Goal: Task Accomplishment & Management: Manage account settings

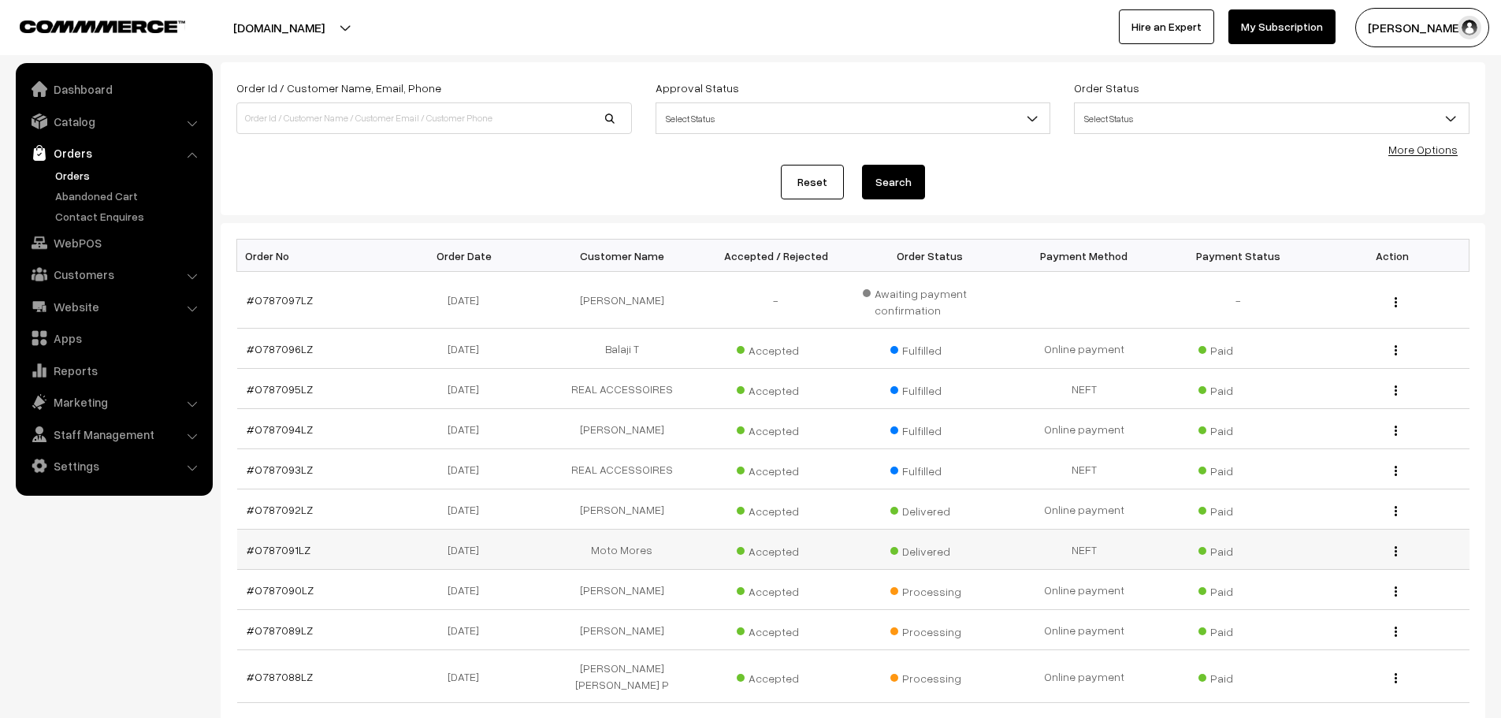
scroll to position [236, 0]
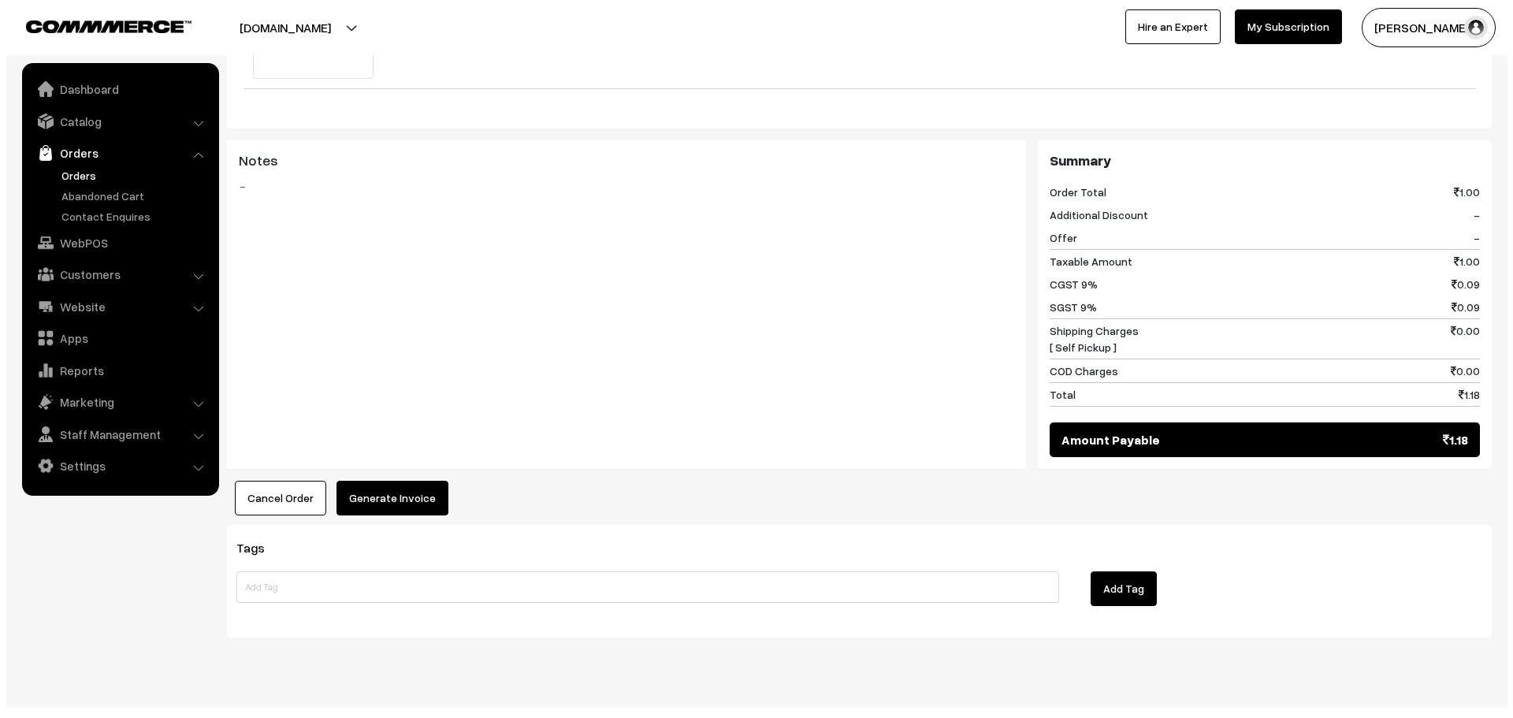
scroll to position [610, 0]
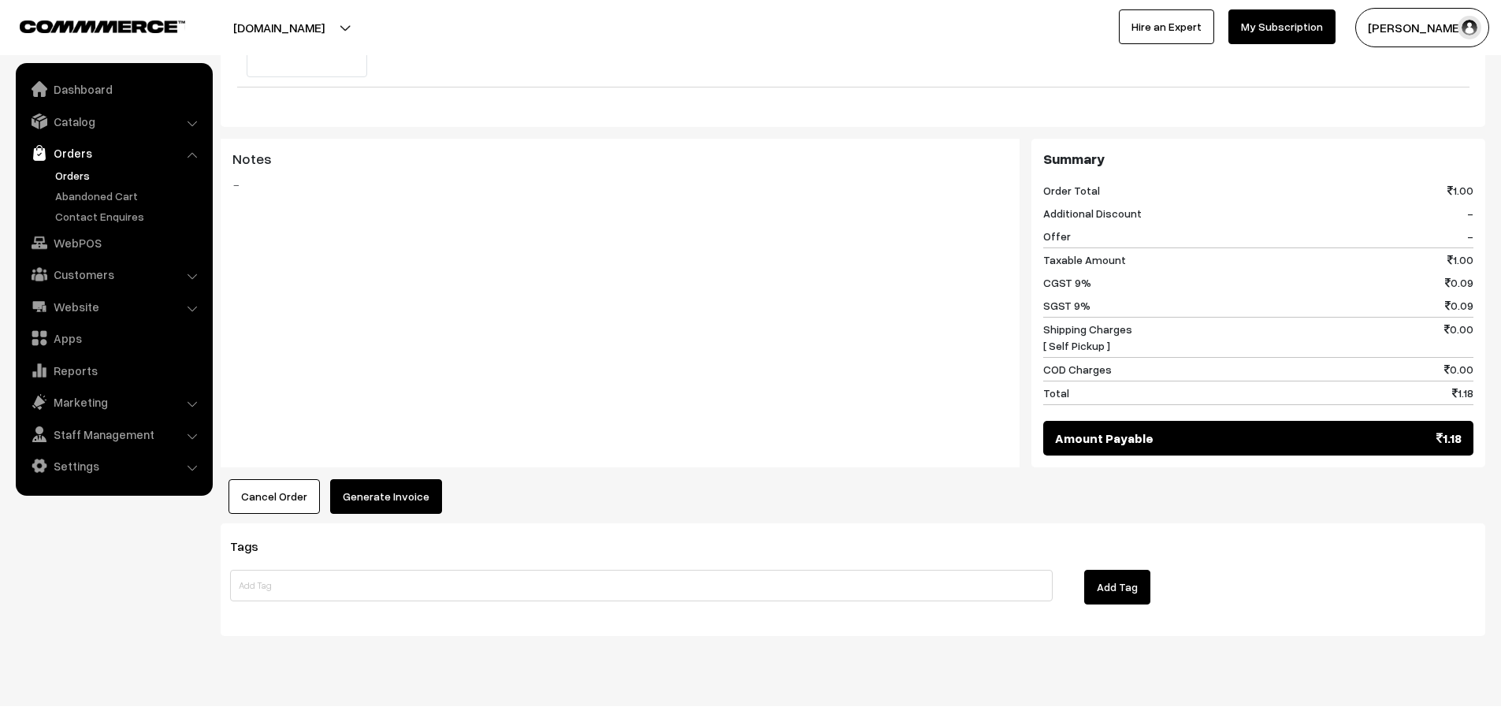
click at [401, 485] on button "Generate Invoice" at bounding box center [386, 496] width 112 height 35
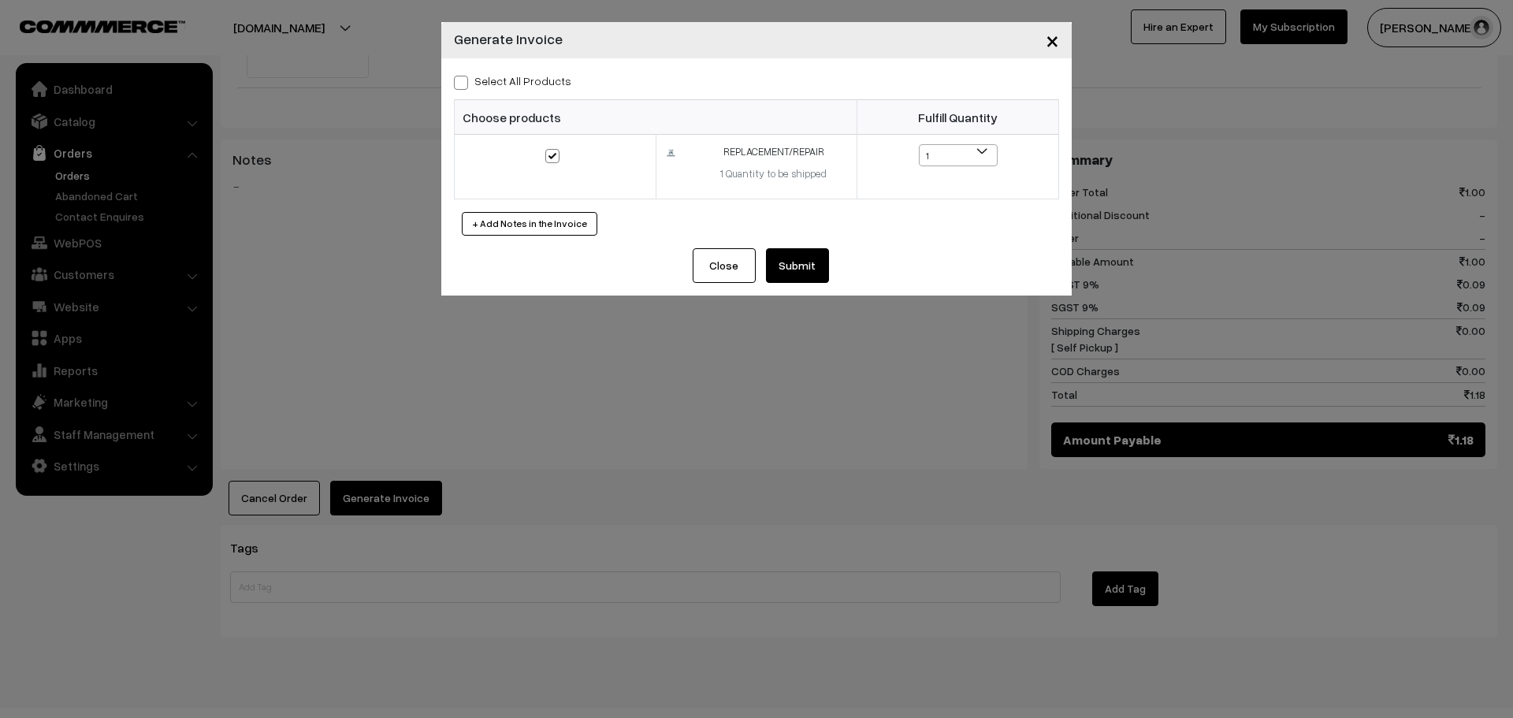
click at [805, 263] on button "Submit" at bounding box center [797, 265] width 63 height 35
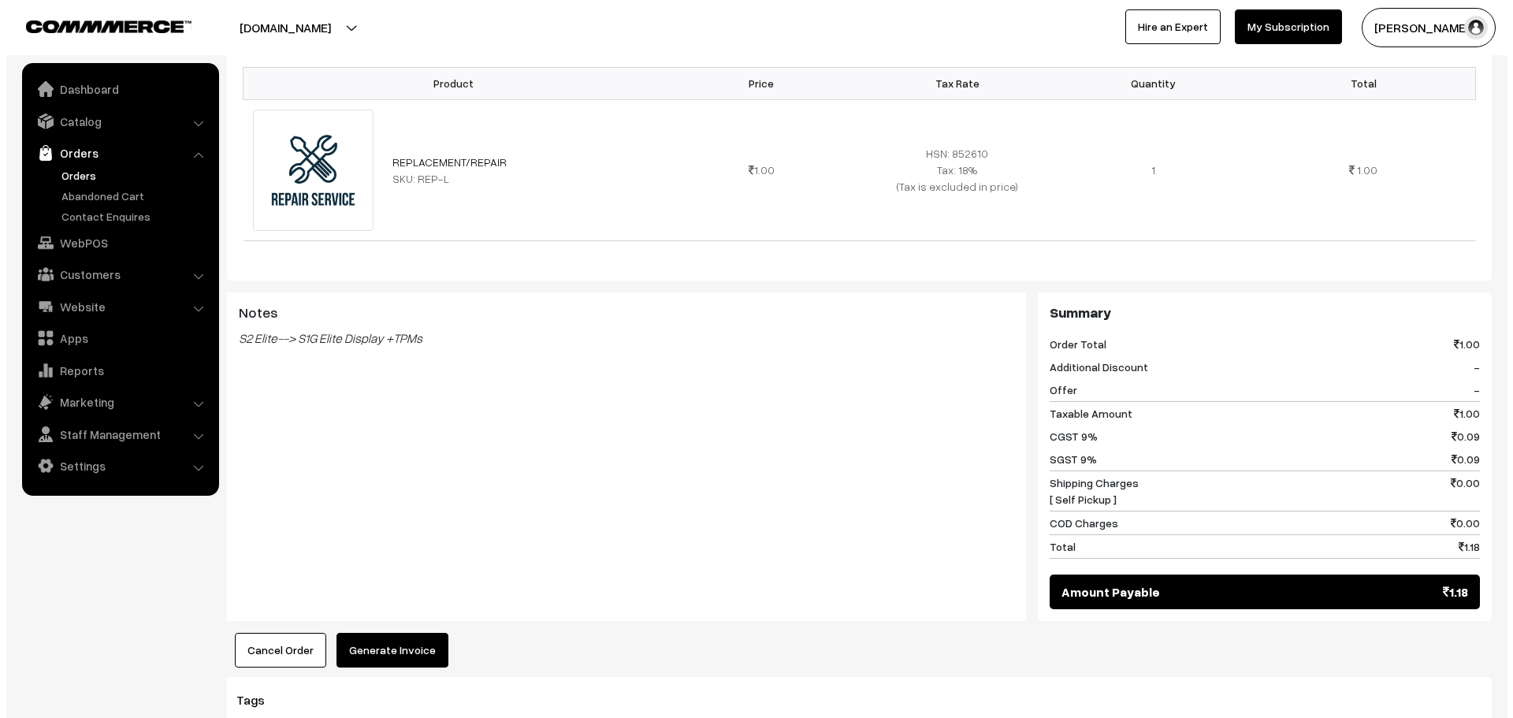
scroll to position [473, 0]
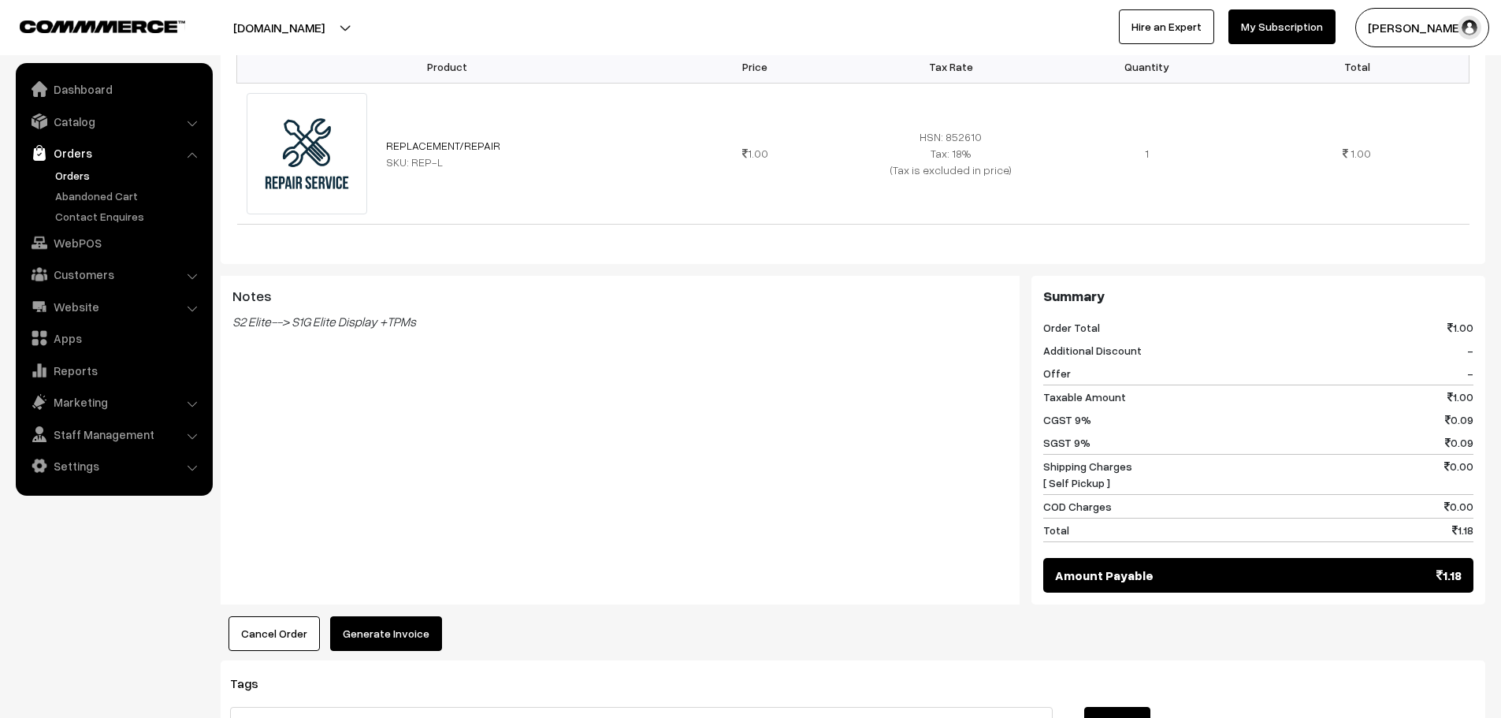
click at [420, 609] on div "Product Price Tax Rate Quantity Total REPLACEMENT/REPAIR SKU: REP-L 1.00" at bounding box center [853, 343] width 1265 height 617
click at [412, 625] on button "Generate Invoice" at bounding box center [386, 633] width 112 height 35
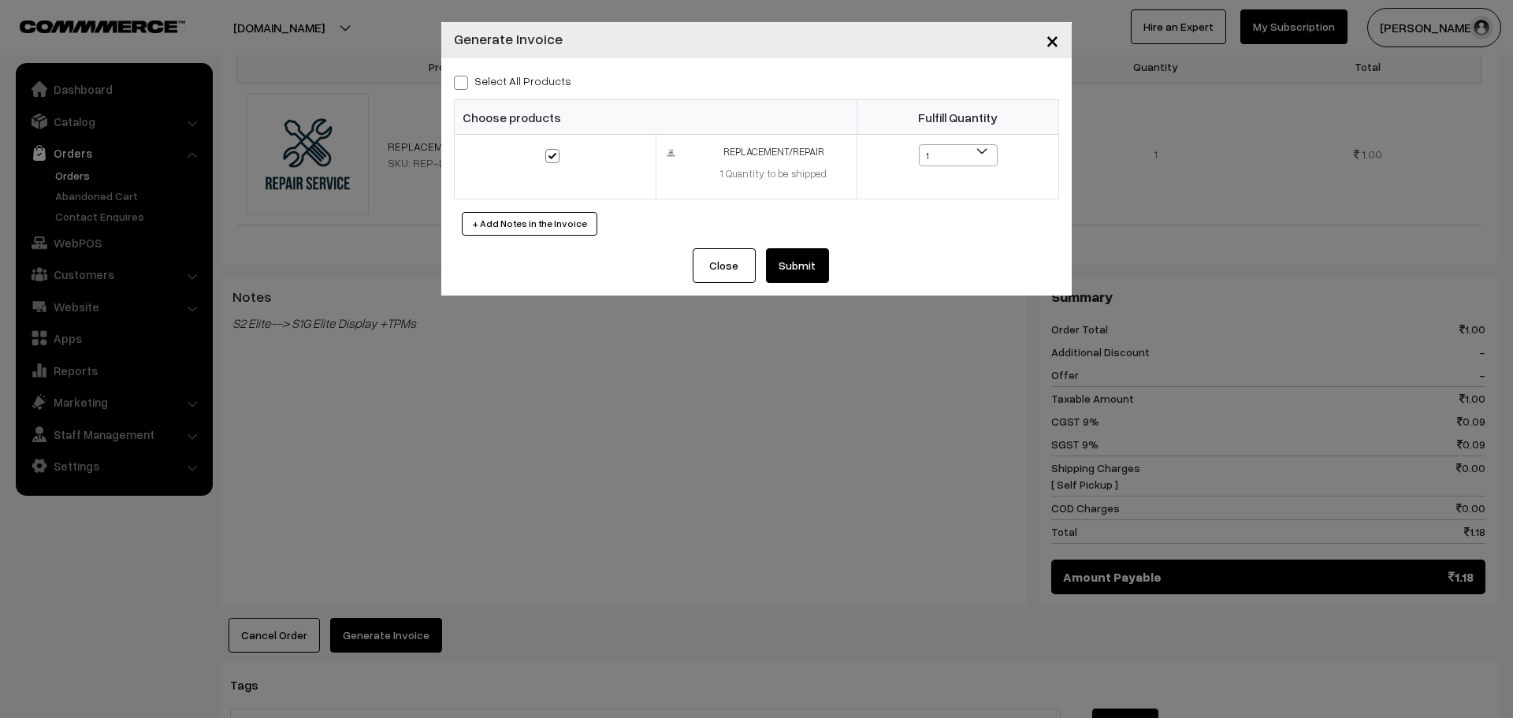
click at [805, 261] on button "Submit" at bounding box center [797, 265] width 63 height 35
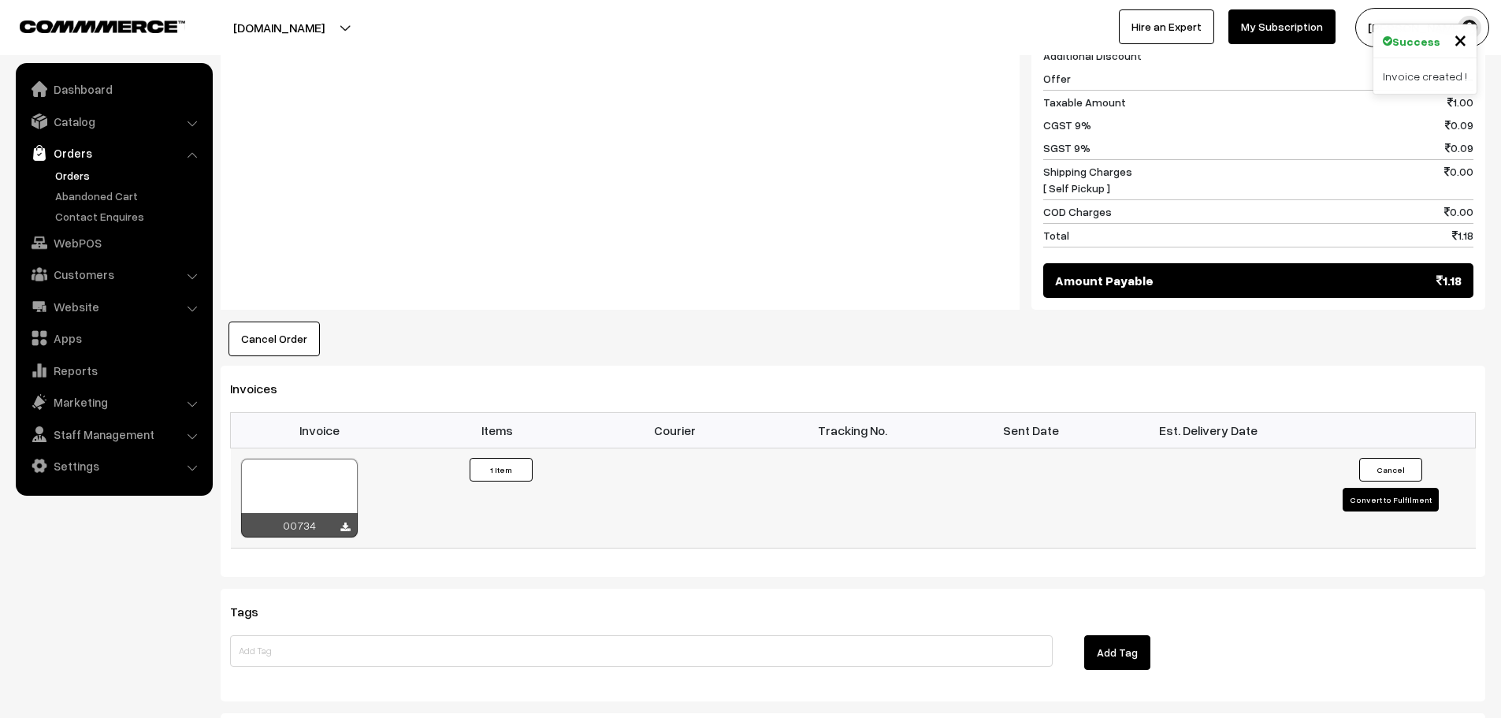
drag, startPoint x: 1396, startPoint y: 493, endPoint x: 1389, endPoint y: 488, distance: 8.5
click at [1396, 493] on td "Cancel Convert to Fulfilment" at bounding box center [1387, 498] width 178 height 100
click at [1389, 488] on button "Convert to Fulfilment" at bounding box center [1391, 500] width 96 height 24
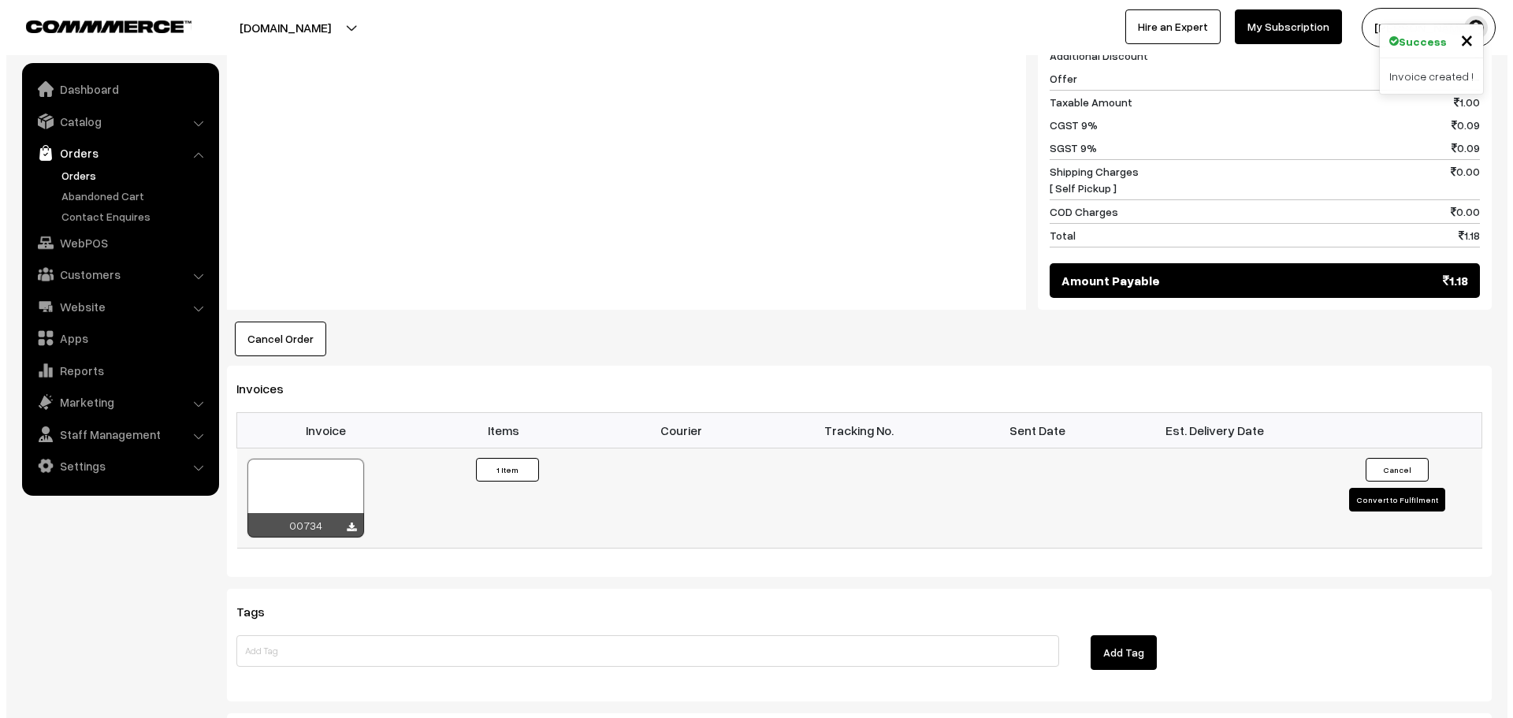
scroll to position [769, 0]
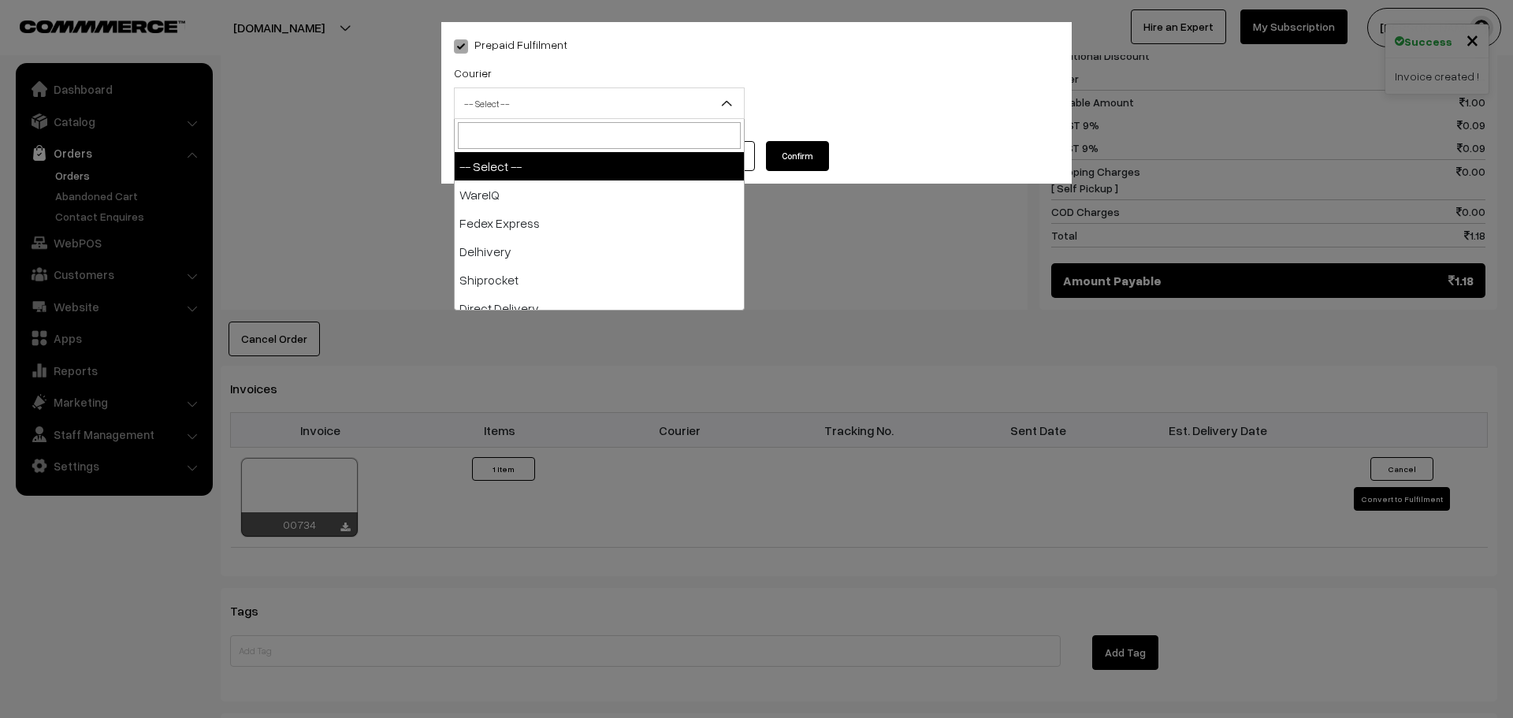
click at [601, 102] on span "-- Select --" at bounding box center [599, 104] width 289 height 28
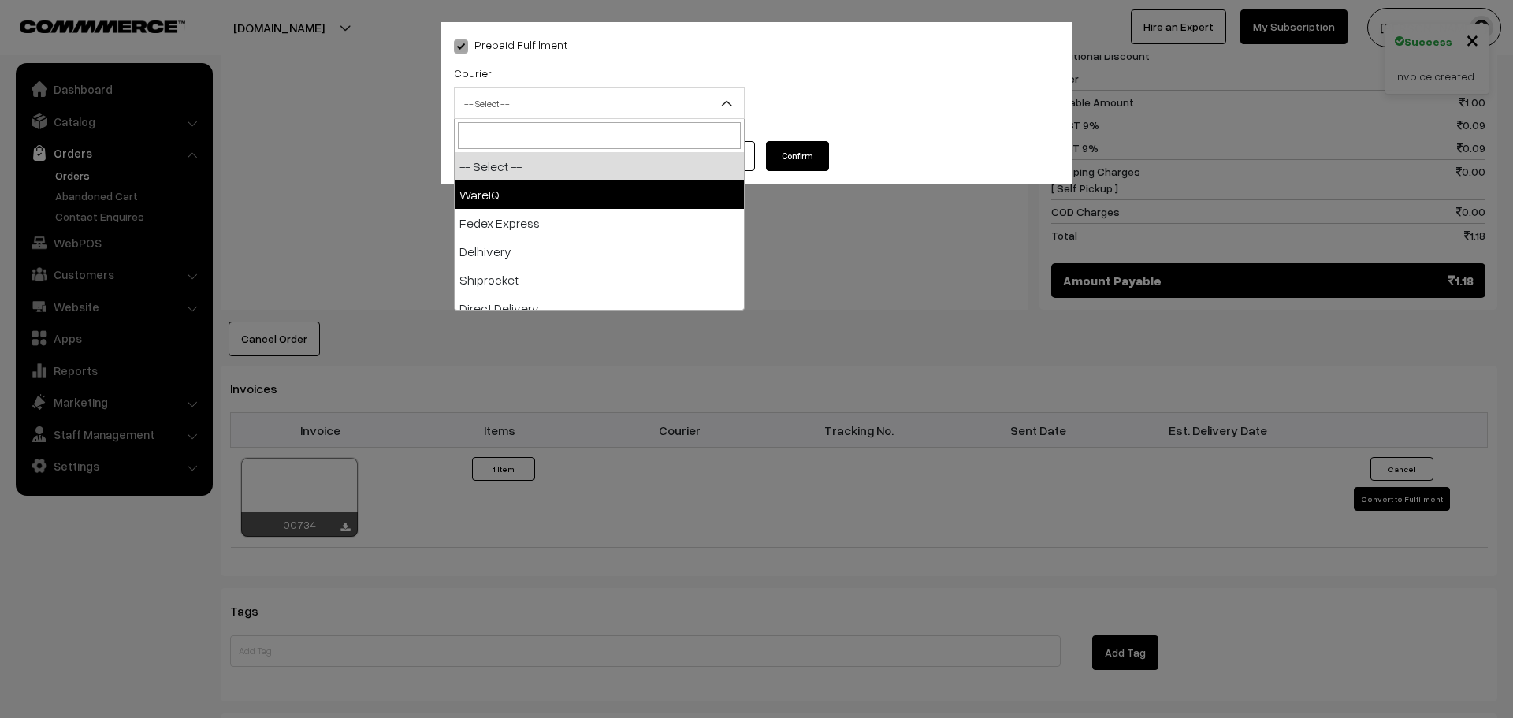
select select "1"
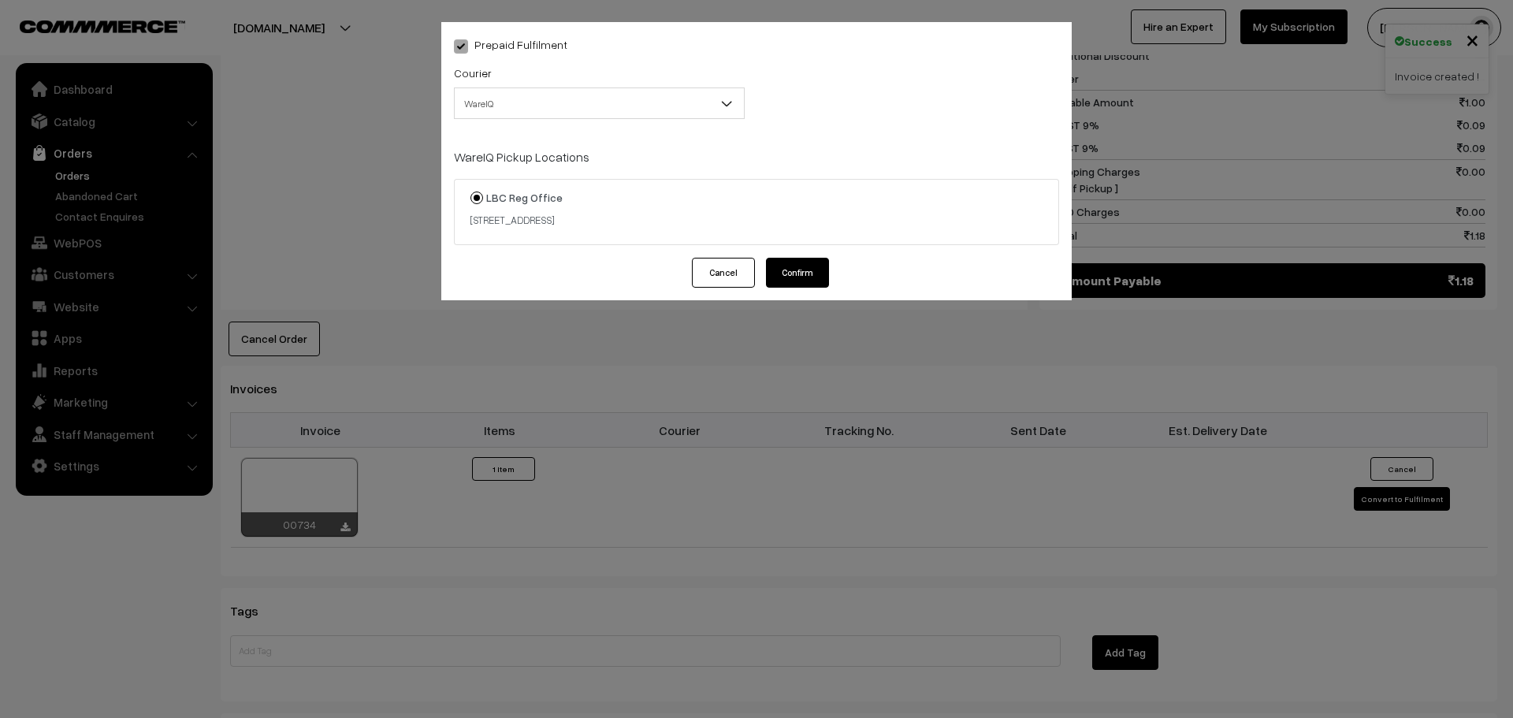
click at [807, 273] on button "Confirm" at bounding box center [797, 273] width 63 height 30
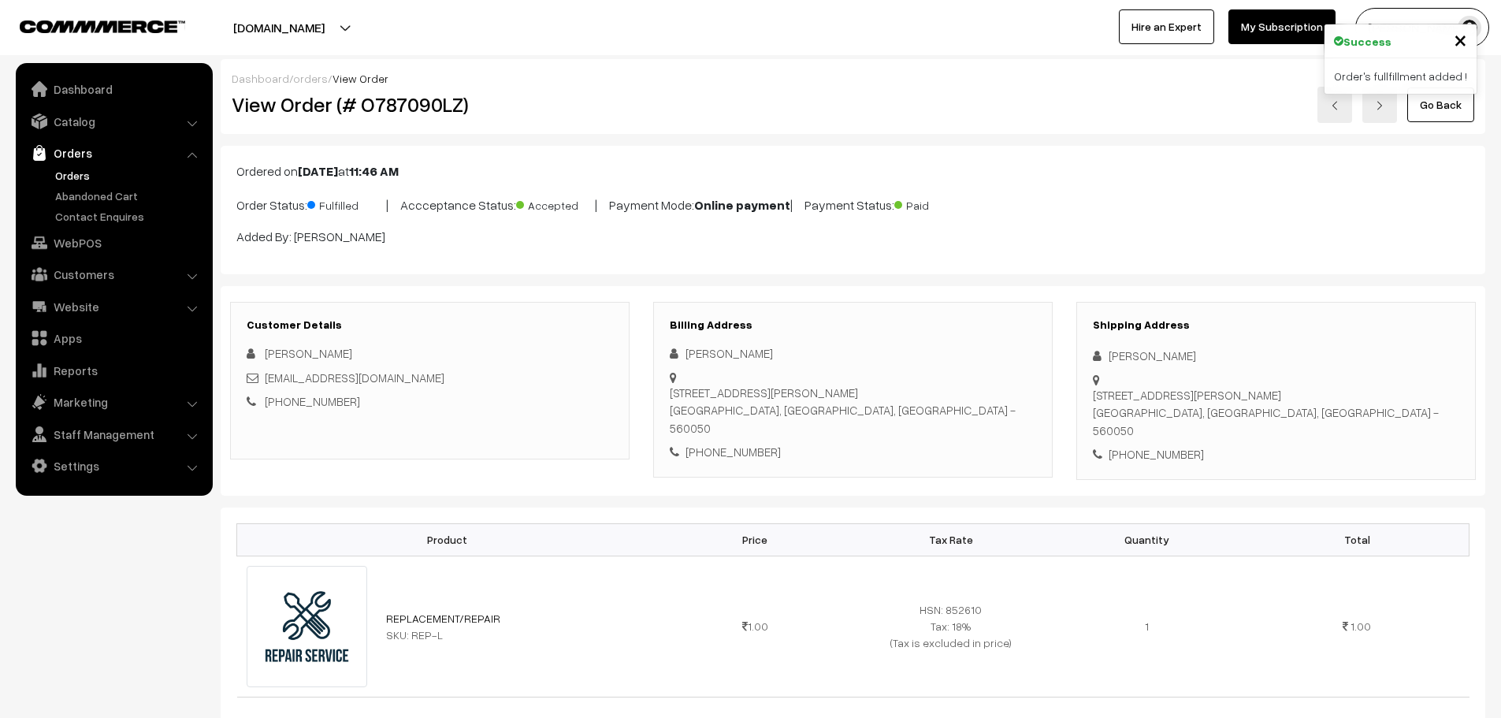
scroll to position [766, 0]
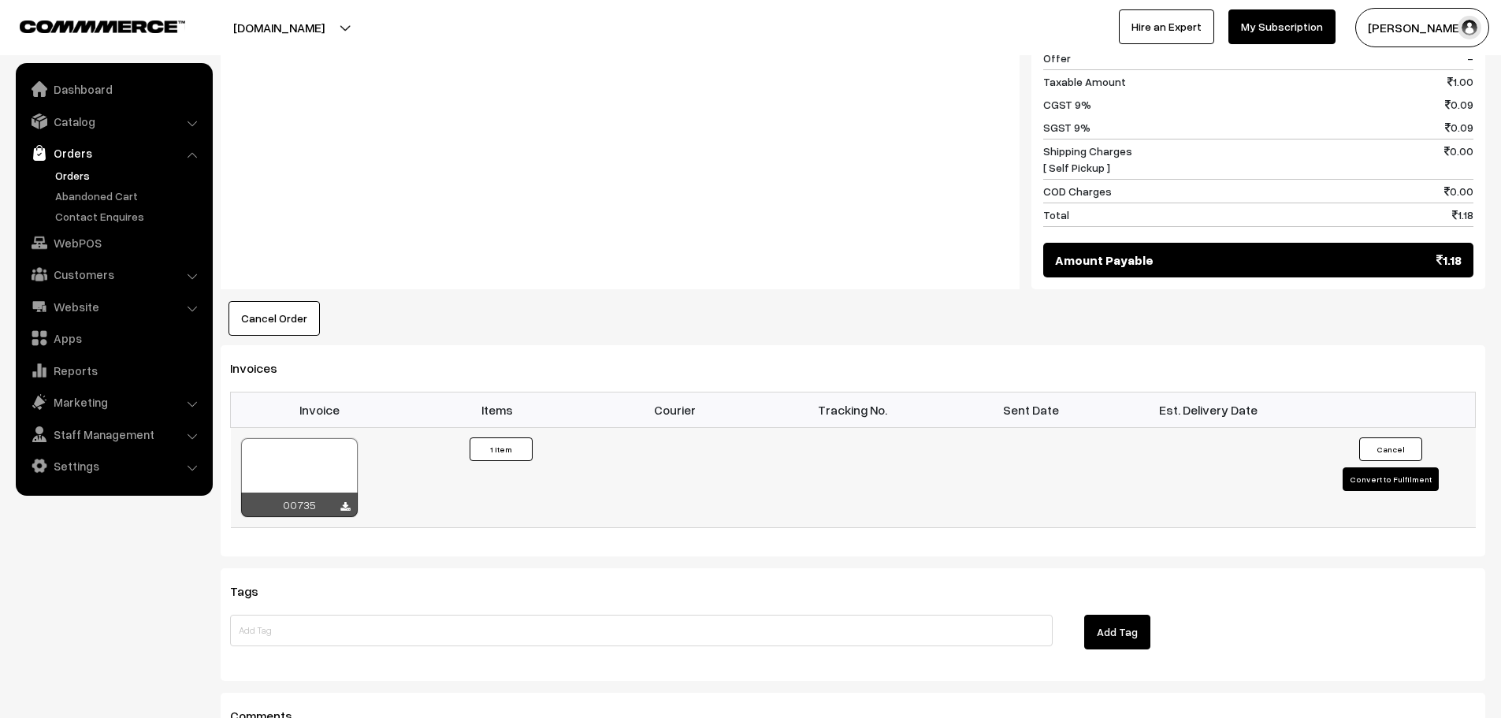
click at [1359, 483] on button "Convert to Fulfilment" at bounding box center [1391, 479] width 96 height 24
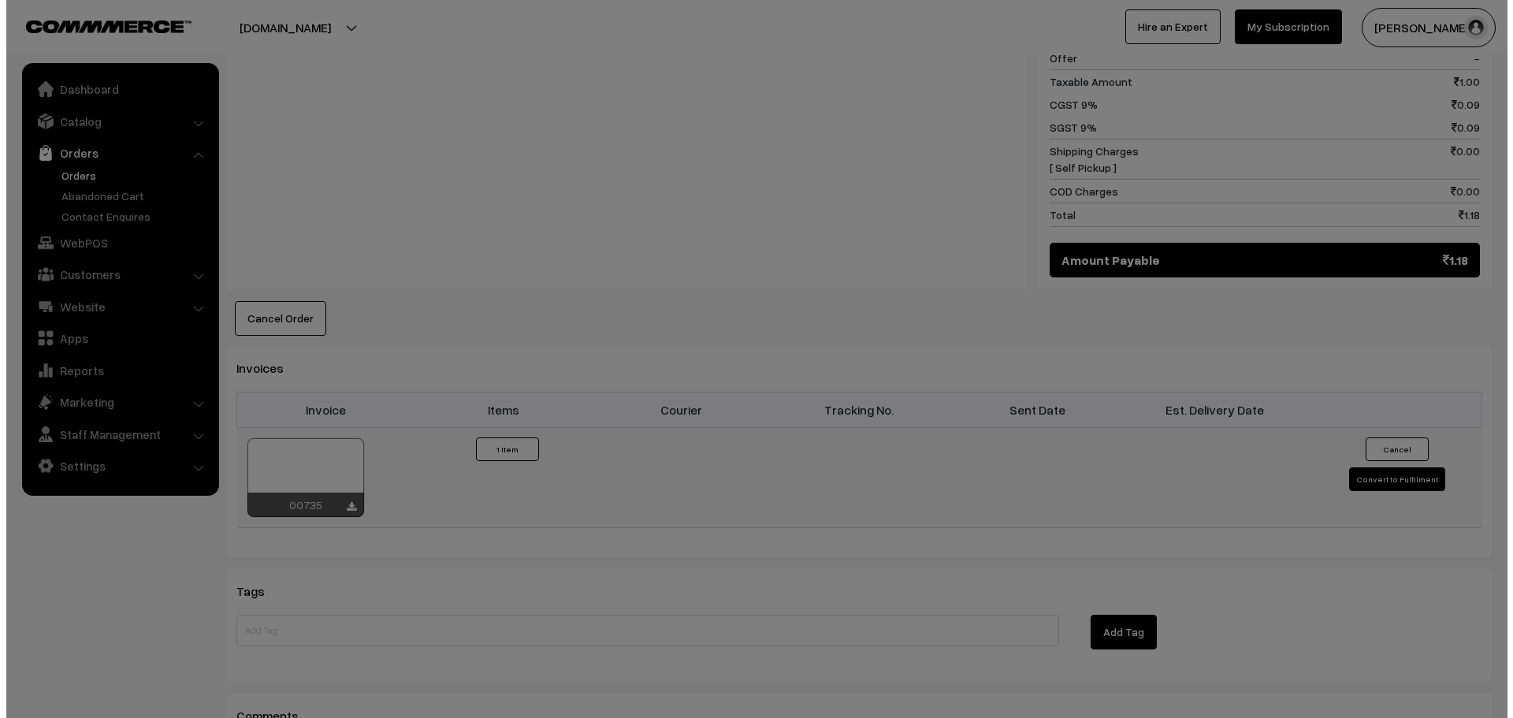
scroll to position [790, 0]
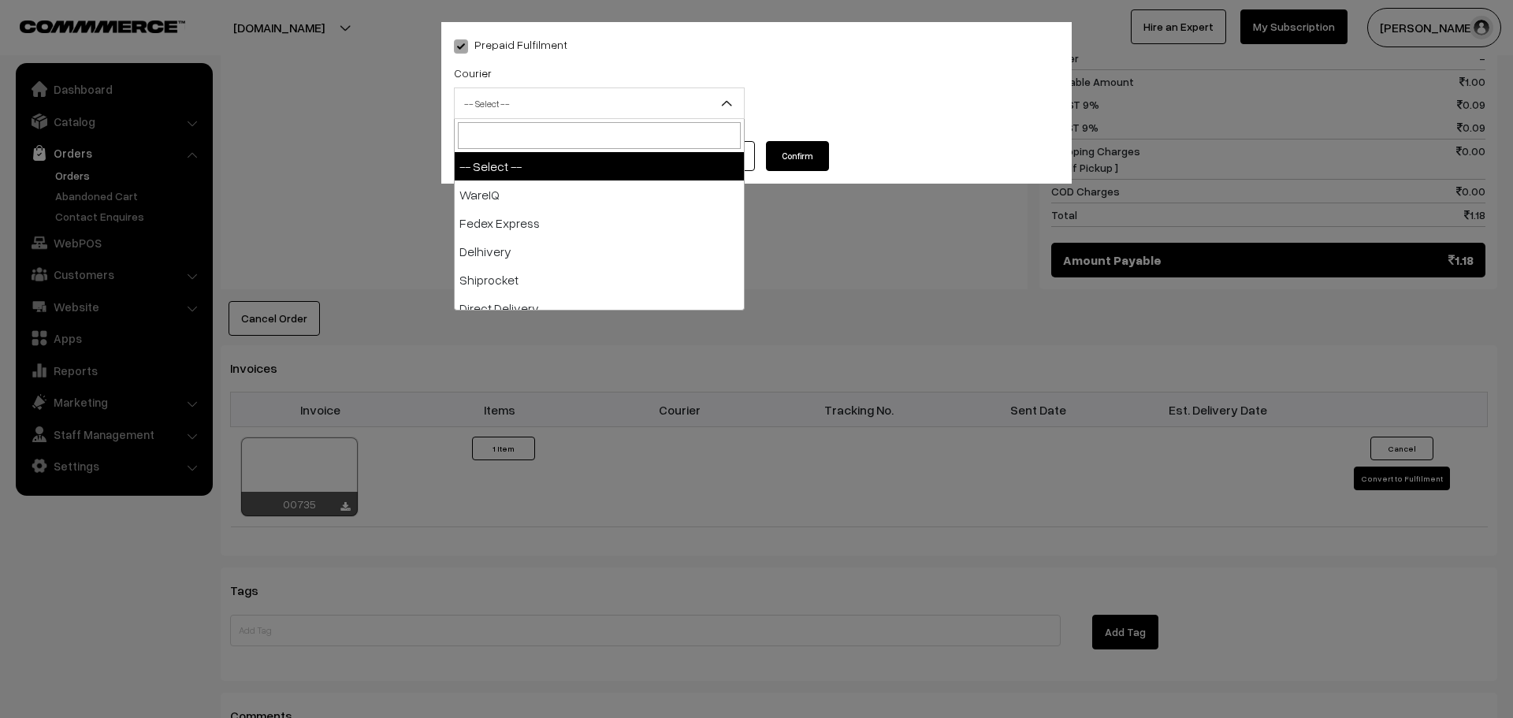
click at [612, 99] on span "-- Select --" at bounding box center [599, 104] width 289 height 28
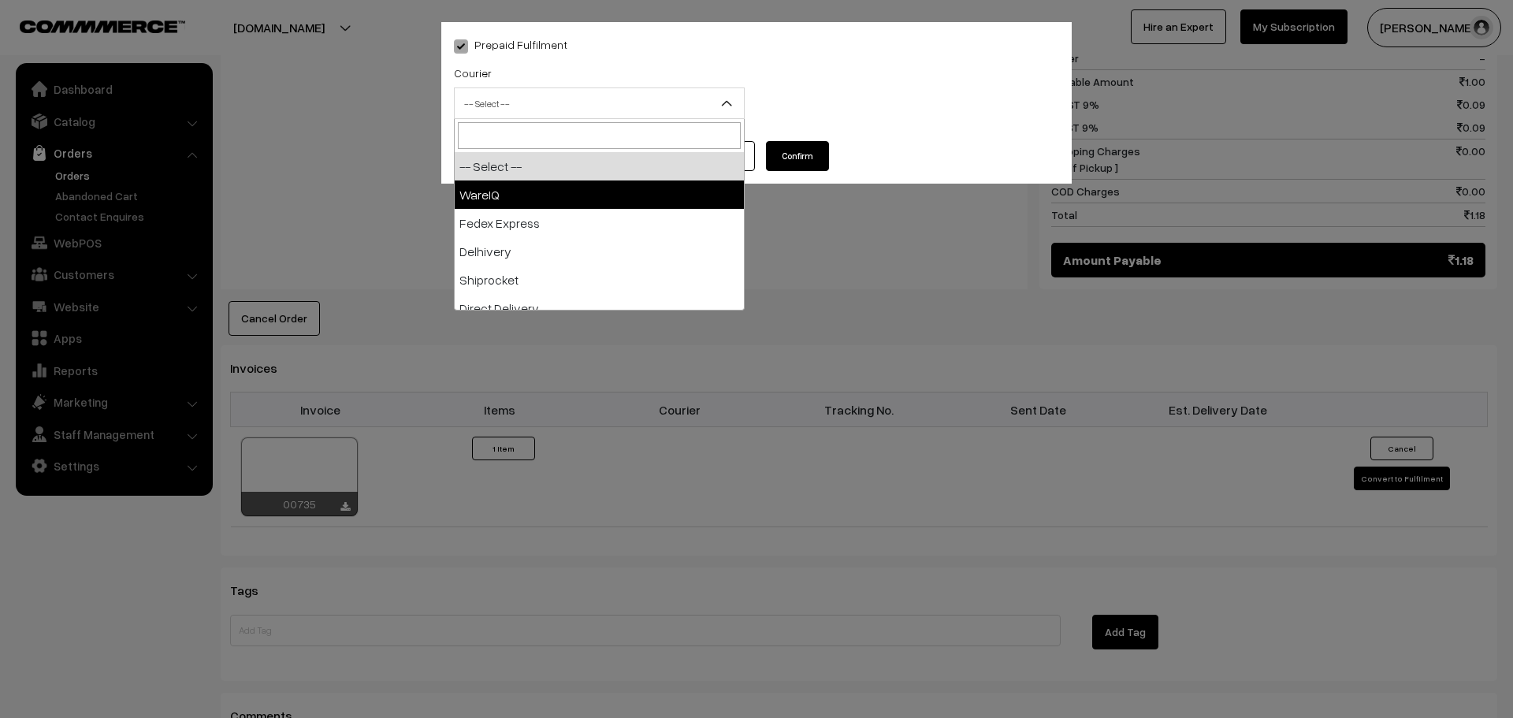
select select "1"
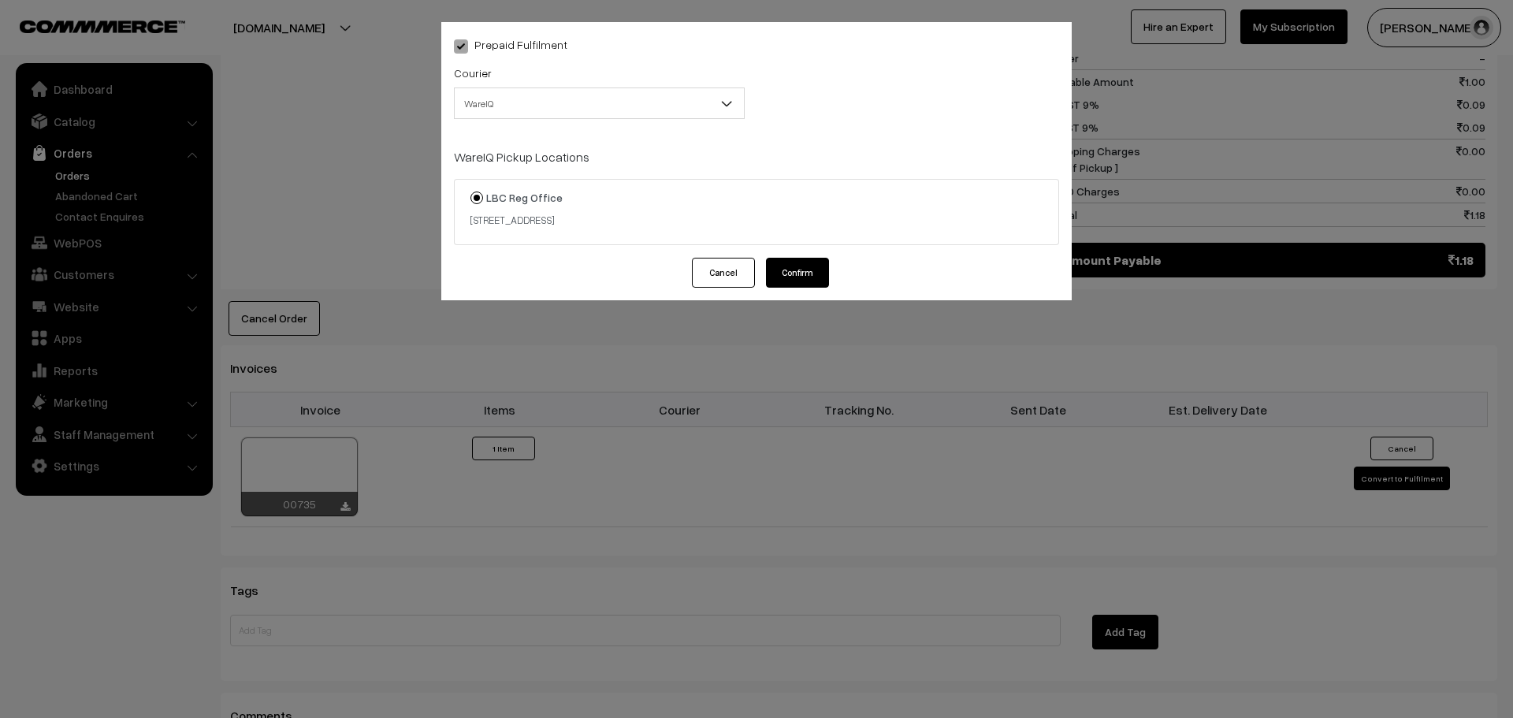
click at [801, 280] on button "Confirm" at bounding box center [797, 273] width 63 height 30
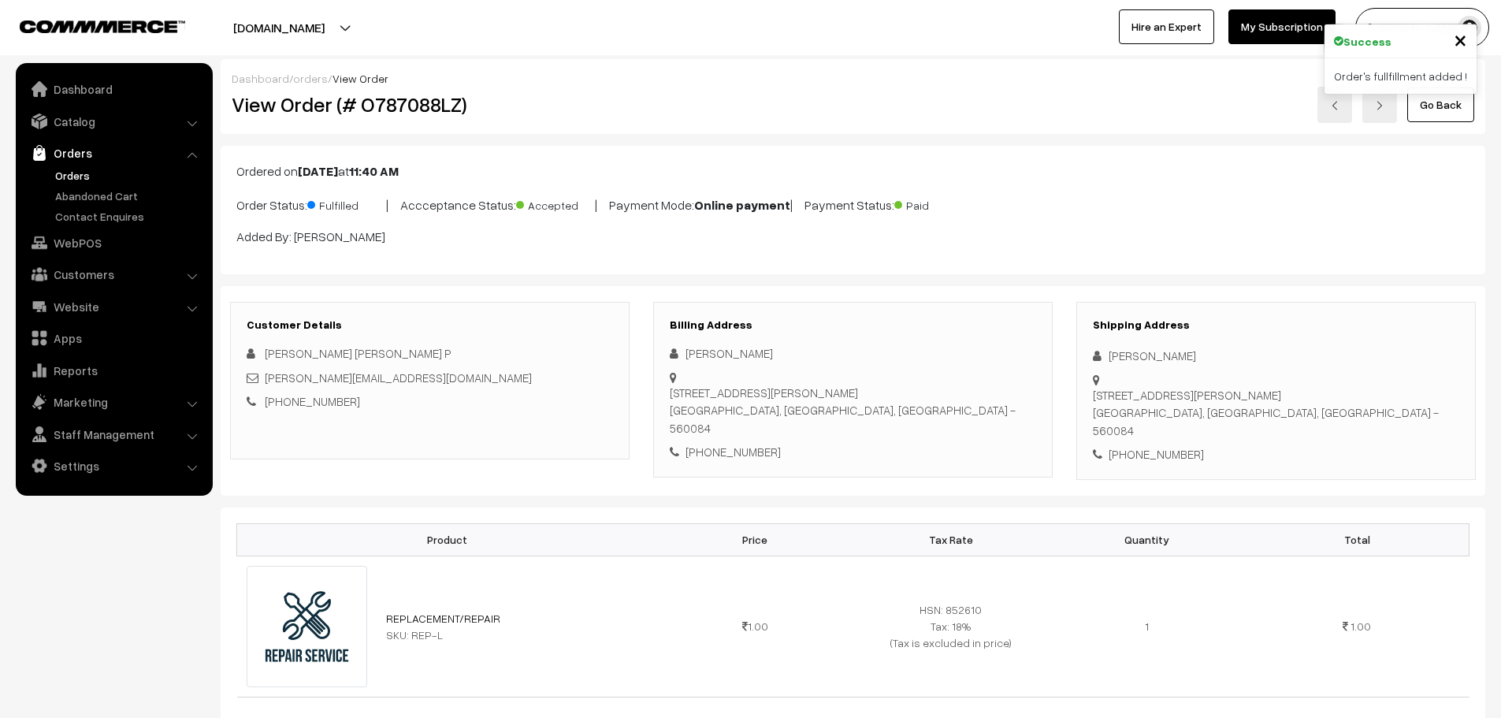
scroll to position [787, 0]
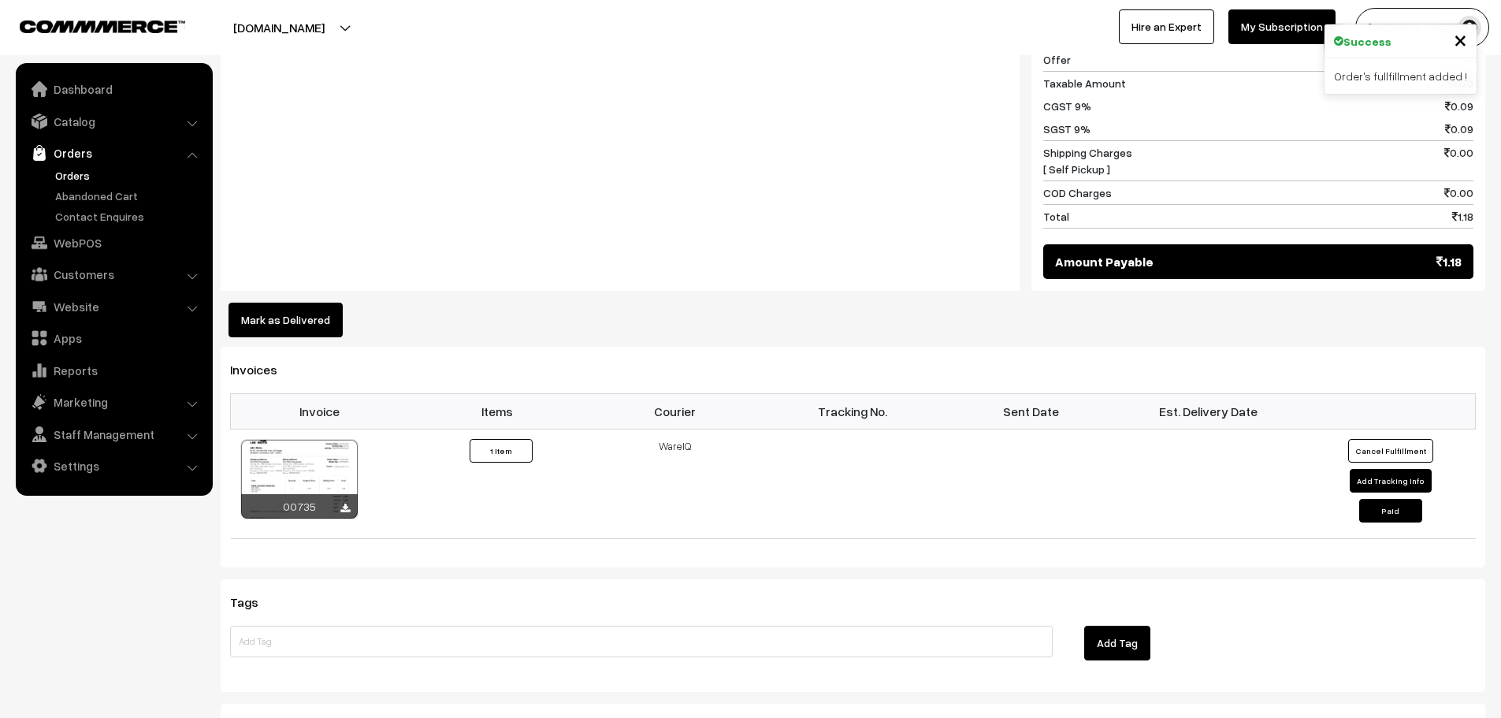
click at [61, 173] on link "Orders" at bounding box center [129, 175] width 156 height 17
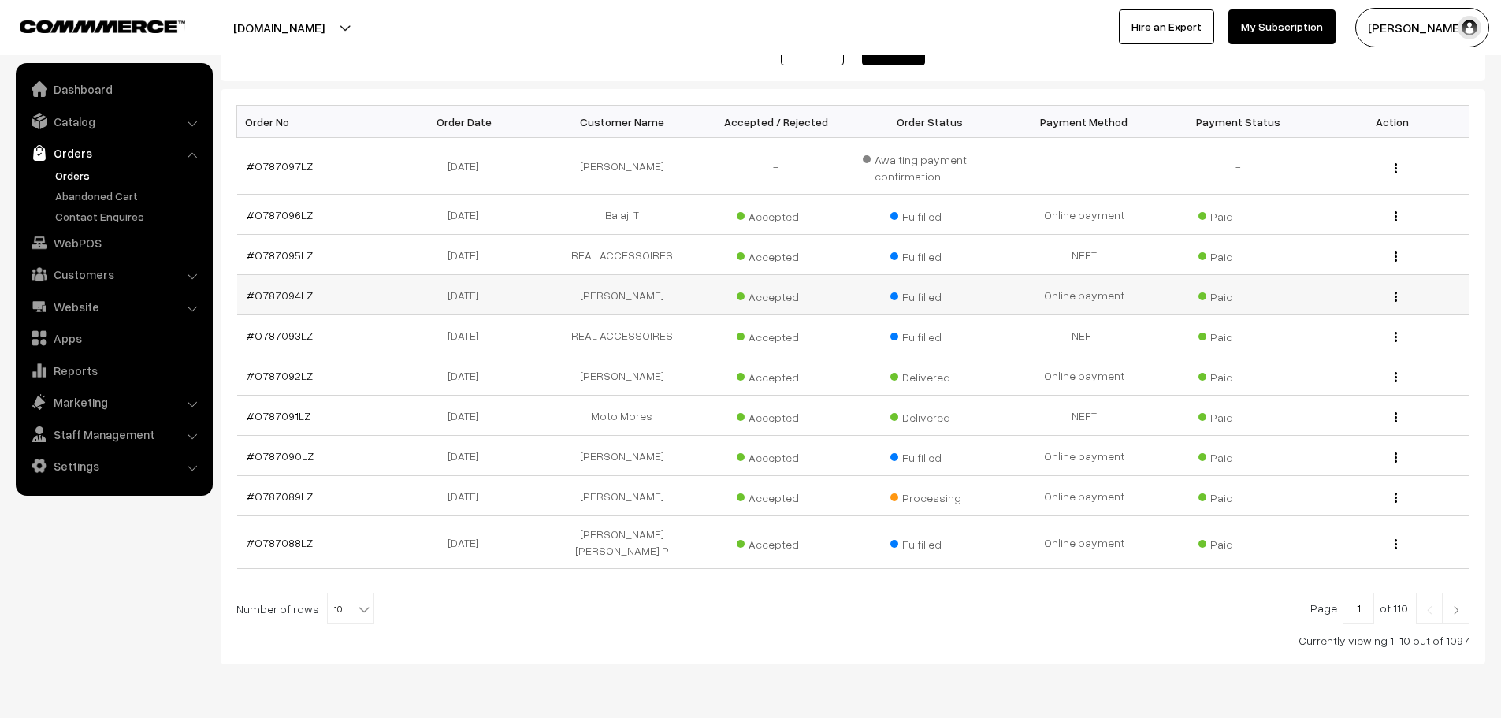
scroll to position [236, 0]
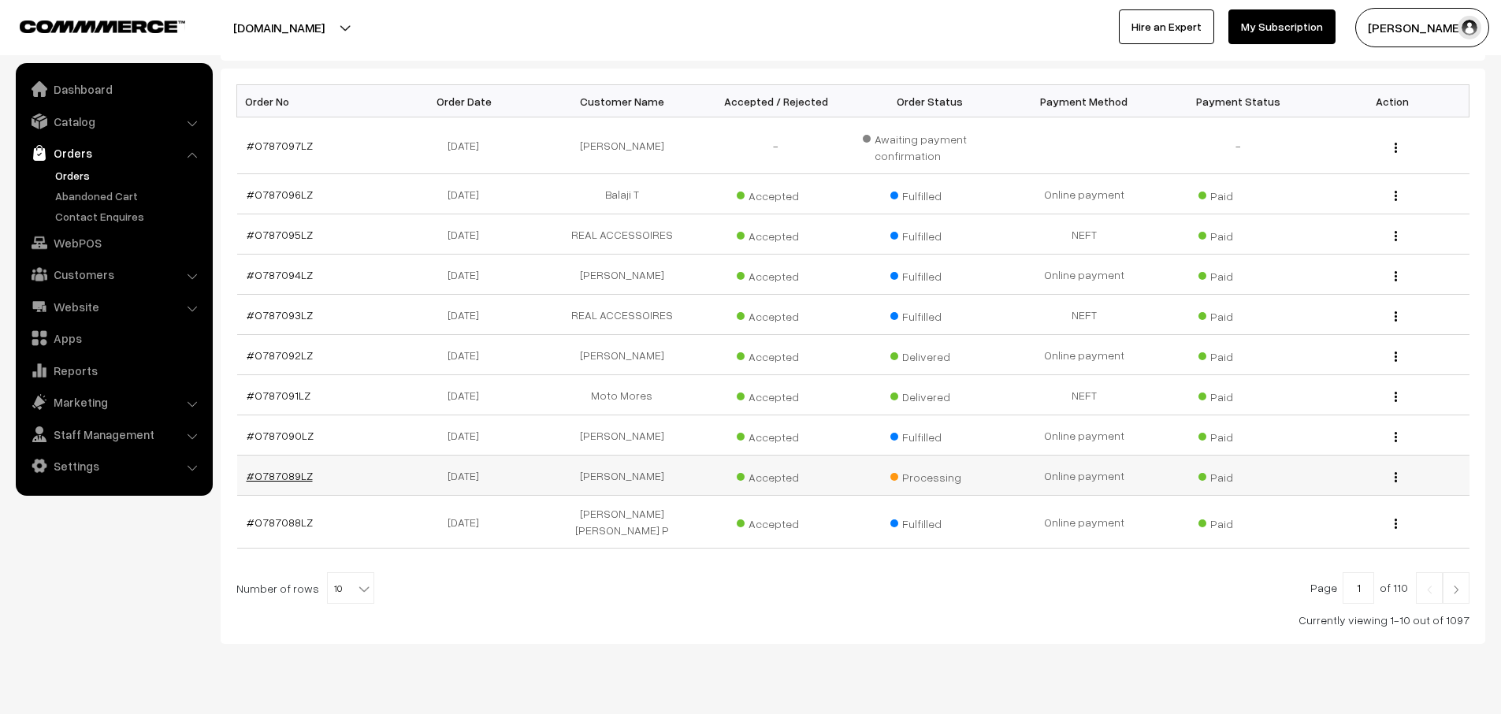
click at [295, 481] on link "#O787089LZ" at bounding box center [280, 475] width 66 height 13
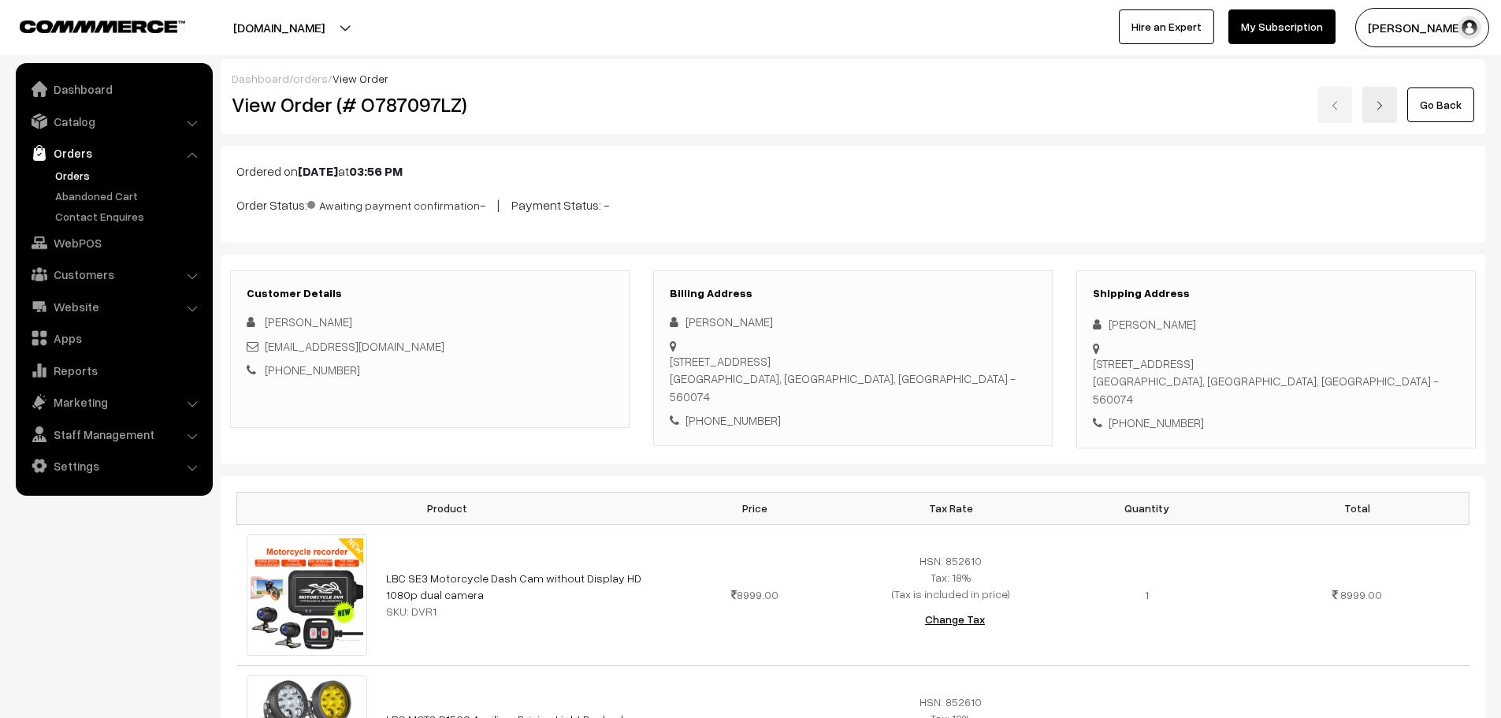
click at [70, 177] on link "Orders" at bounding box center [129, 175] width 156 height 17
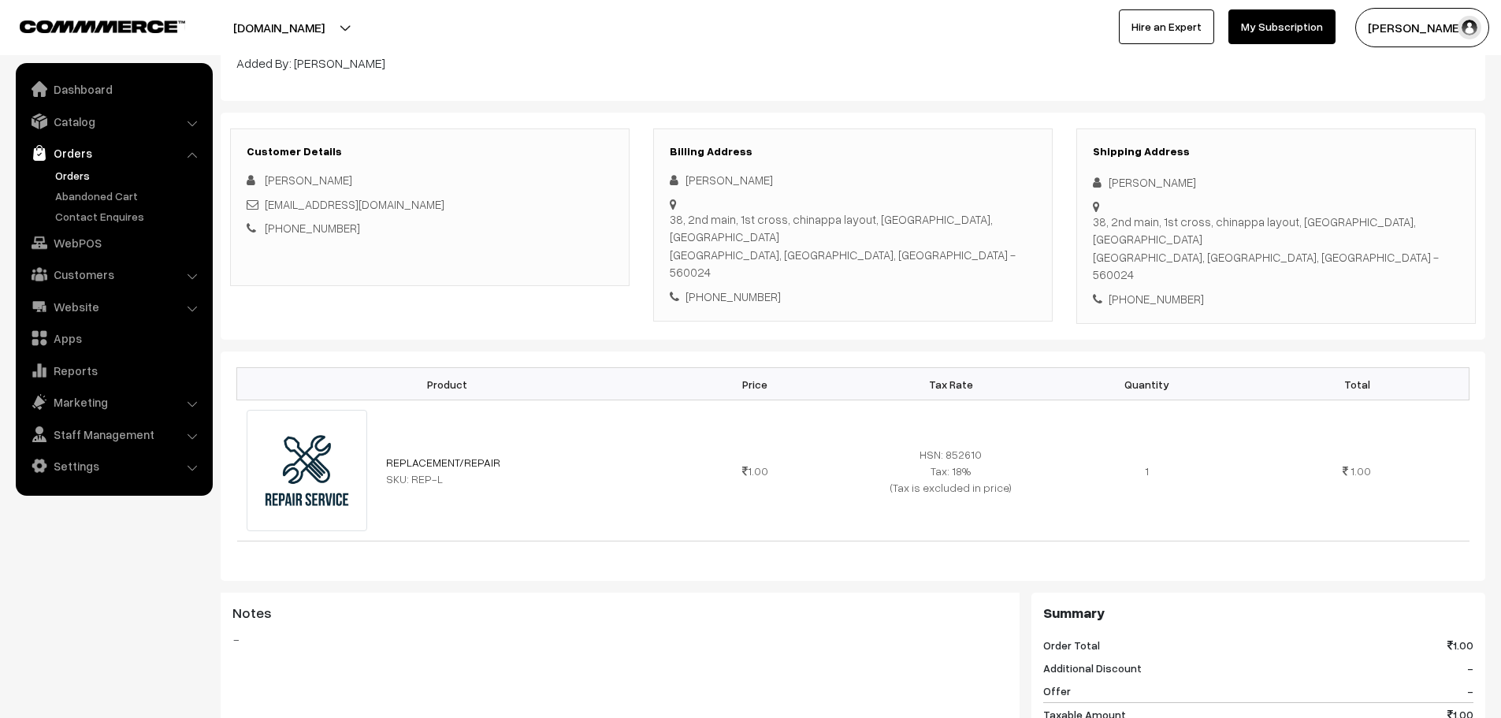
scroll to position [158, 0]
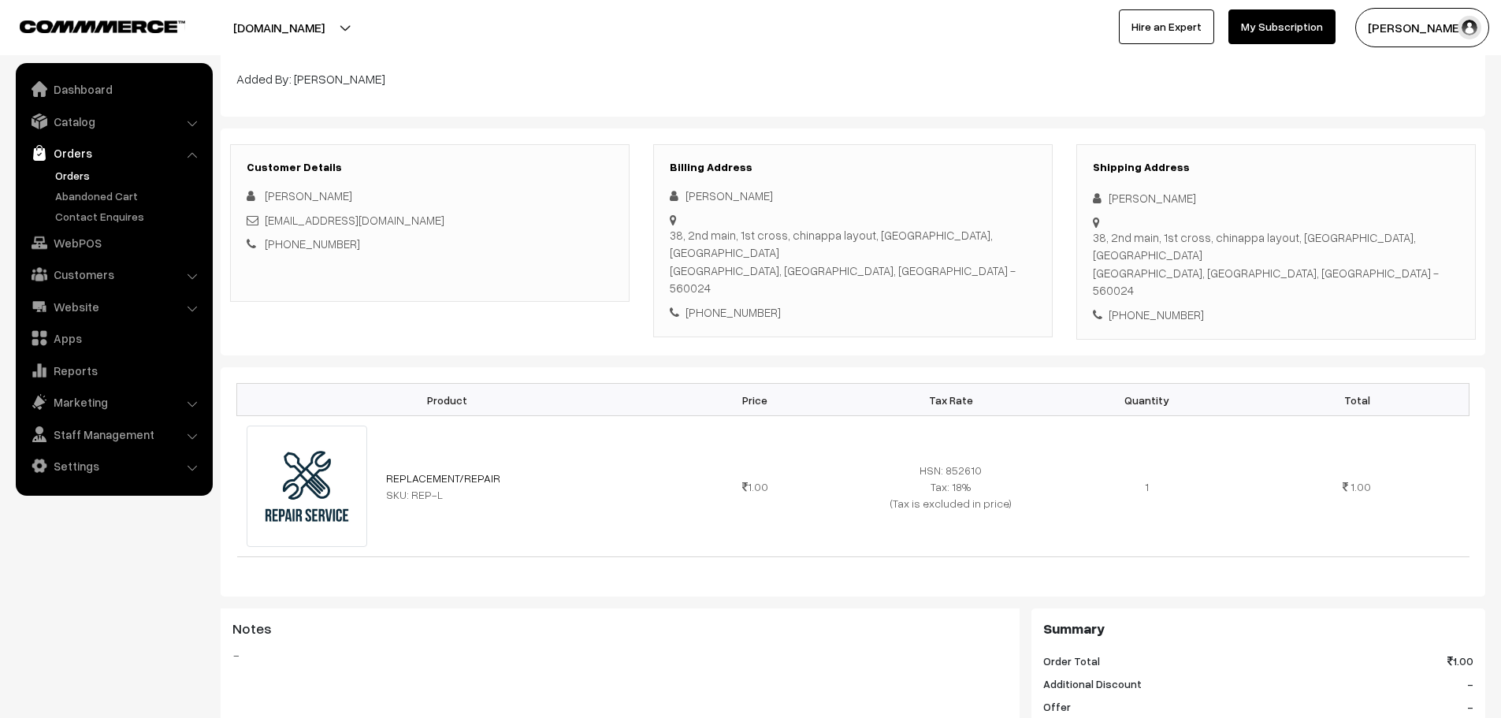
click at [303, 248] on link "[PHONE_NUMBER]" at bounding box center [312, 243] width 95 height 14
drag, startPoint x: 799, startPoint y: 266, endPoint x: 705, endPoint y: 267, distance: 94.6
click at [705, 303] on div "[PHONE_NUMBER]" at bounding box center [853, 312] width 366 height 18
copy div "8400413998"
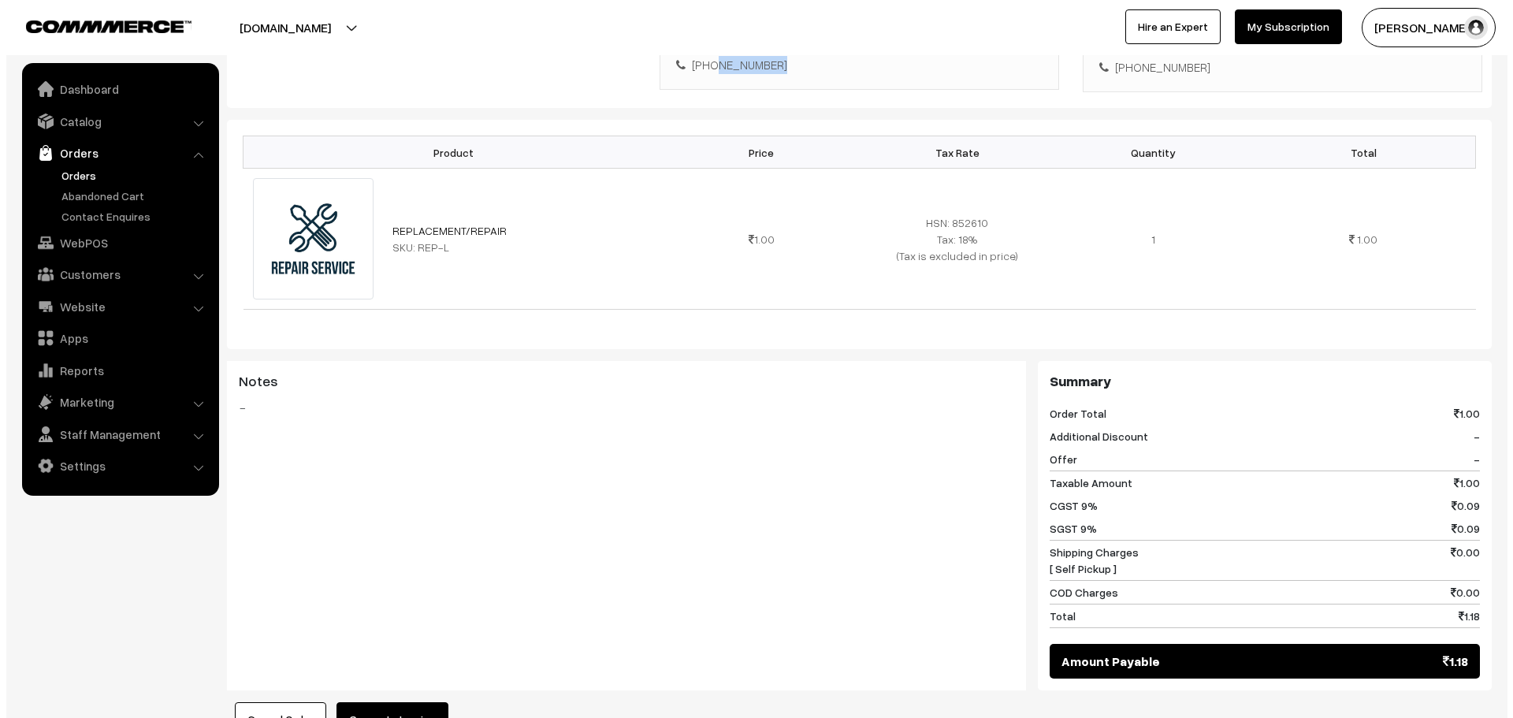
scroll to position [473, 0]
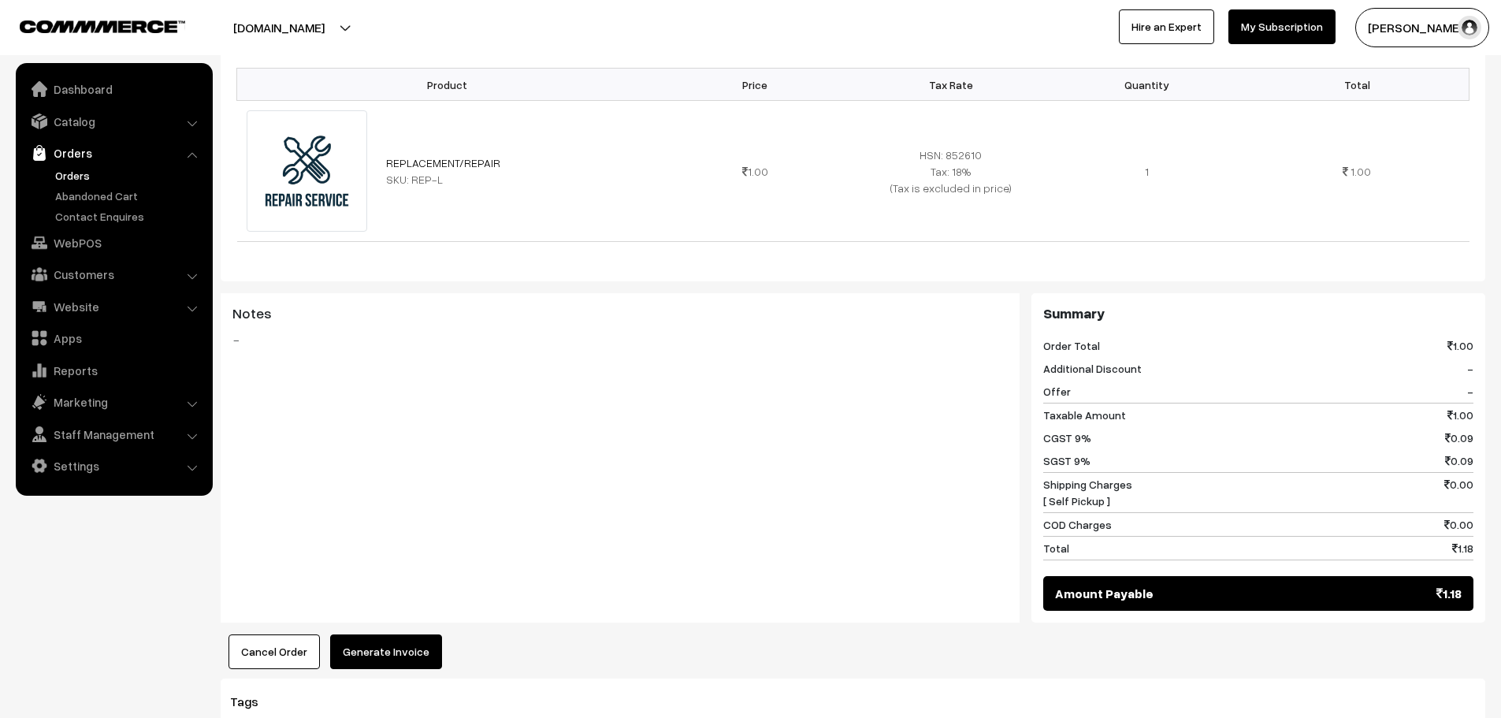
click at [263, 634] on button "Cancel Order" at bounding box center [274, 651] width 91 height 35
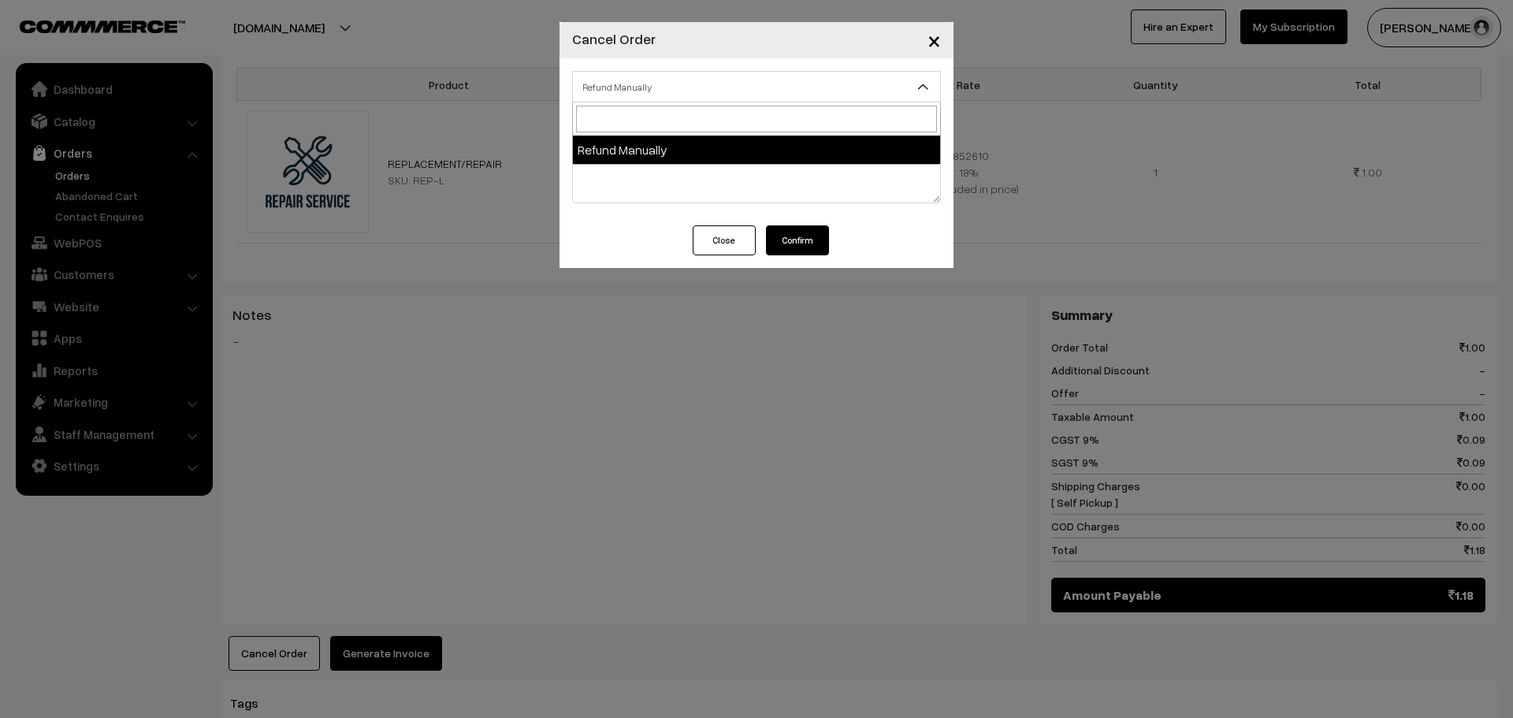
click at [754, 86] on span "Refund Manually" at bounding box center [756, 87] width 367 height 28
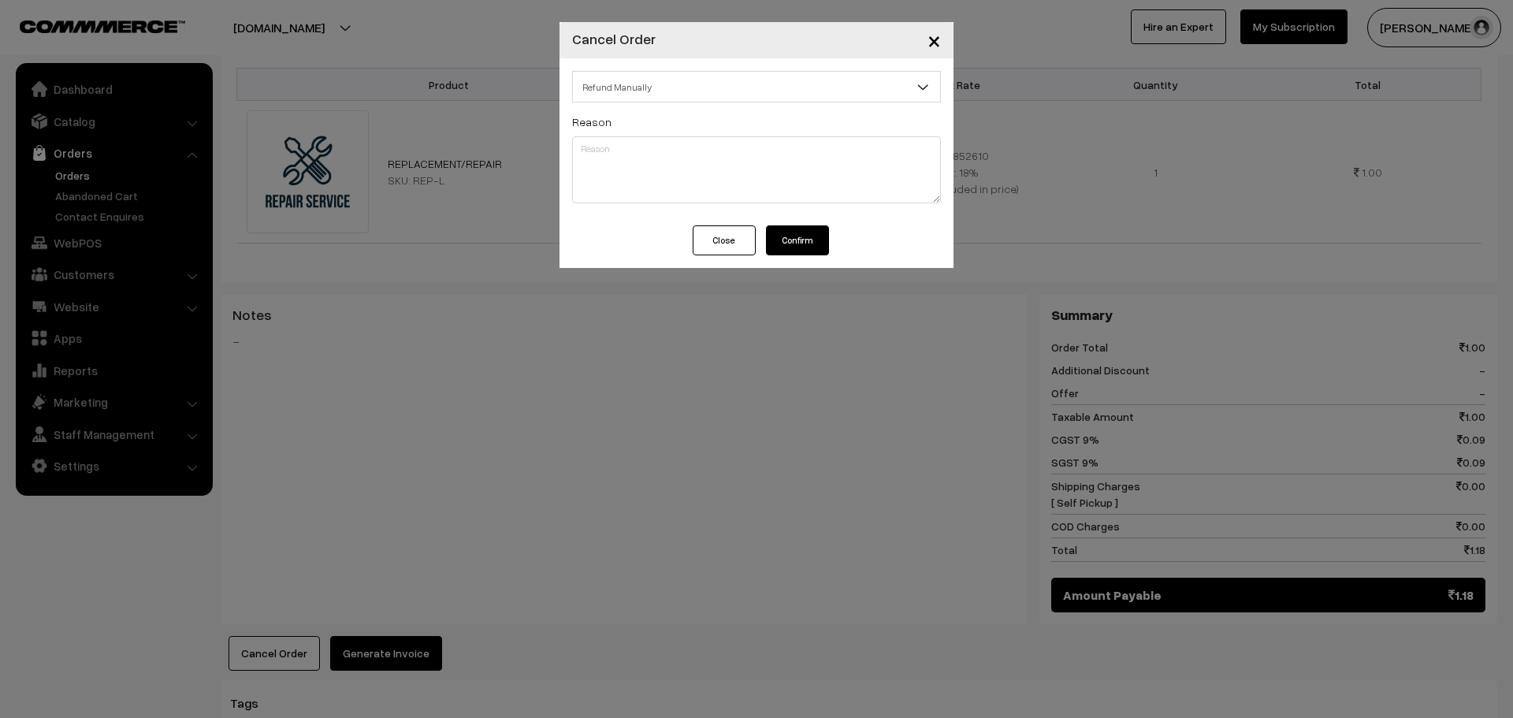
click at [754, 86] on span "Refund Manually" at bounding box center [756, 87] width 367 height 28
click at [787, 258] on div "Close Confirm" at bounding box center [757, 246] width 394 height 43
click at [776, 249] on button "Confirm" at bounding box center [797, 240] width 63 height 30
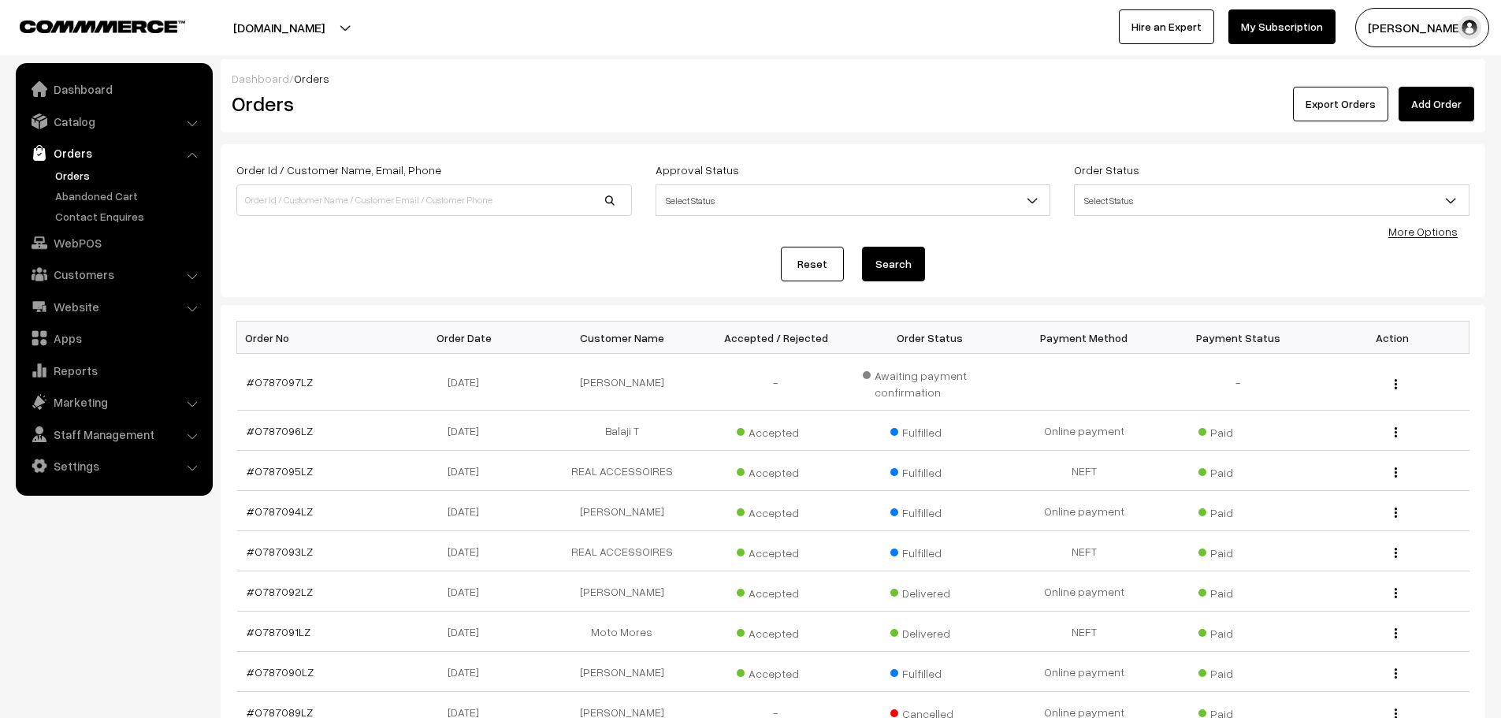
click at [1460, 106] on link "Add Order" at bounding box center [1437, 104] width 76 height 35
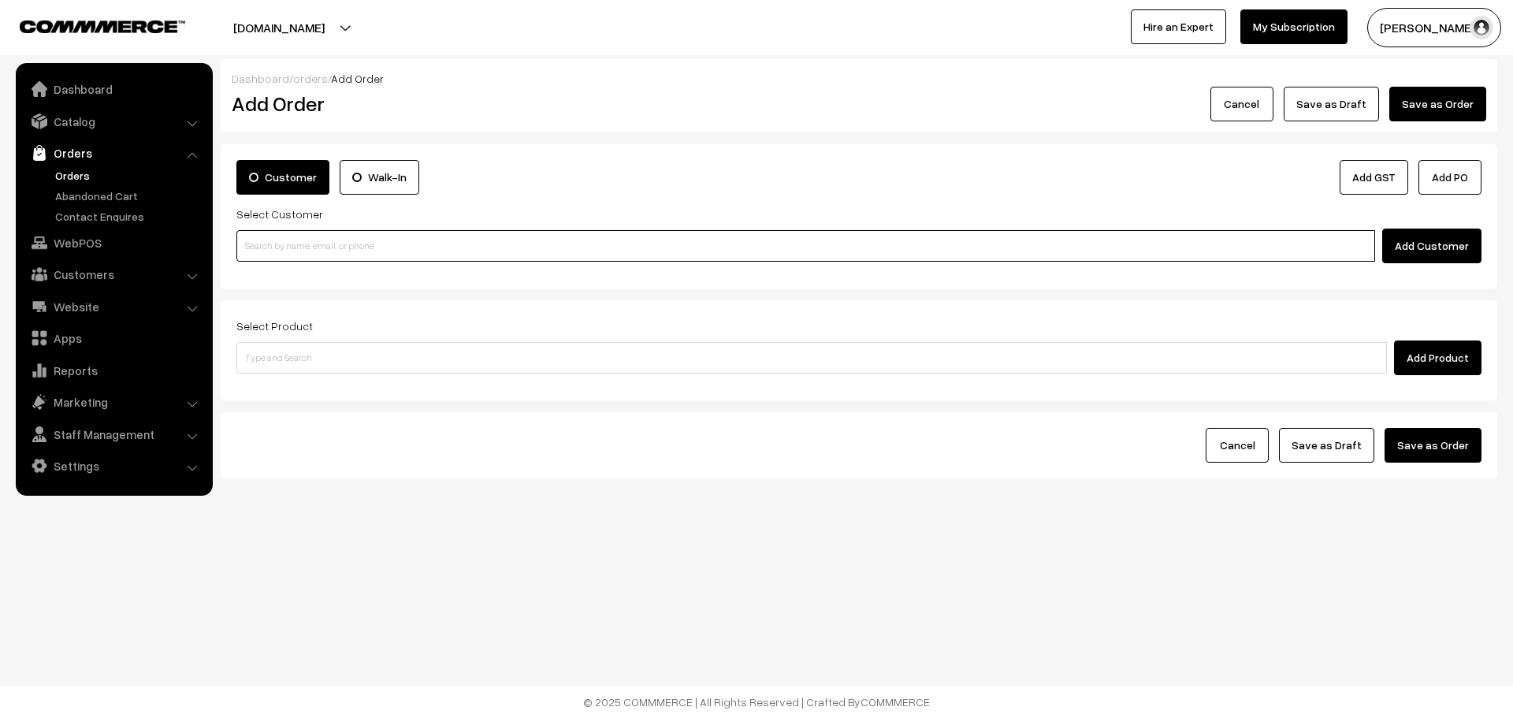
click at [378, 242] on input at bounding box center [805, 246] width 1139 height 32
paste input "8400413998"
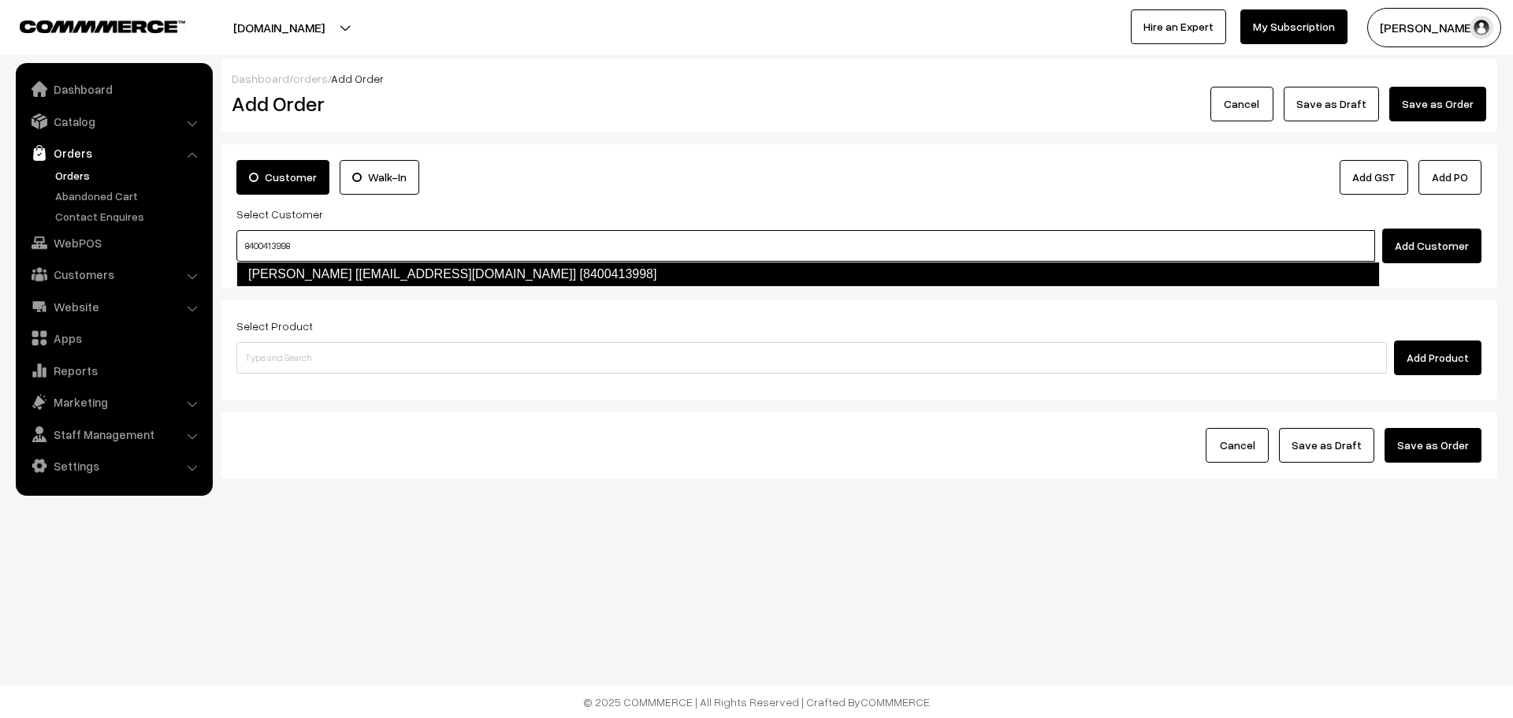
click at [320, 278] on link "Kaushlendra Singh [singhkush0307@gmail.com] [8400413998]" at bounding box center [808, 274] width 1144 height 25
type input "8400413998"
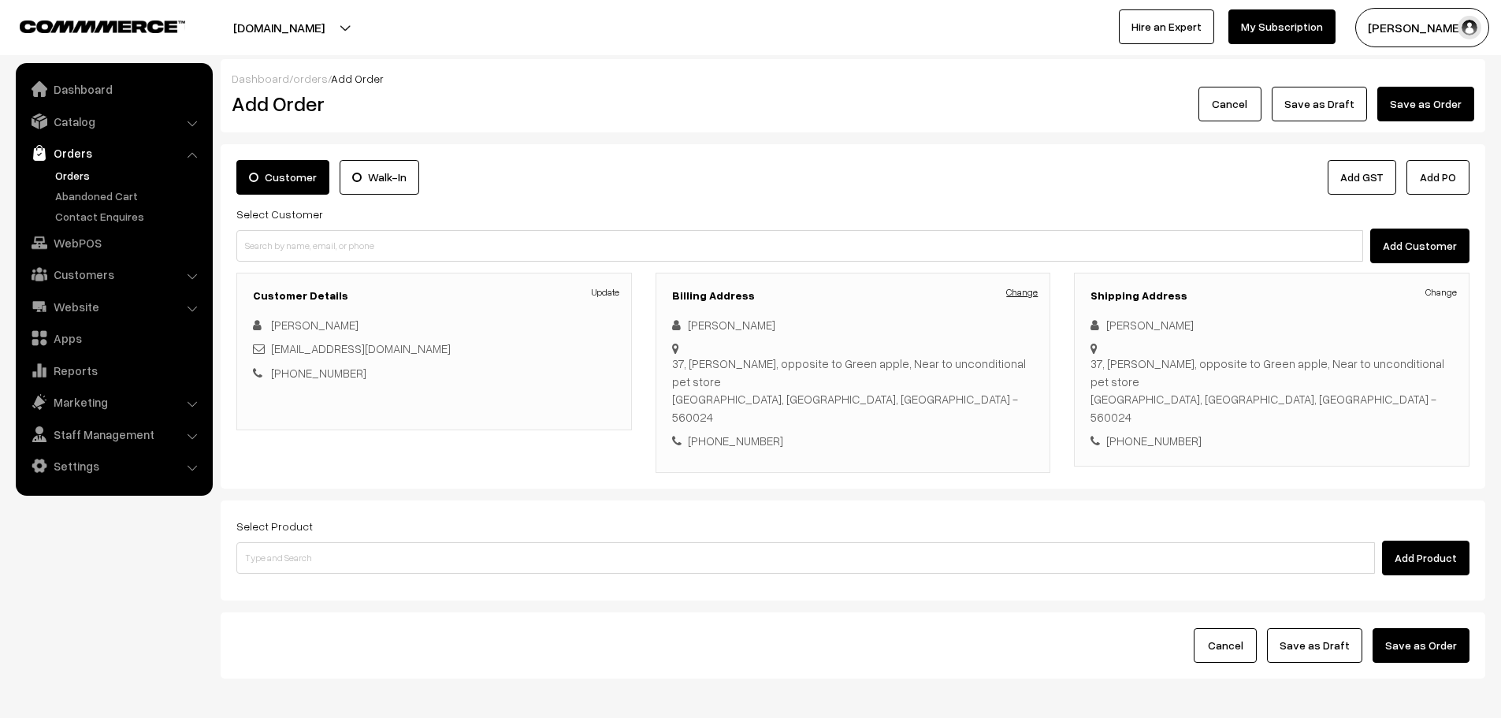
click at [1012, 295] on link "Change" at bounding box center [1022, 292] width 32 height 14
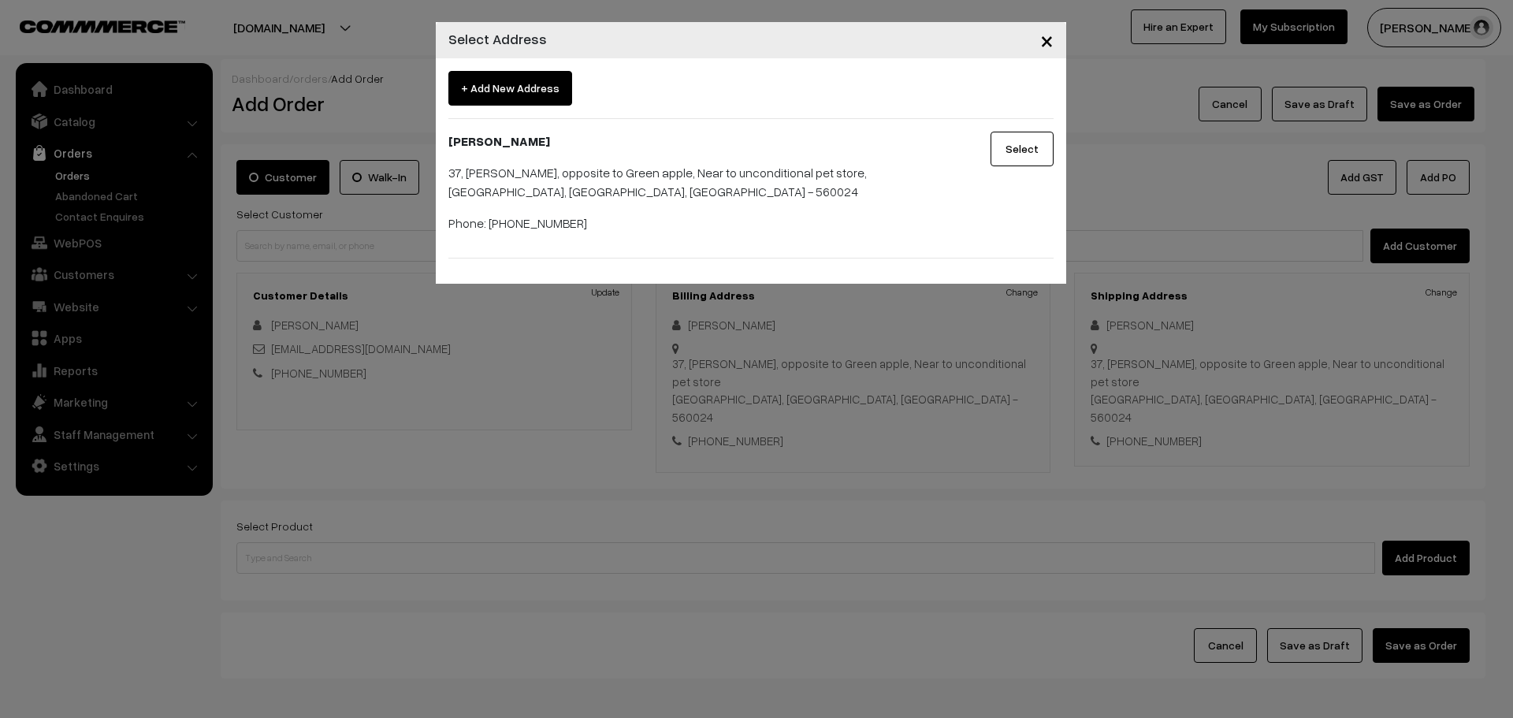
click at [1026, 139] on button "Select" at bounding box center [1022, 149] width 63 height 35
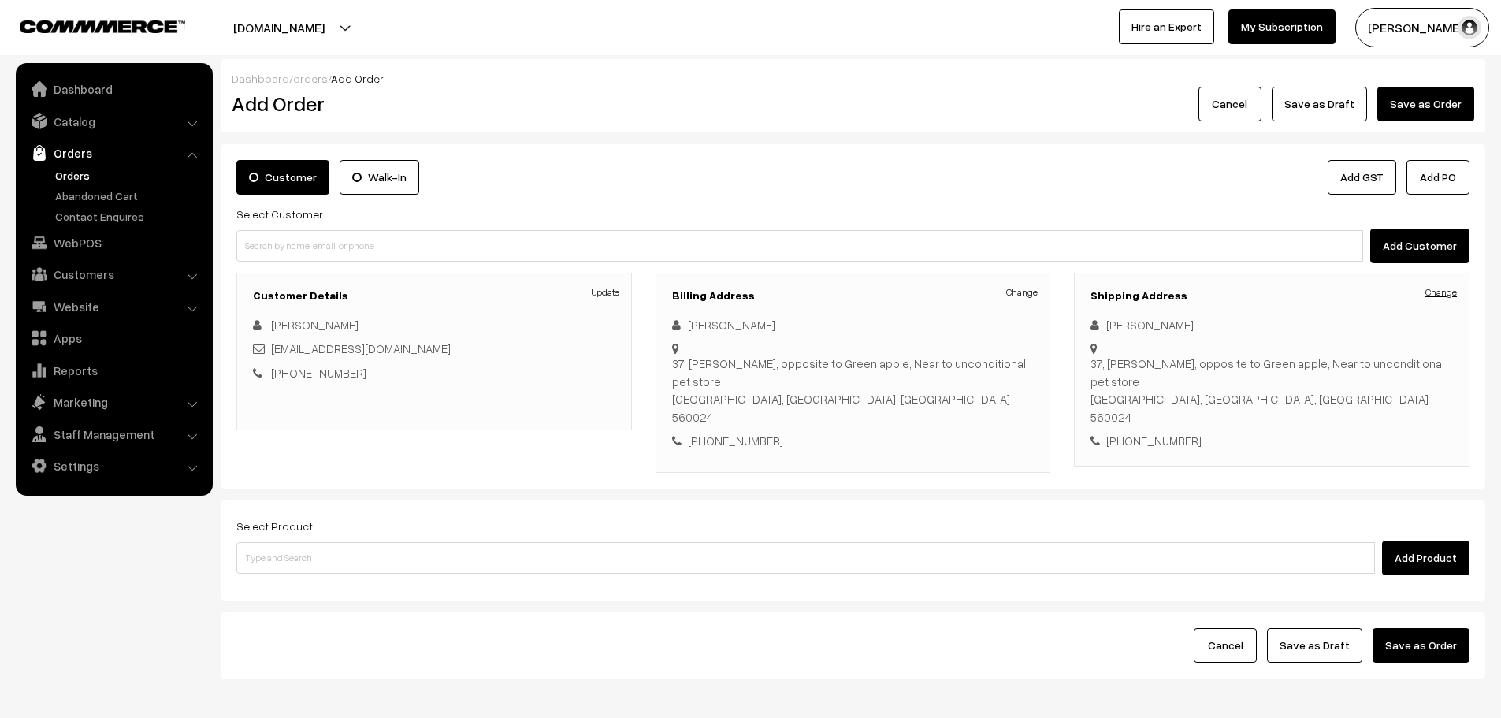
click at [1437, 296] on link "Change" at bounding box center [1442, 292] width 32 height 14
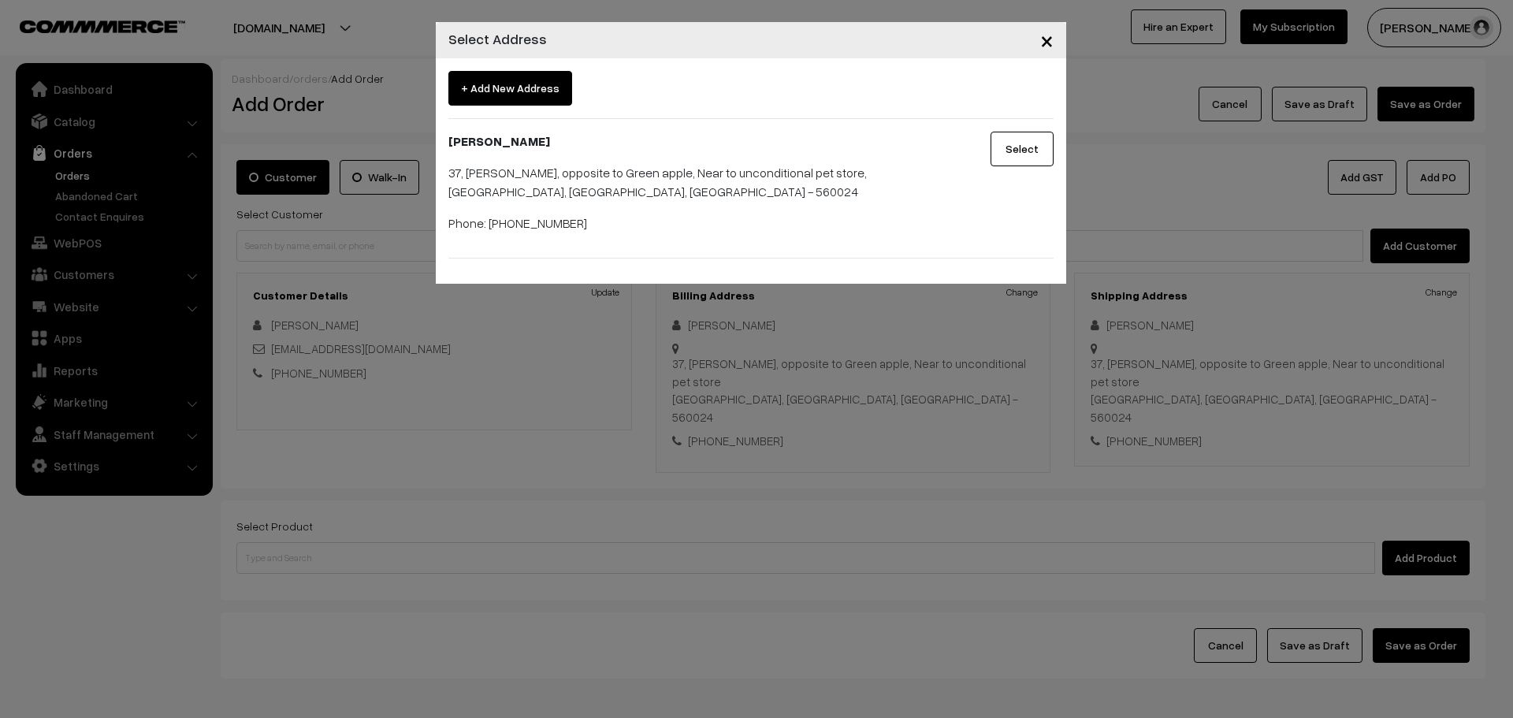
click at [1018, 160] on button "Select" at bounding box center [1022, 149] width 63 height 35
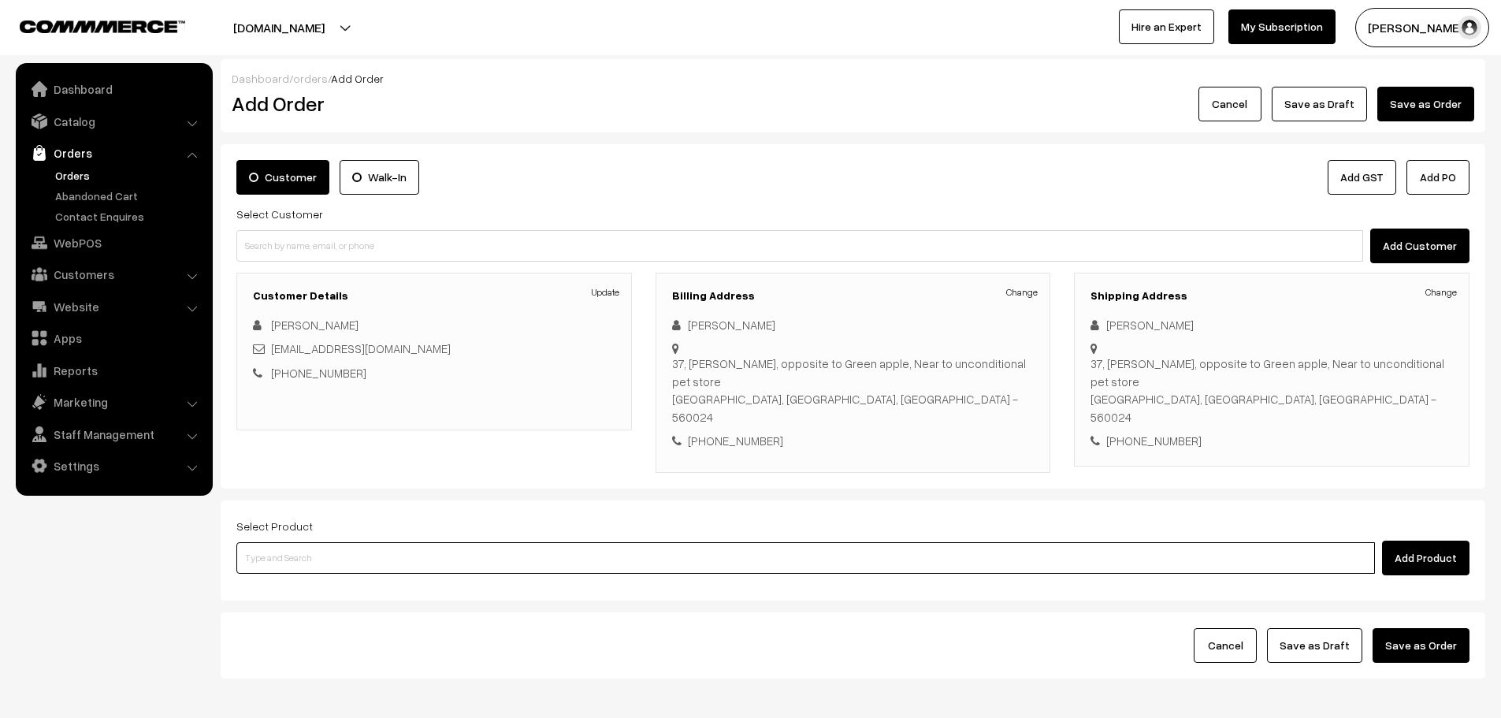
click at [518, 542] on input at bounding box center [805, 558] width 1139 height 32
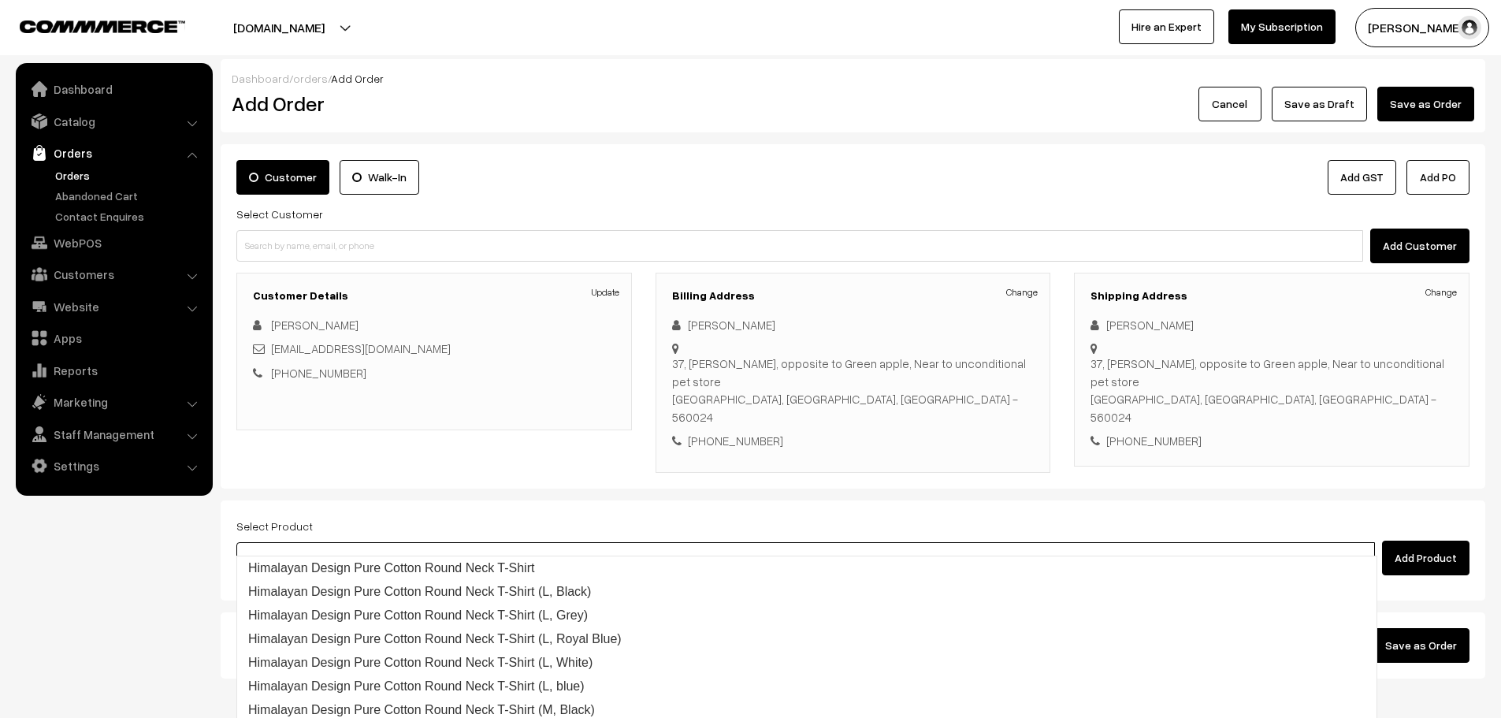
type input "repl"
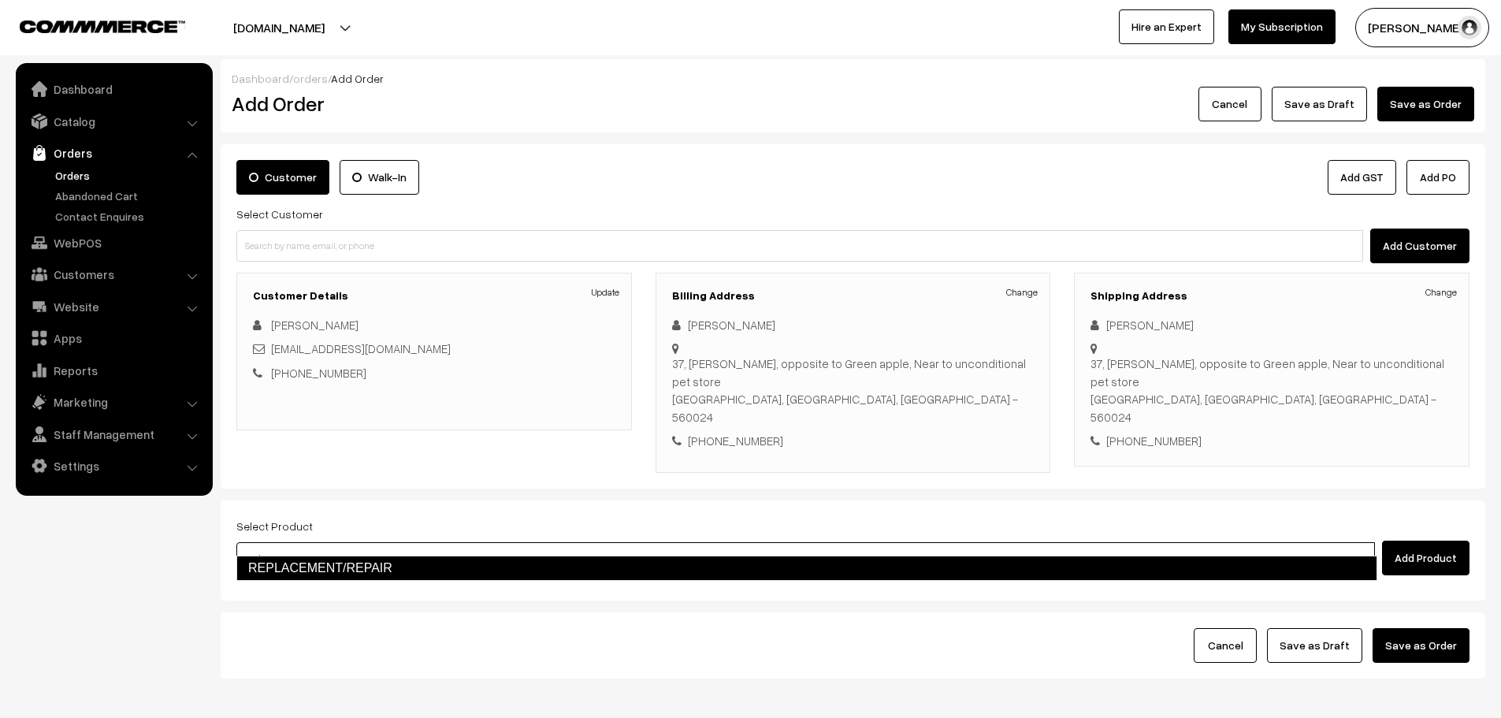
click at [461, 559] on link "REPLACEMENT/REPAIR" at bounding box center [806, 568] width 1141 height 25
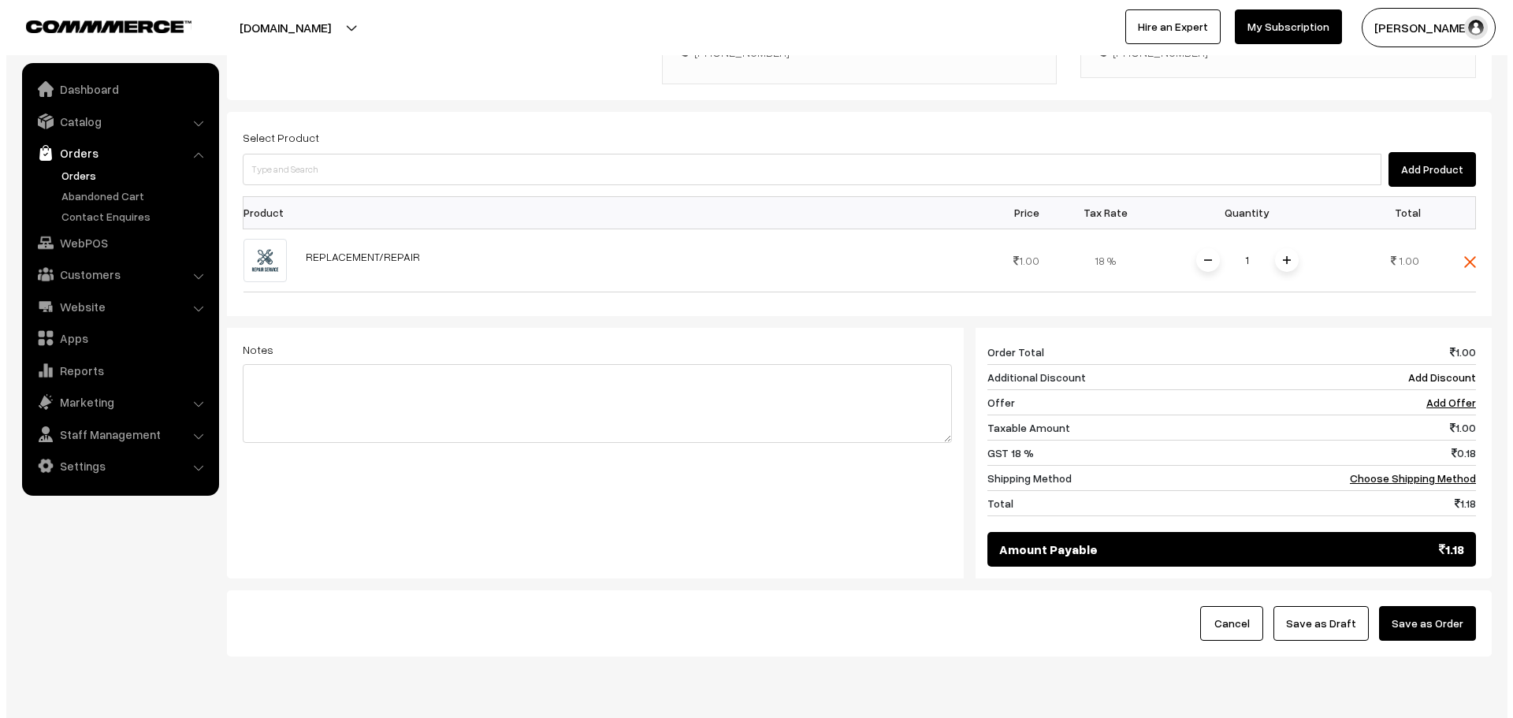
scroll to position [423, 0]
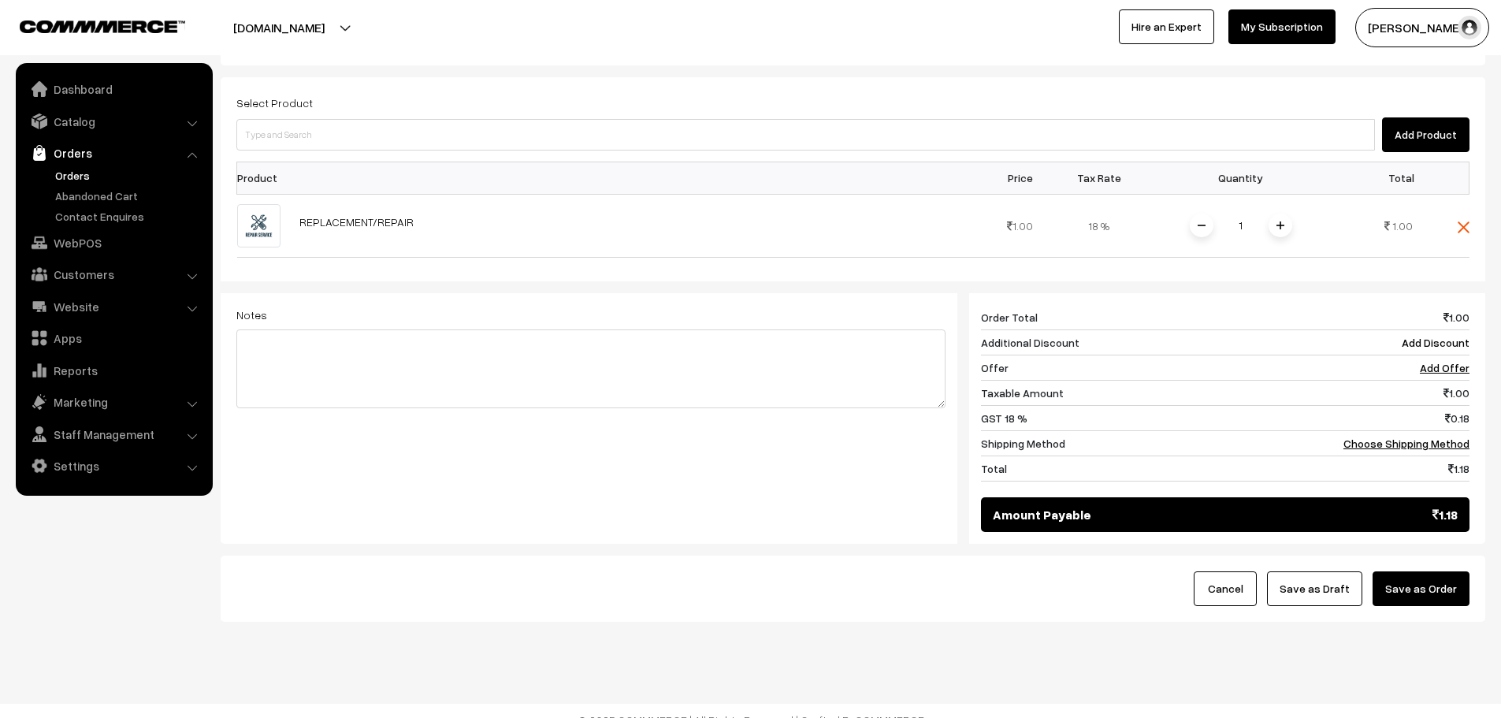
click at [1437, 577] on button "Save as Order" at bounding box center [1421, 588] width 97 height 35
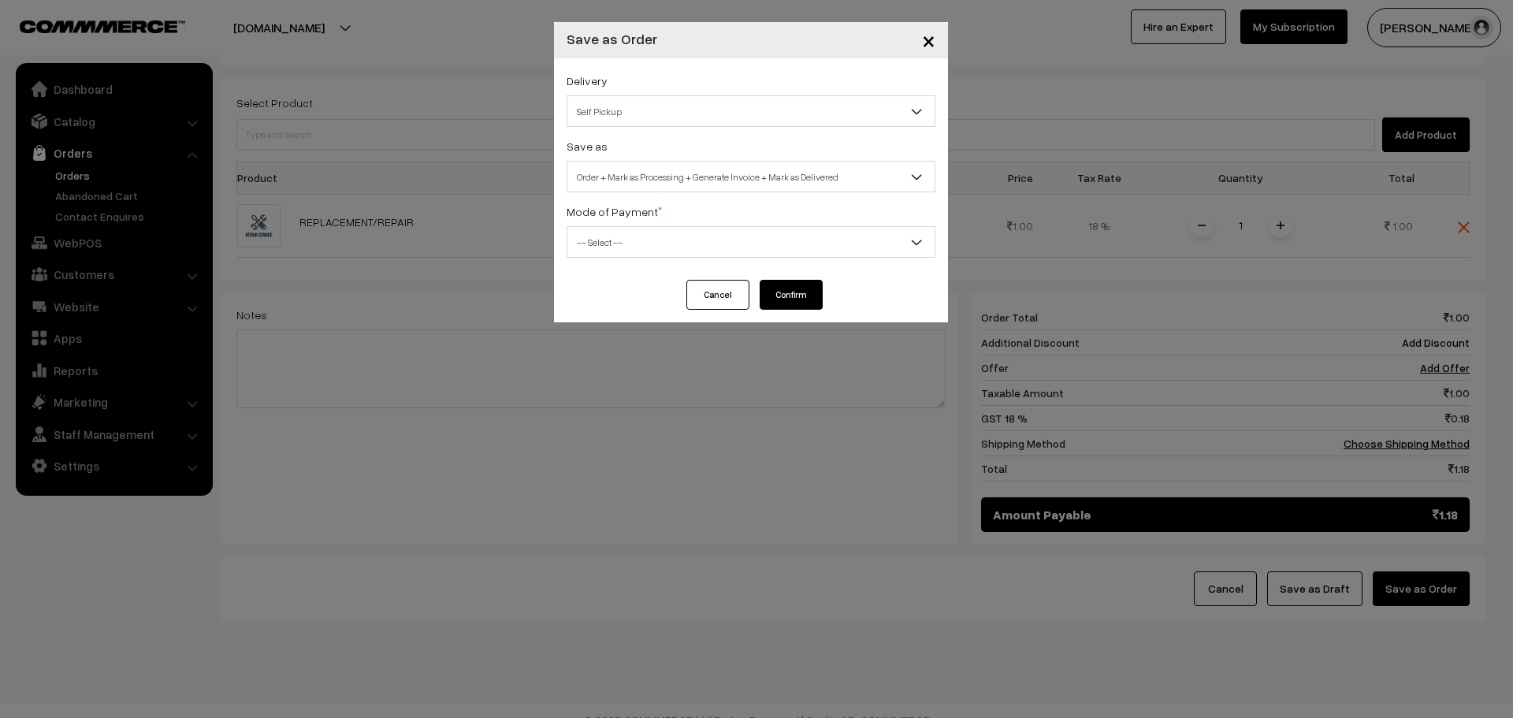
click at [644, 112] on span "Self Pickup" at bounding box center [750, 112] width 367 height 28
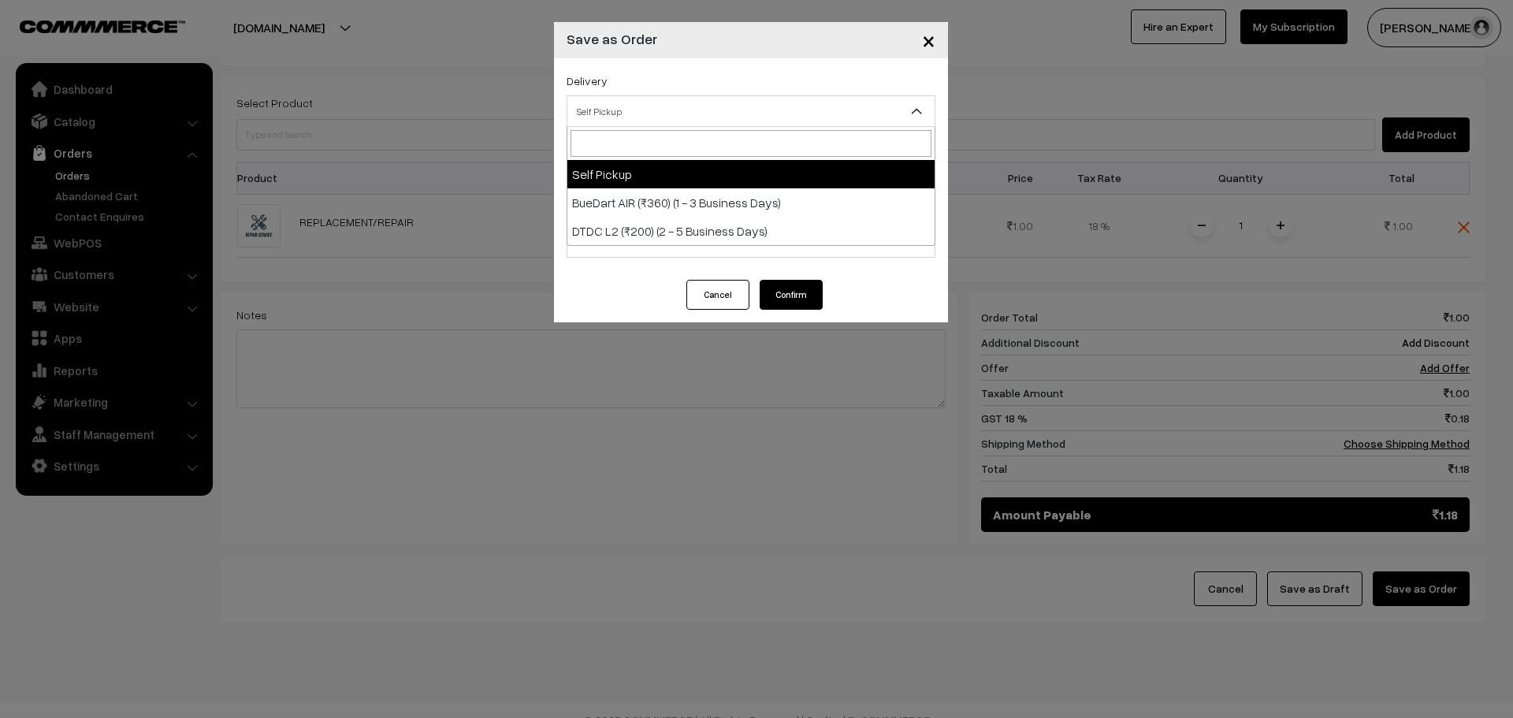
click at [627, 88] on div "Delivery Self Pickup BueDart AIR (₹360) (1 - 3 Business Days) DTDC L2 (₹200) (2…" at bounding box center [751, 99] width 369 height 56
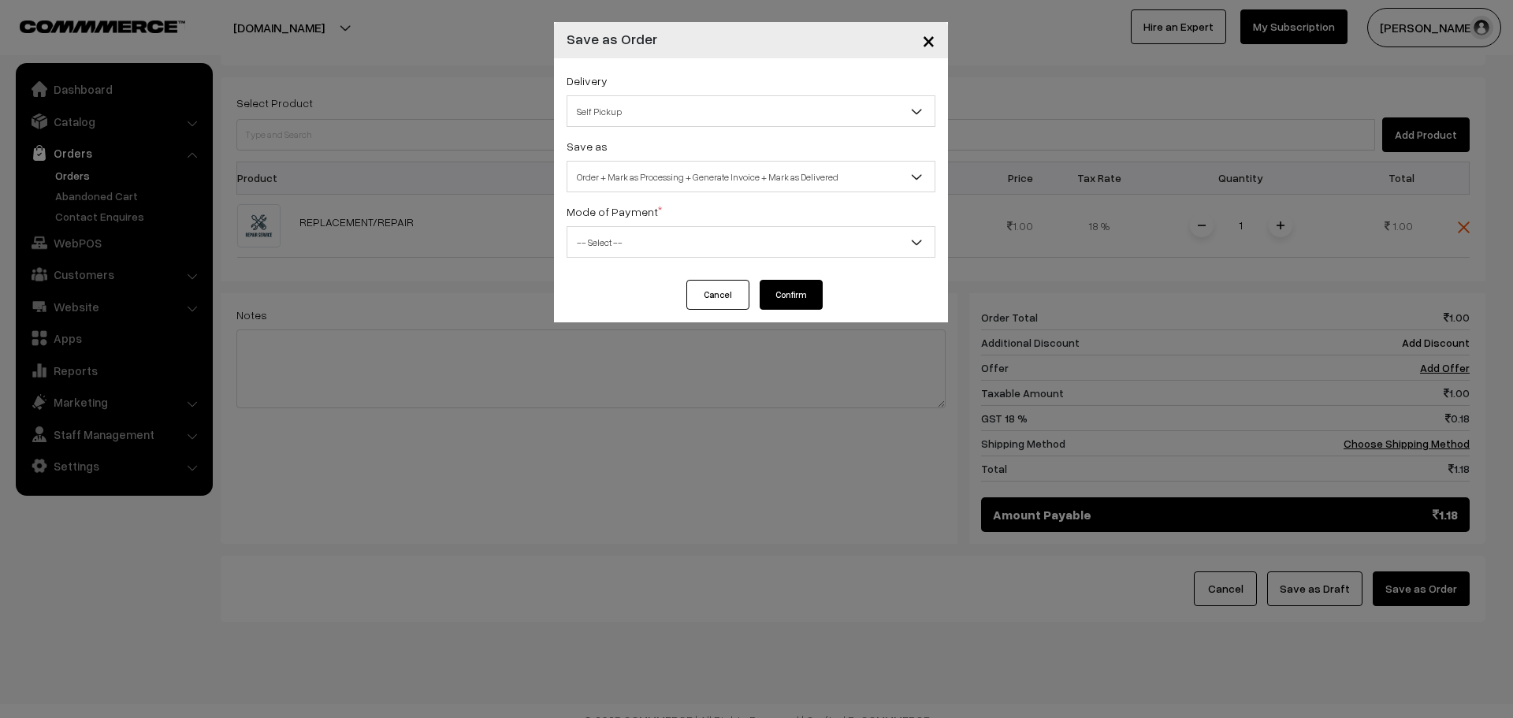
click at [653, 182] on span "Order + Mark as Processing + Generate Invoice + Mark as Delivered" at bounding box center [750, 177] width 367 height 28
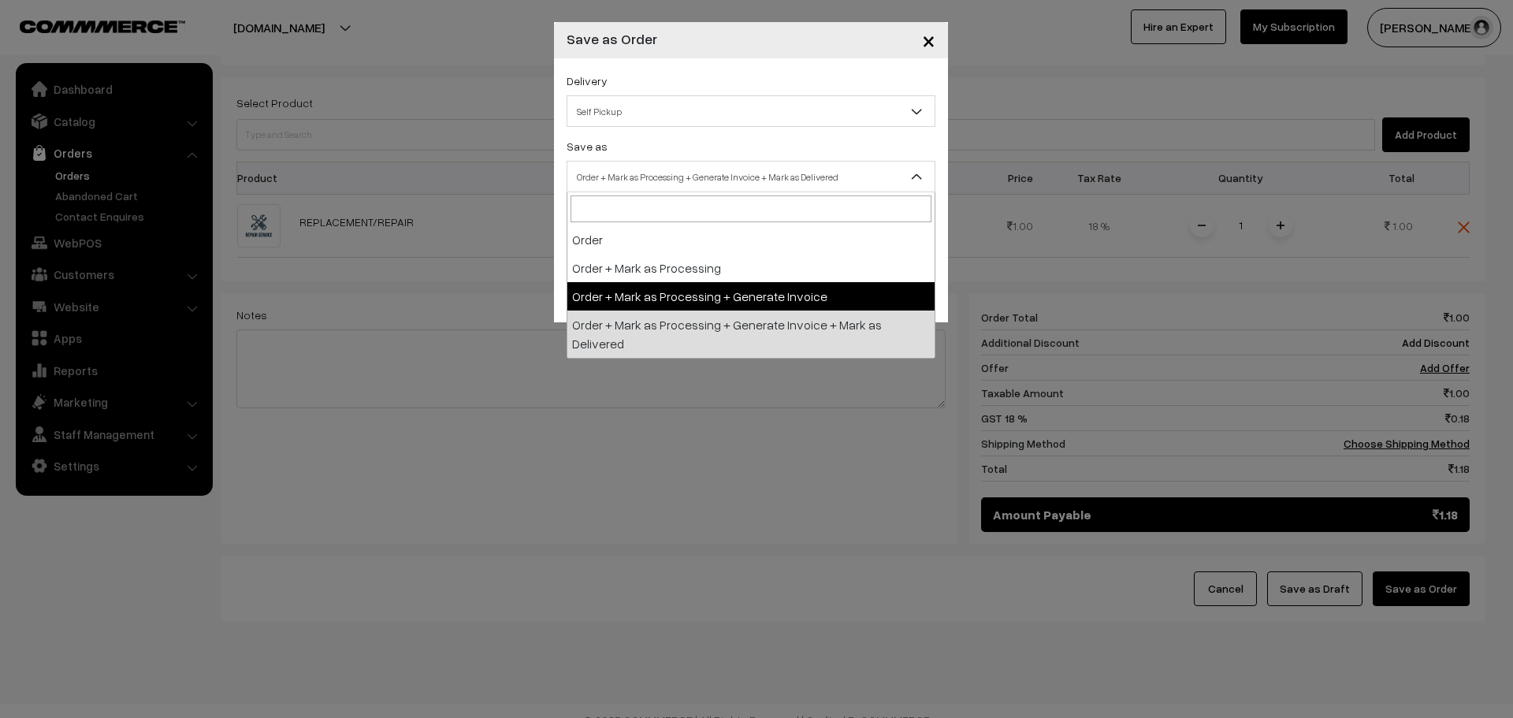
select select "3"
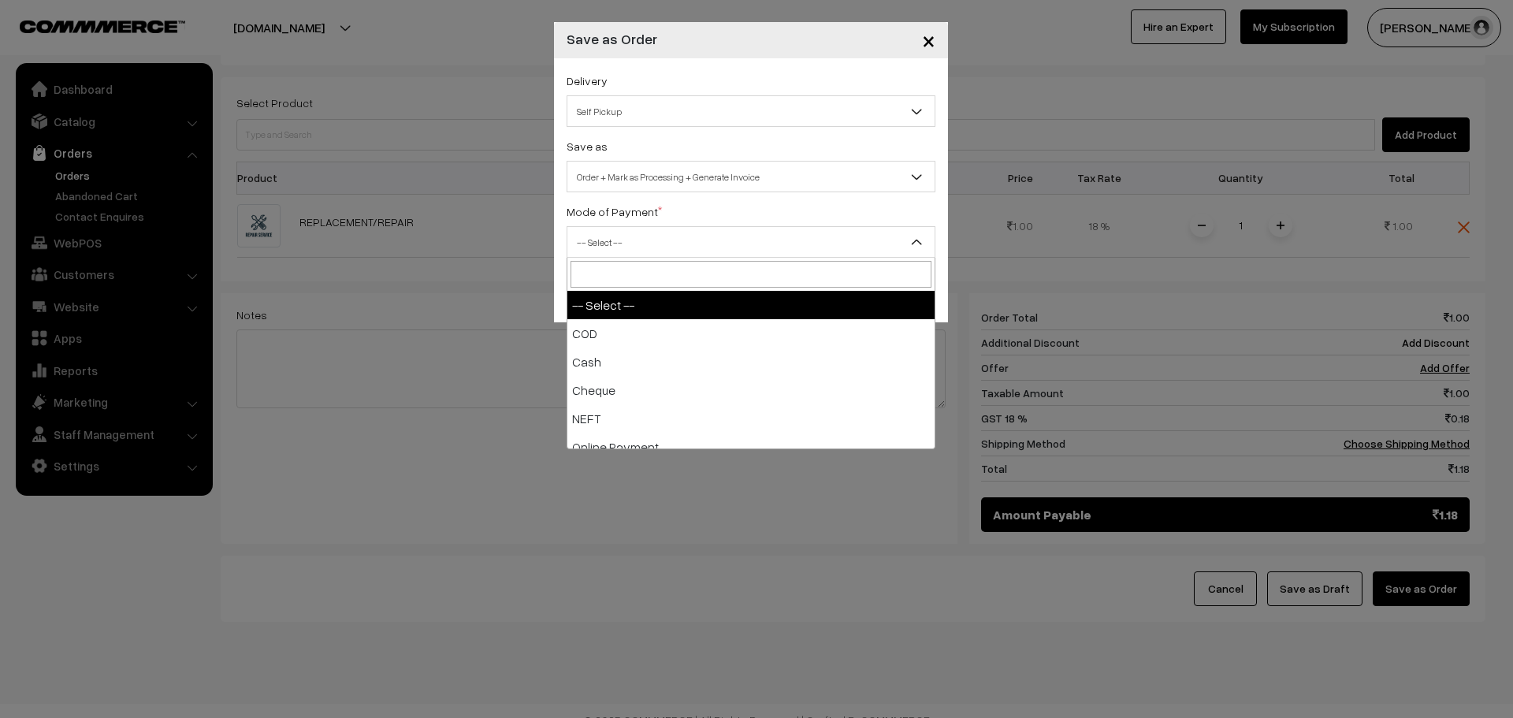
click at [670, 233] on span "-- Select --" at bounding box center [750, 243] width 367 height 28
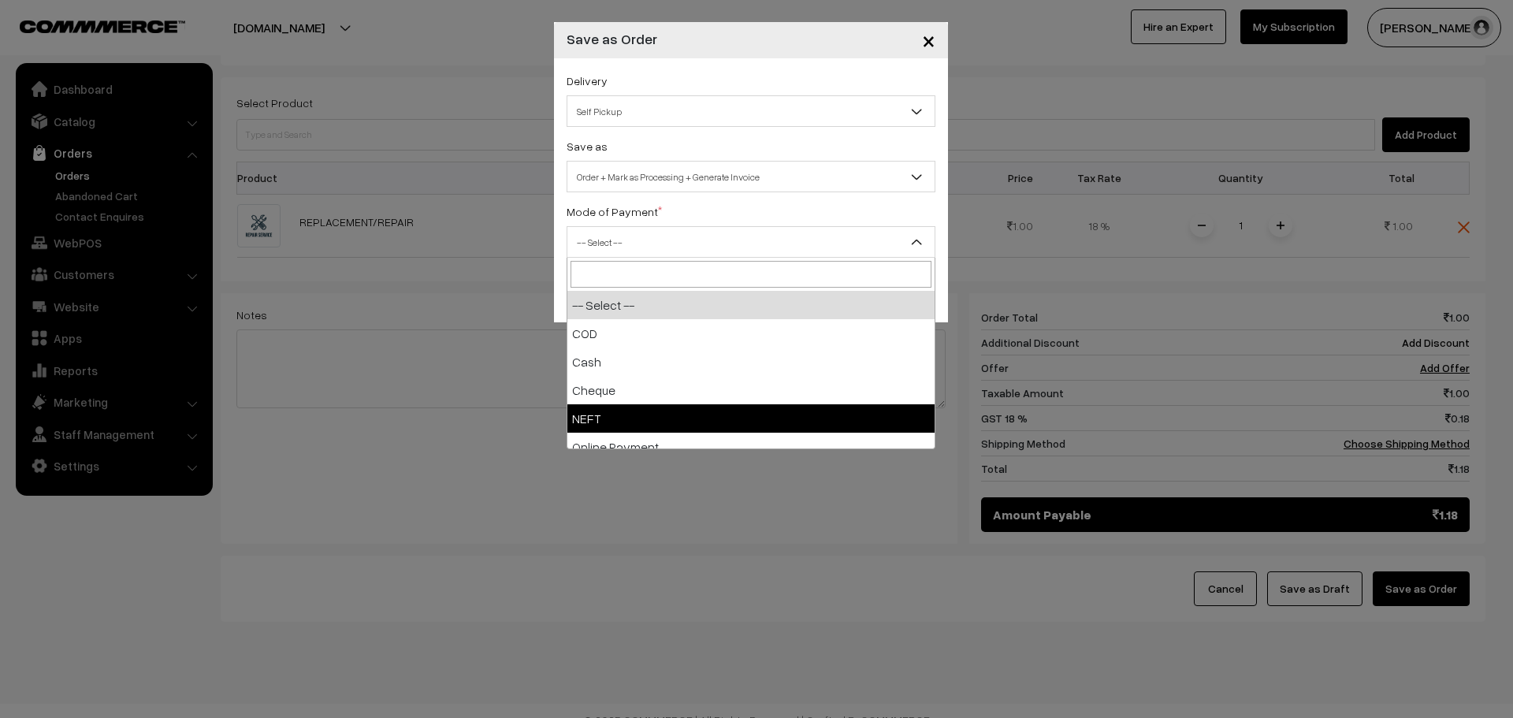
select select "4"
checkbox input "true"
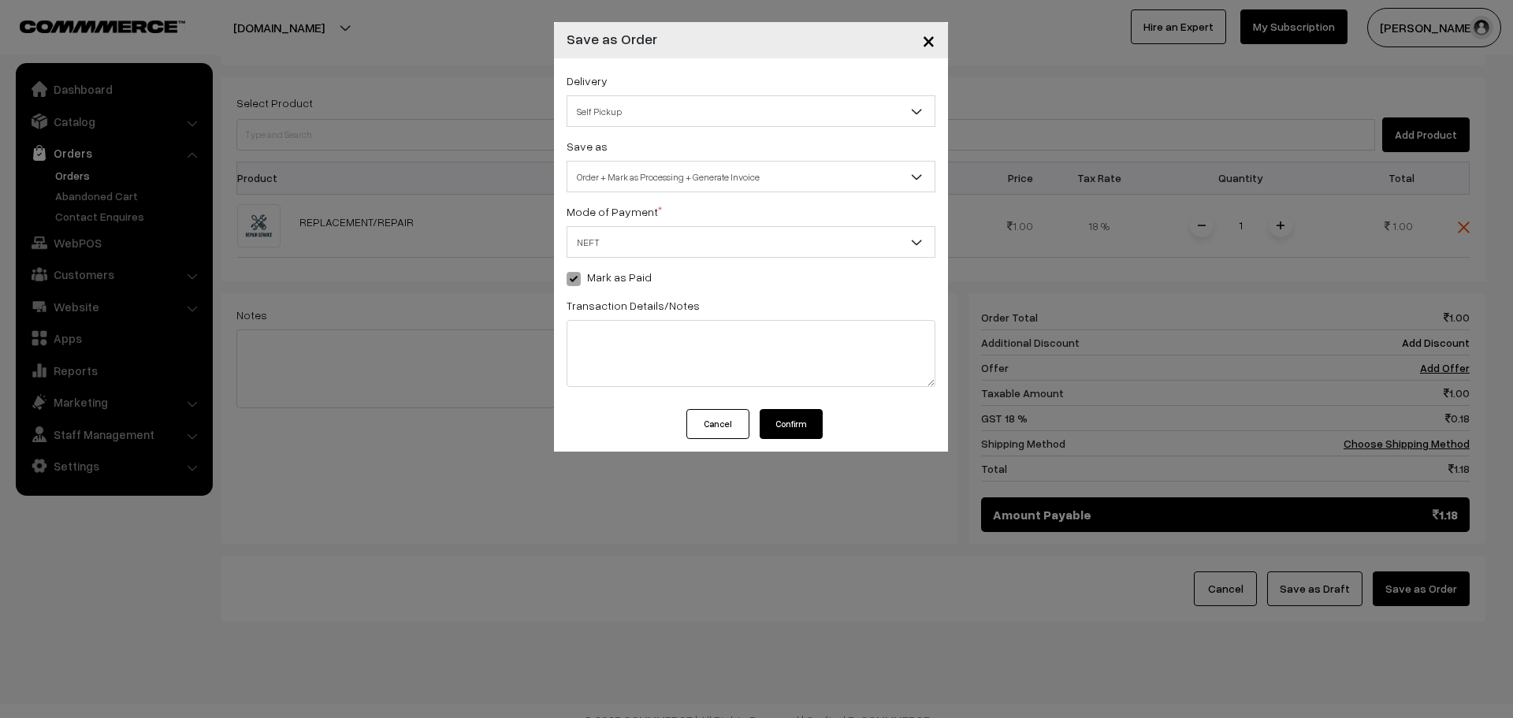
click at [784, 420] on button "Confirm" at bounding box center [791, 424] width 63 height 30
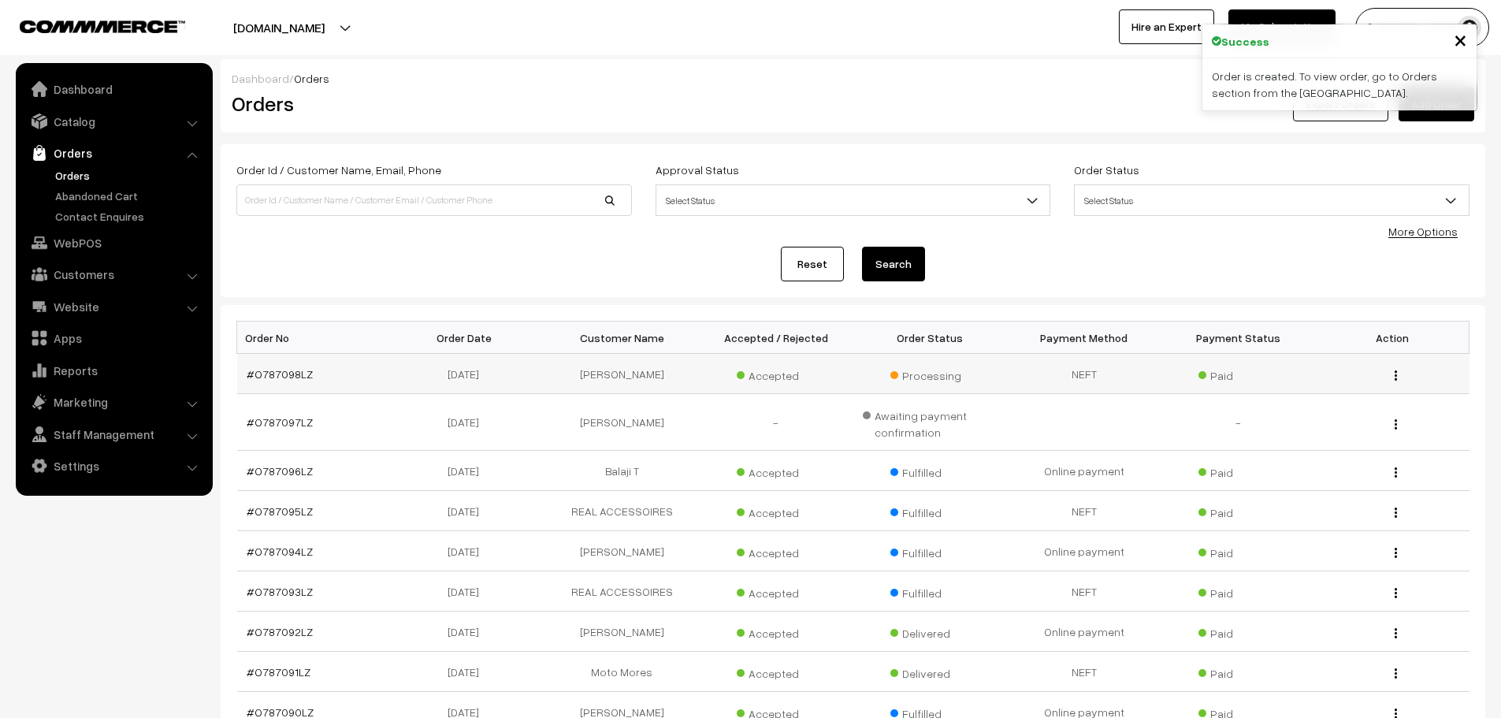
click at [273, 381] on td "#O787098LZ" at bounding box center [314, 374] width 154 height 40
click at [277, 381] on td "#O787098LZ" at bounding box center [314, 374] width 154 height 40
click at [277, 377] on link "#O787098LZ" at bounding box center [280, 373] width 66 height 13
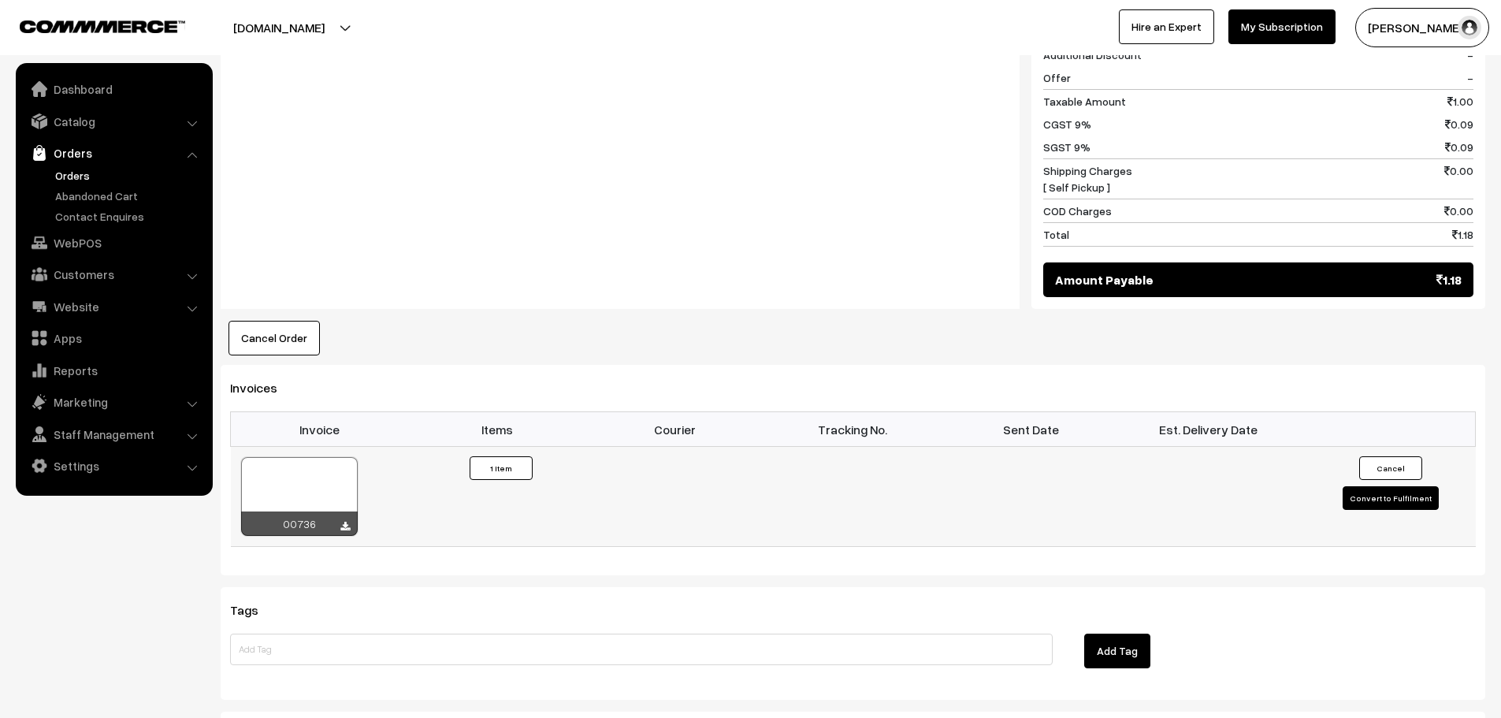
click at [1382, 486] on button "Convert to Fulfilment" at bounding box center [1391, 498] width 96 height 24
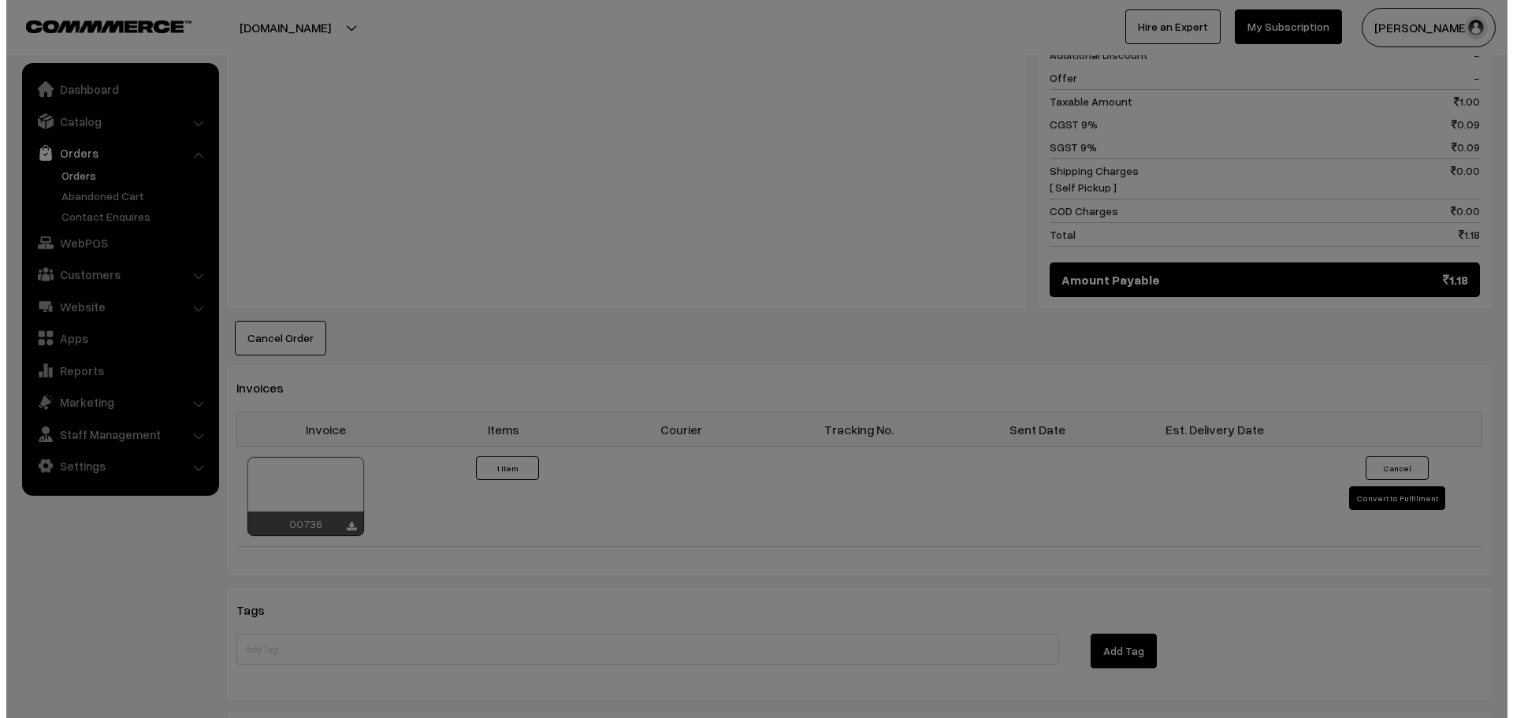
scroll to position [788, 0]
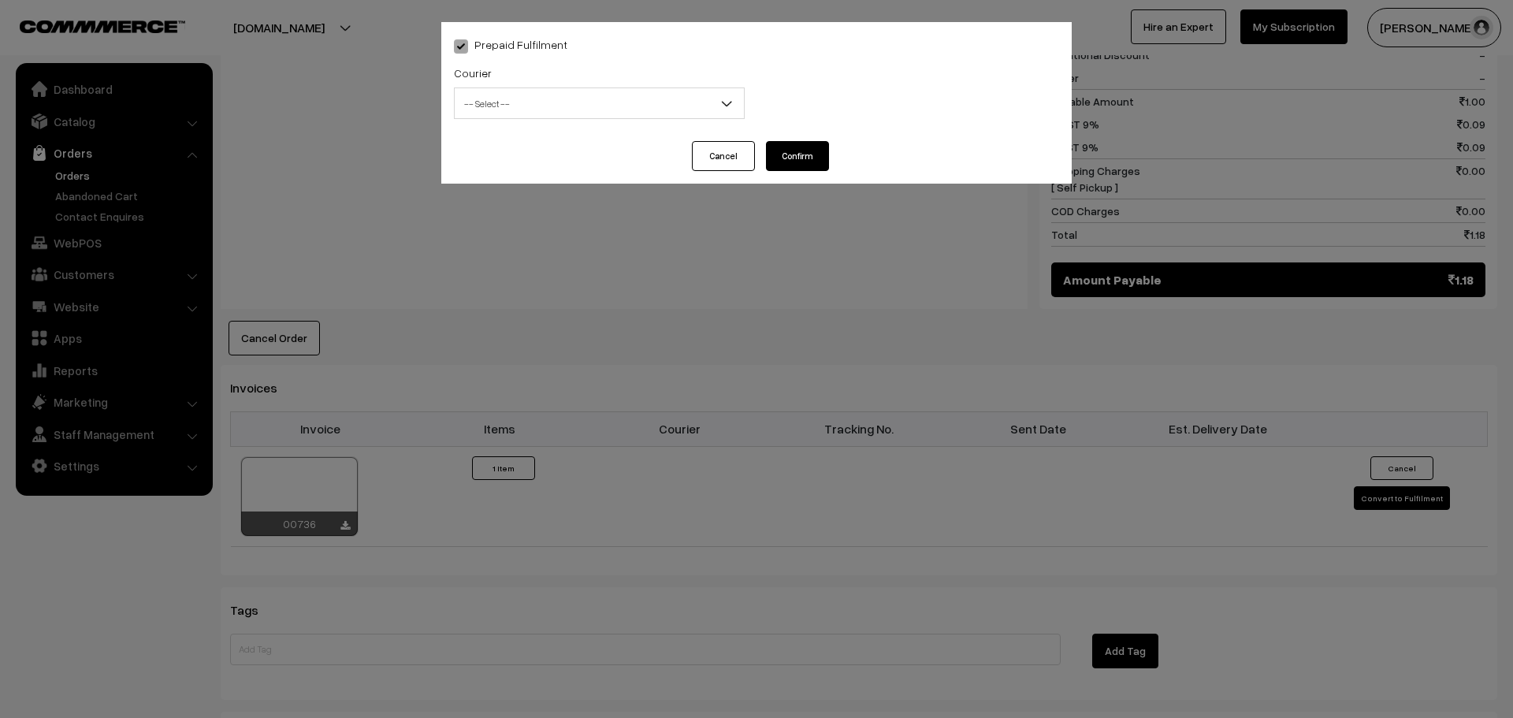
click at [511, 102] on span "-- Select --" at bounding box center [599, 104] width 289 height 28
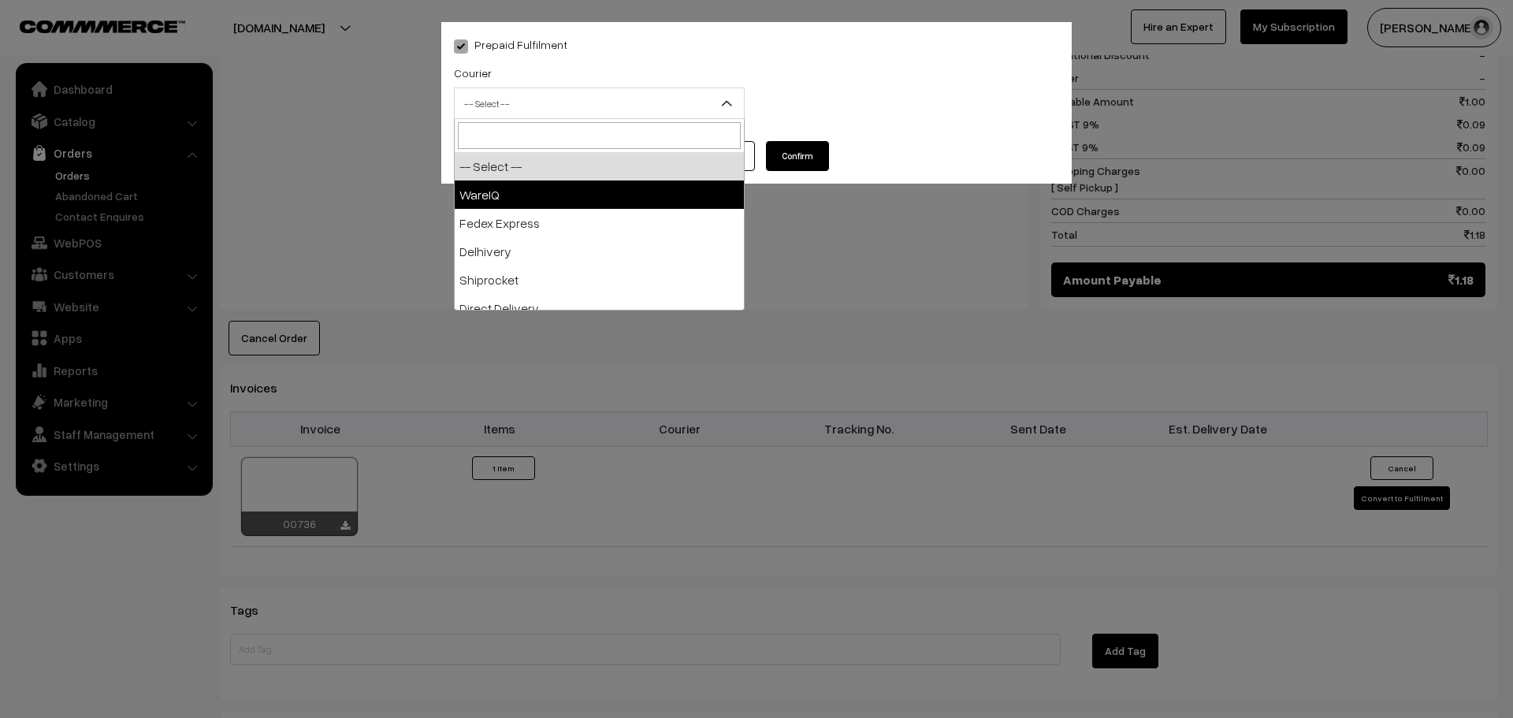
select select "1"
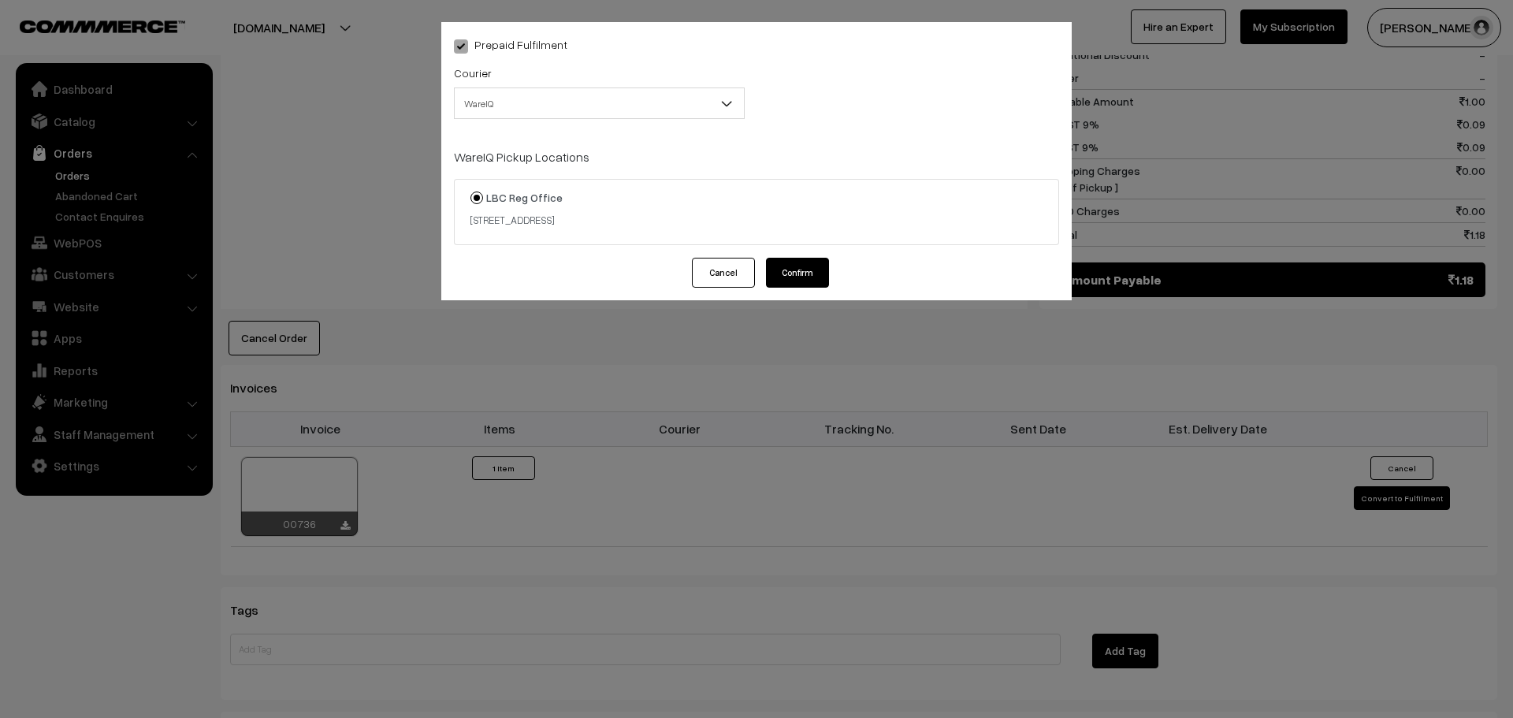
click at [805, 273] on button "Confirm" at bounding box center [797, 273] width 63 height 30
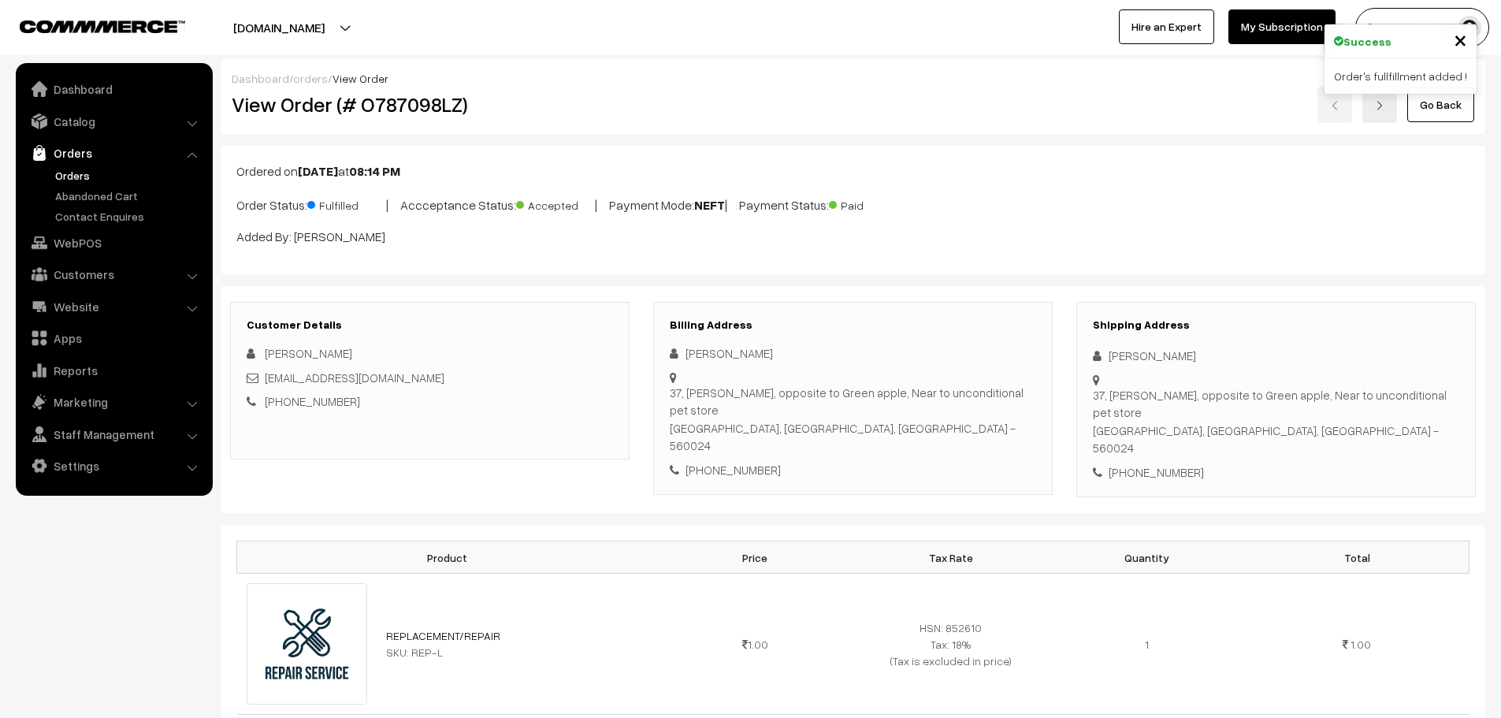
scroll to position [785, 0]
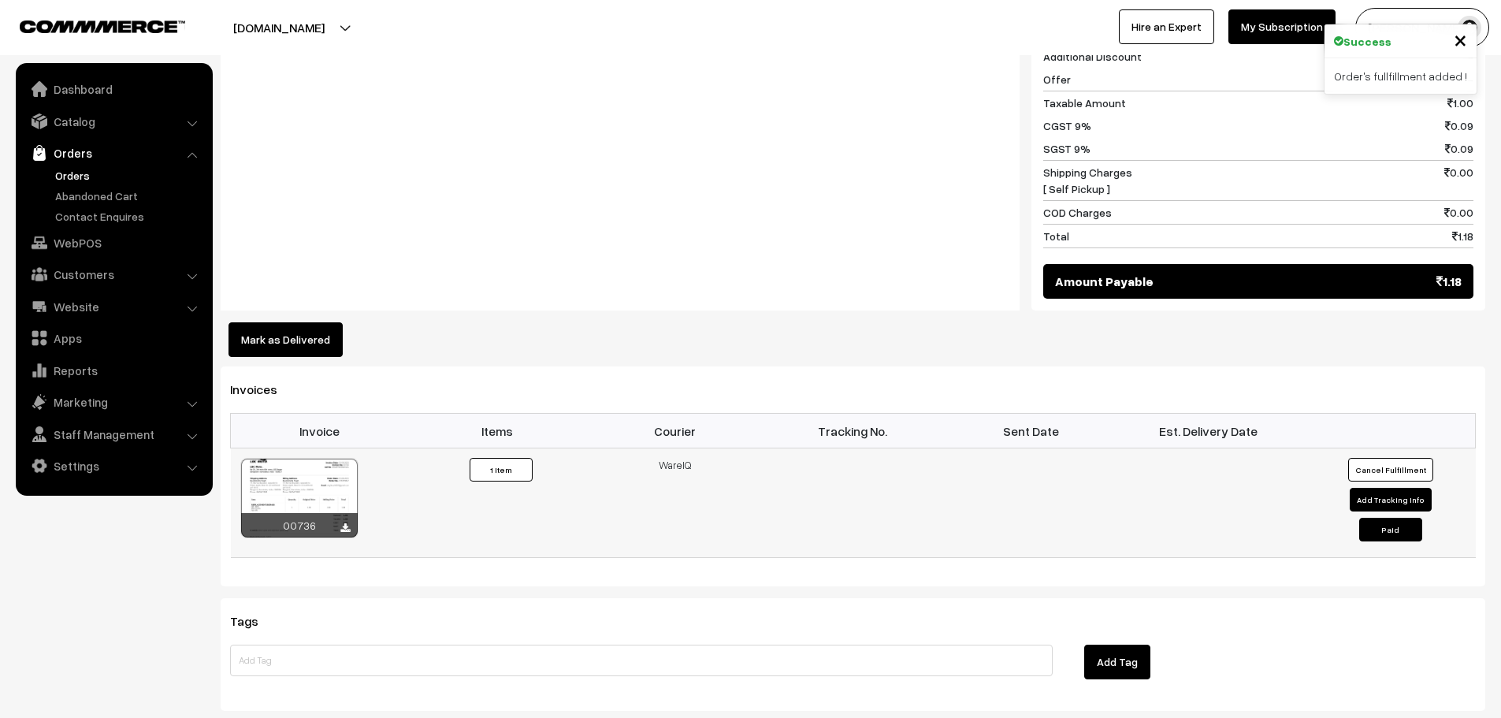
click at [318, 459] on div at bounding box center [299, 498] width 117 height 79
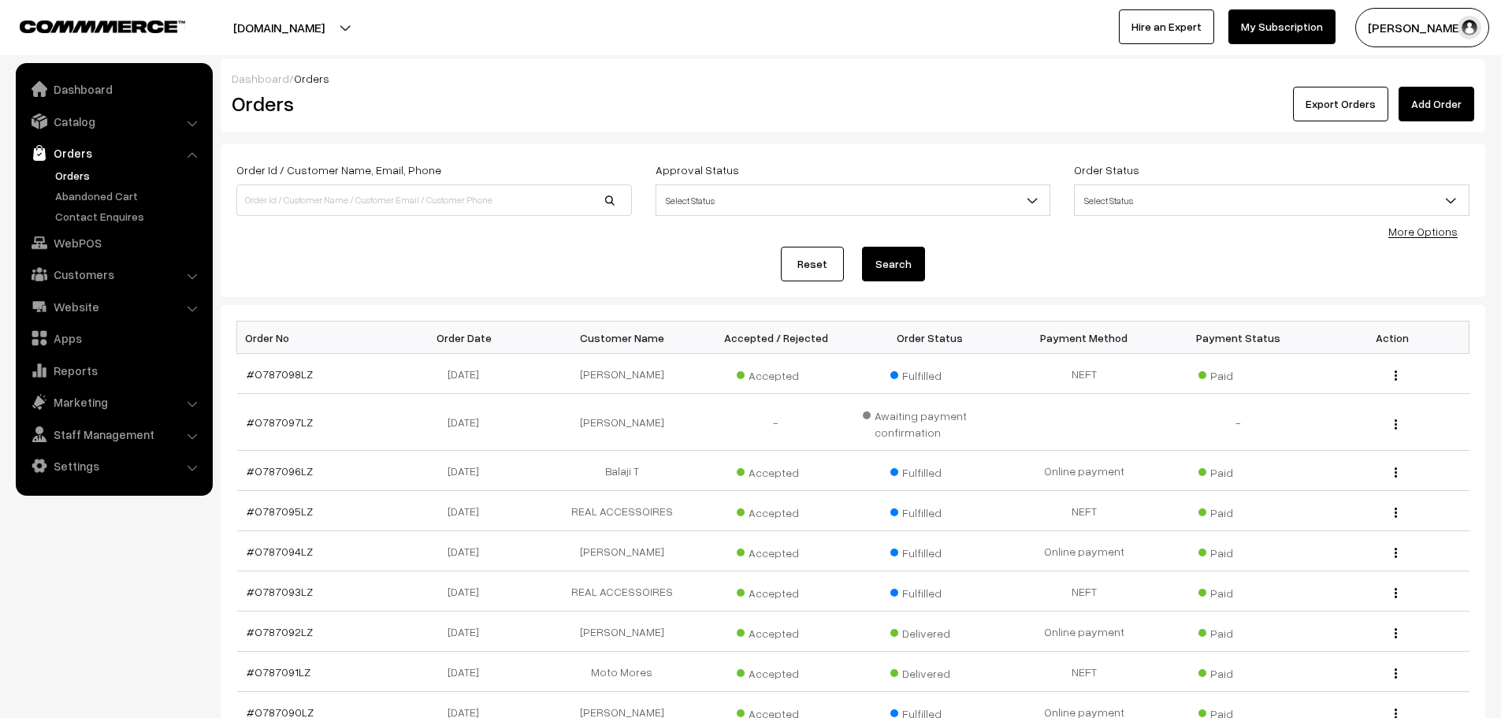
click at [1460, 97] on link "Add Order" at bounding box center [1437, 104] width 76 height 35
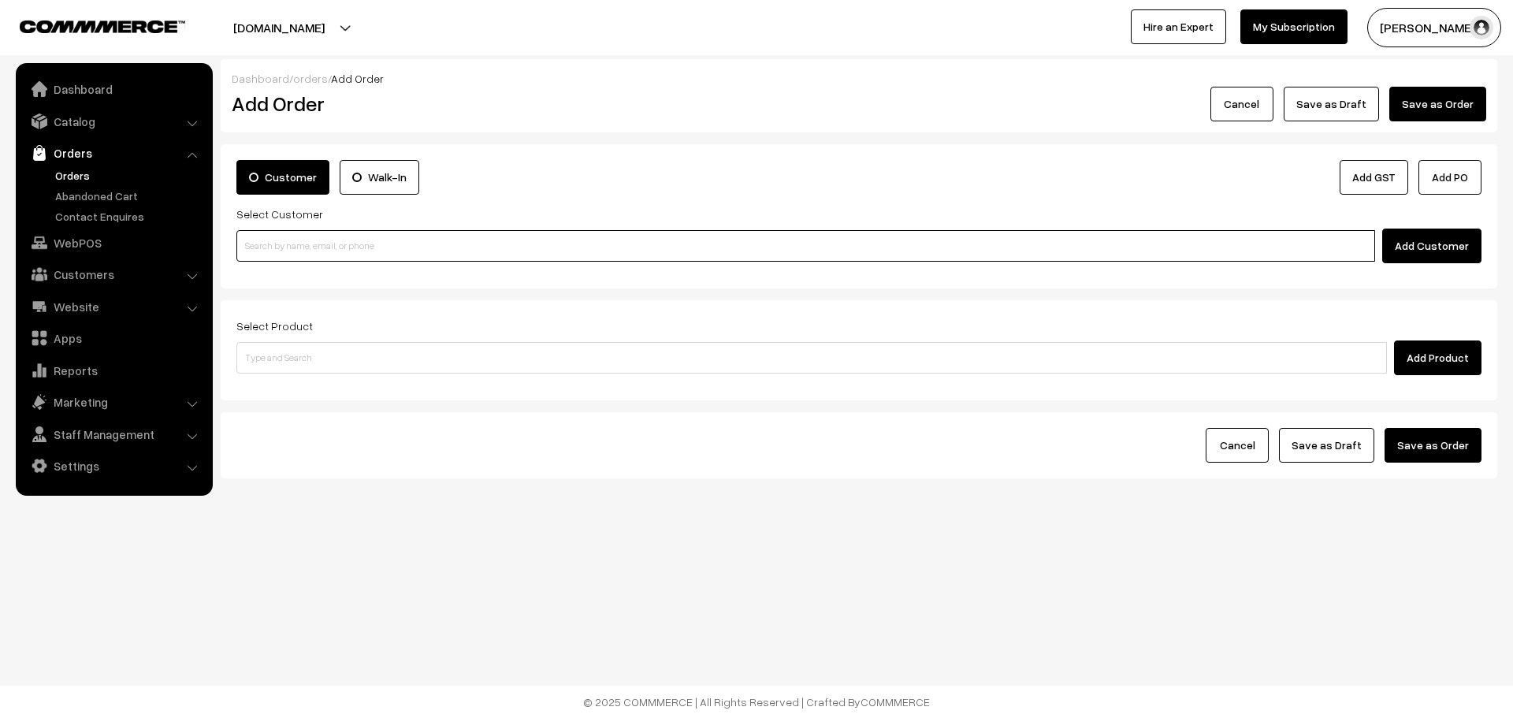
click at [310, 243] on input at bounding box center [805, 246] width 1139 height 32
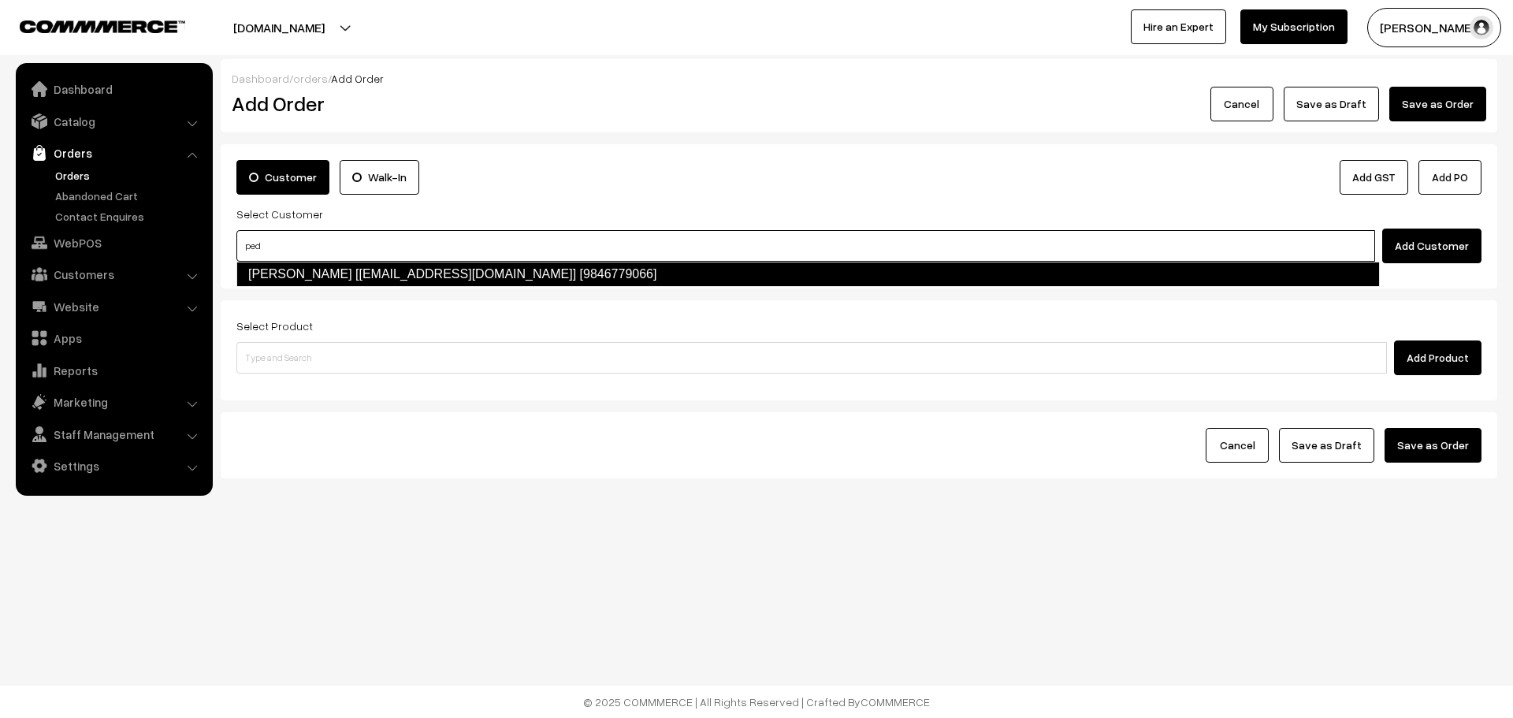
click at [313, 278] on link "Muhammes Sinan [Pedlockmotorsport@gmail.com] [9846779066]" at bounding box center [808, 274] width 1144 height 25
type input "ped"
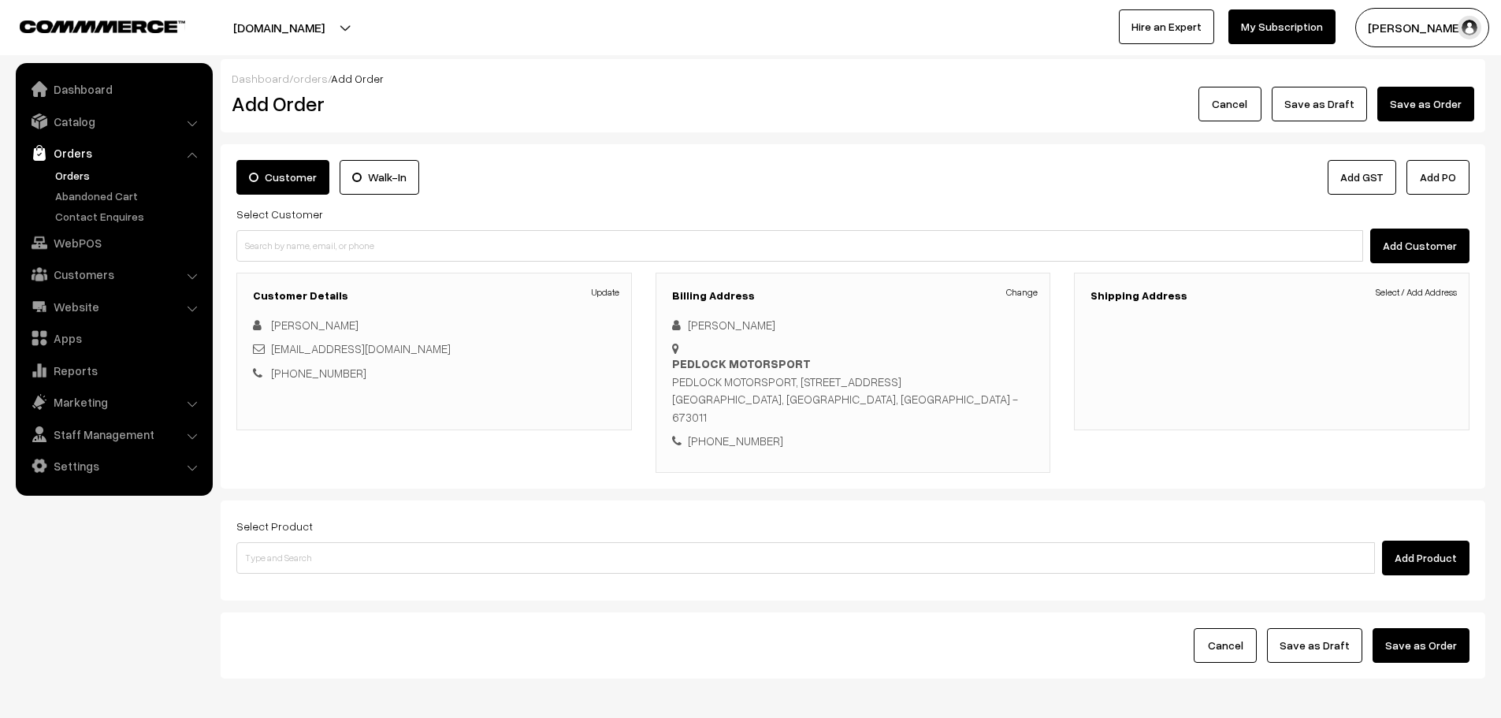
click at [1423, 299] on h3 "Shipping Address" at bounding box center [1272, 295] width 363 height 13
click at [1423, 295] on link "Select / Add Address" at bounding box center [1416, 292] width 81 height 14
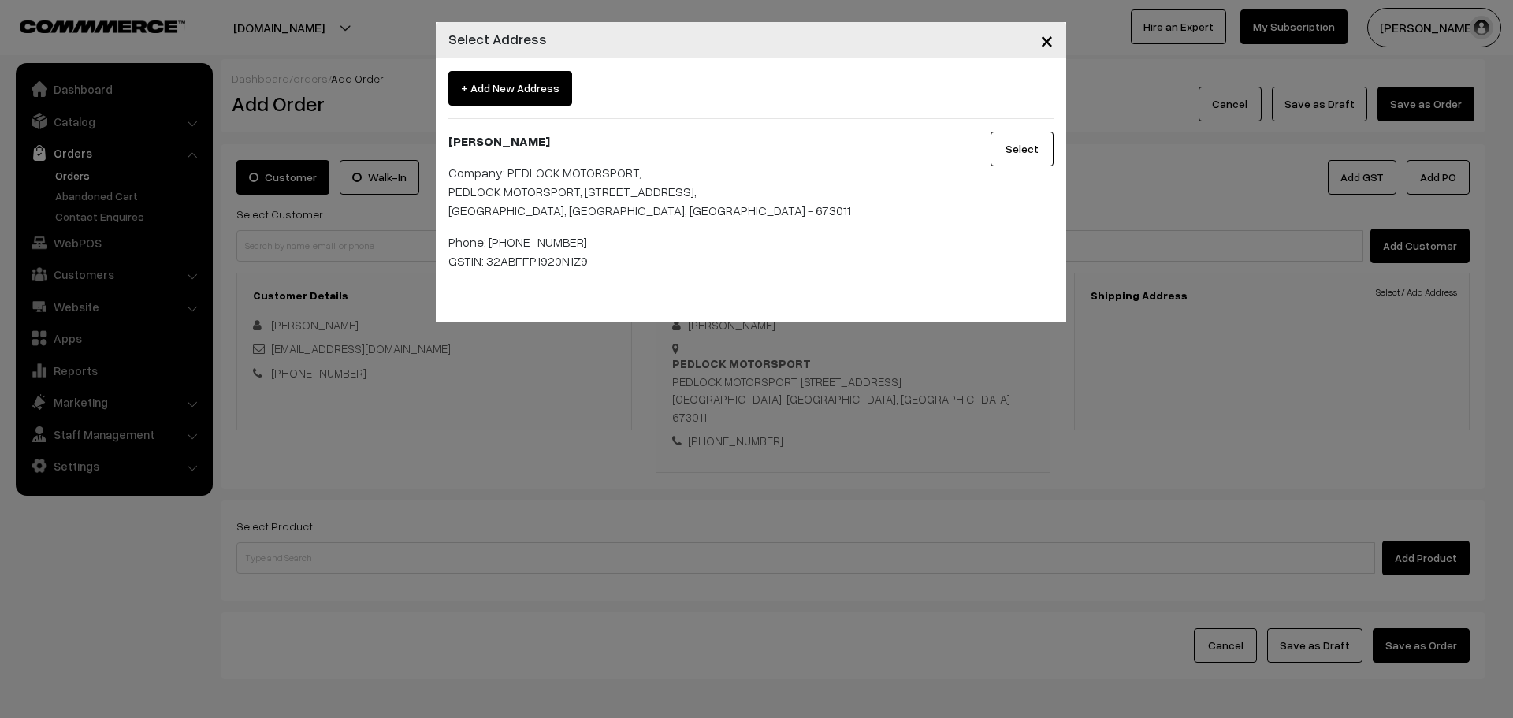
click at [1010, 143] on button "Select" at bounding box center [1022, 149] width 63 height 35
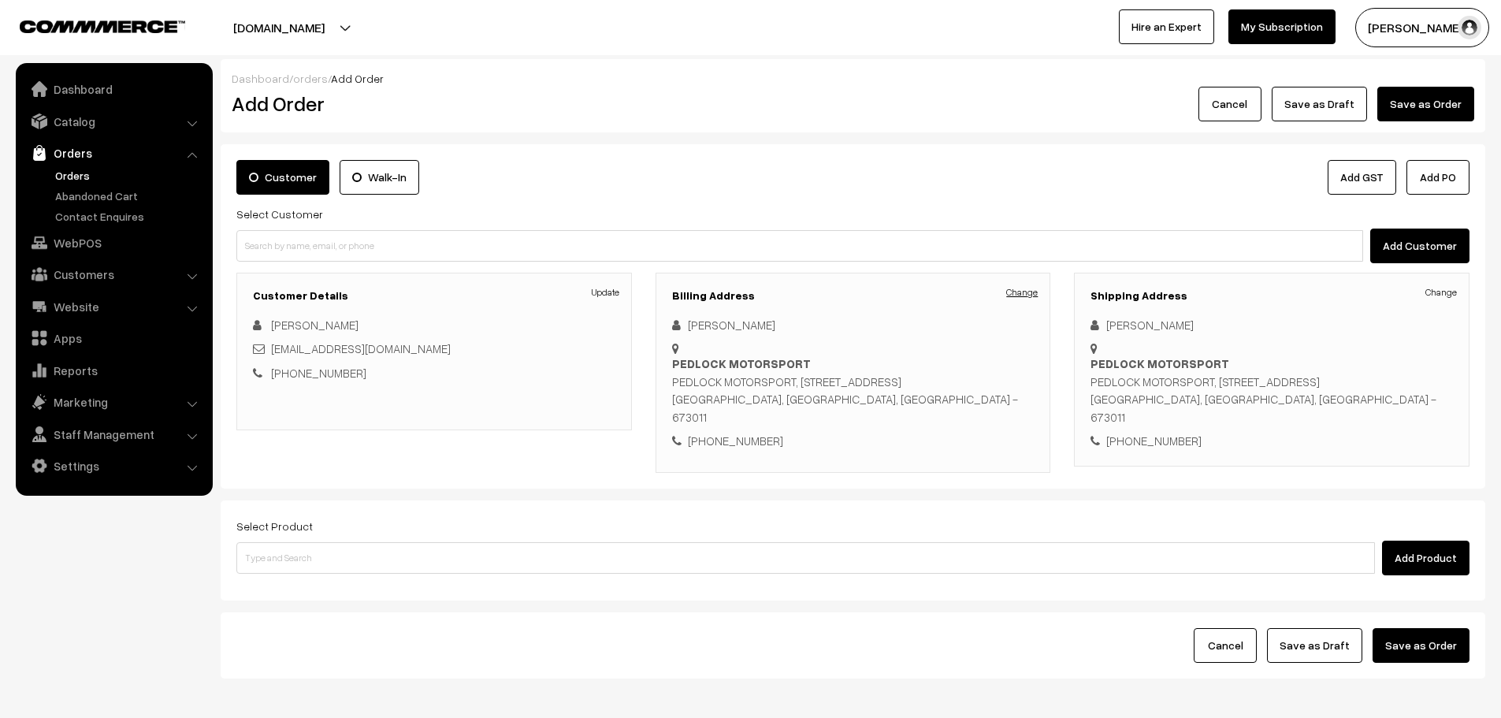
click at [1030, 294] on link "Change" at bounding box center [1022, 292] width 32 height 14
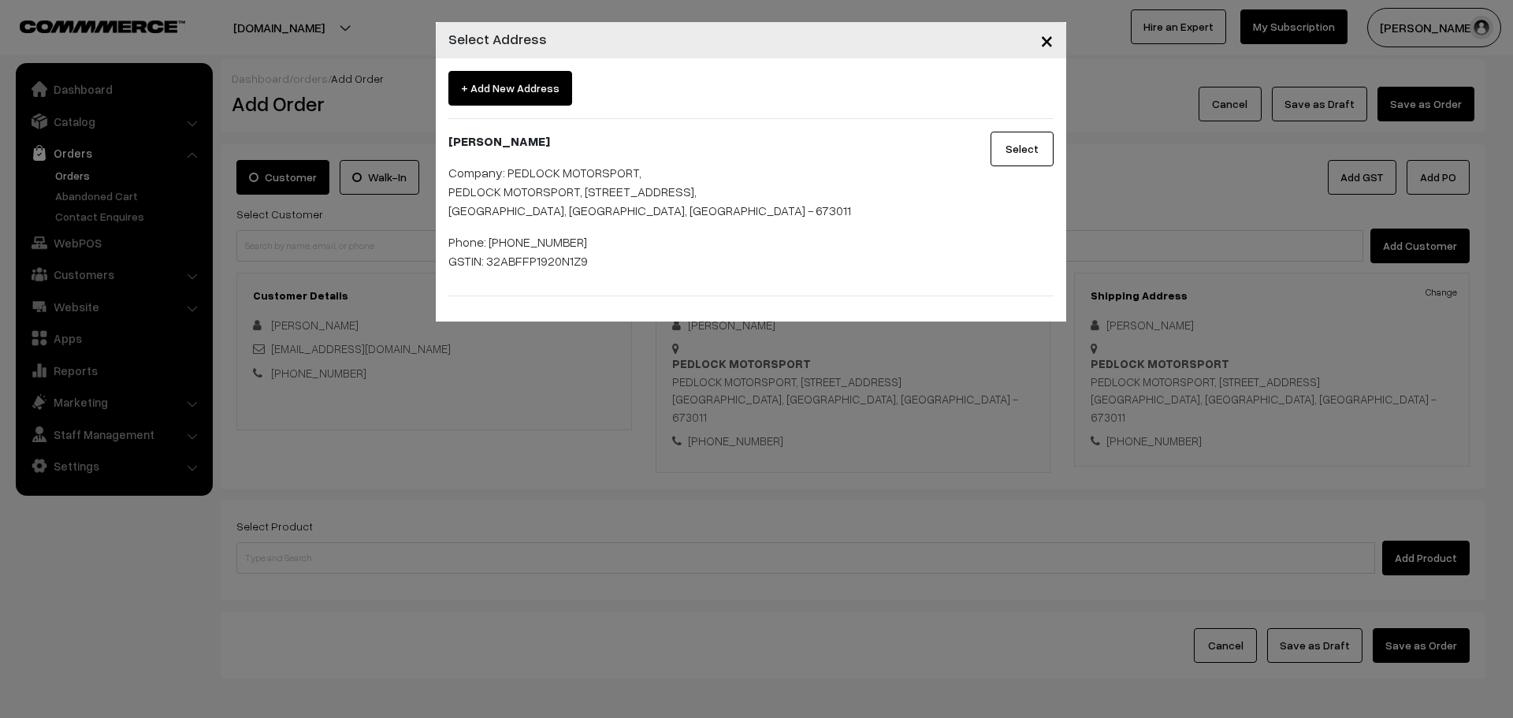
click at [1006, 155] on button "Select" at bounding box center [1022, 149] width 63 height 35
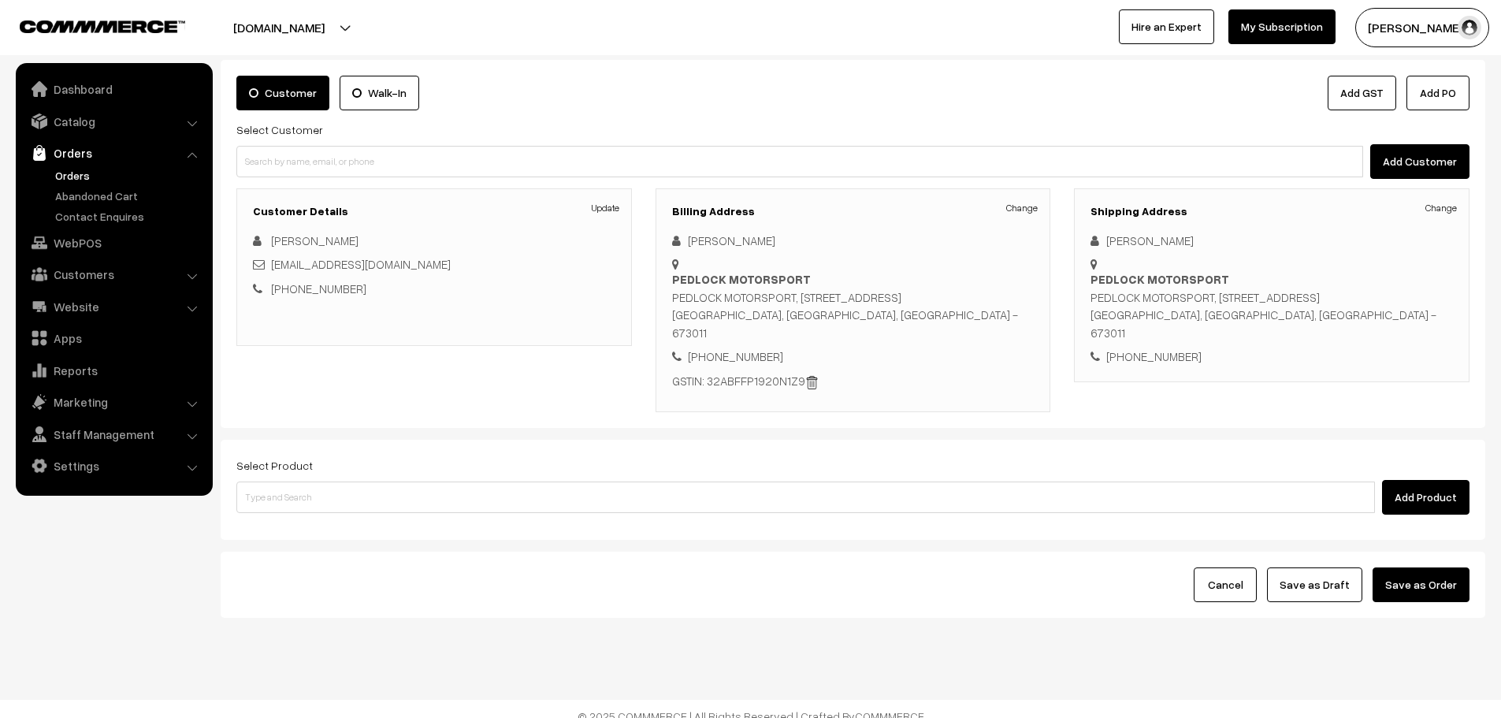
scroll to position [99, 0]
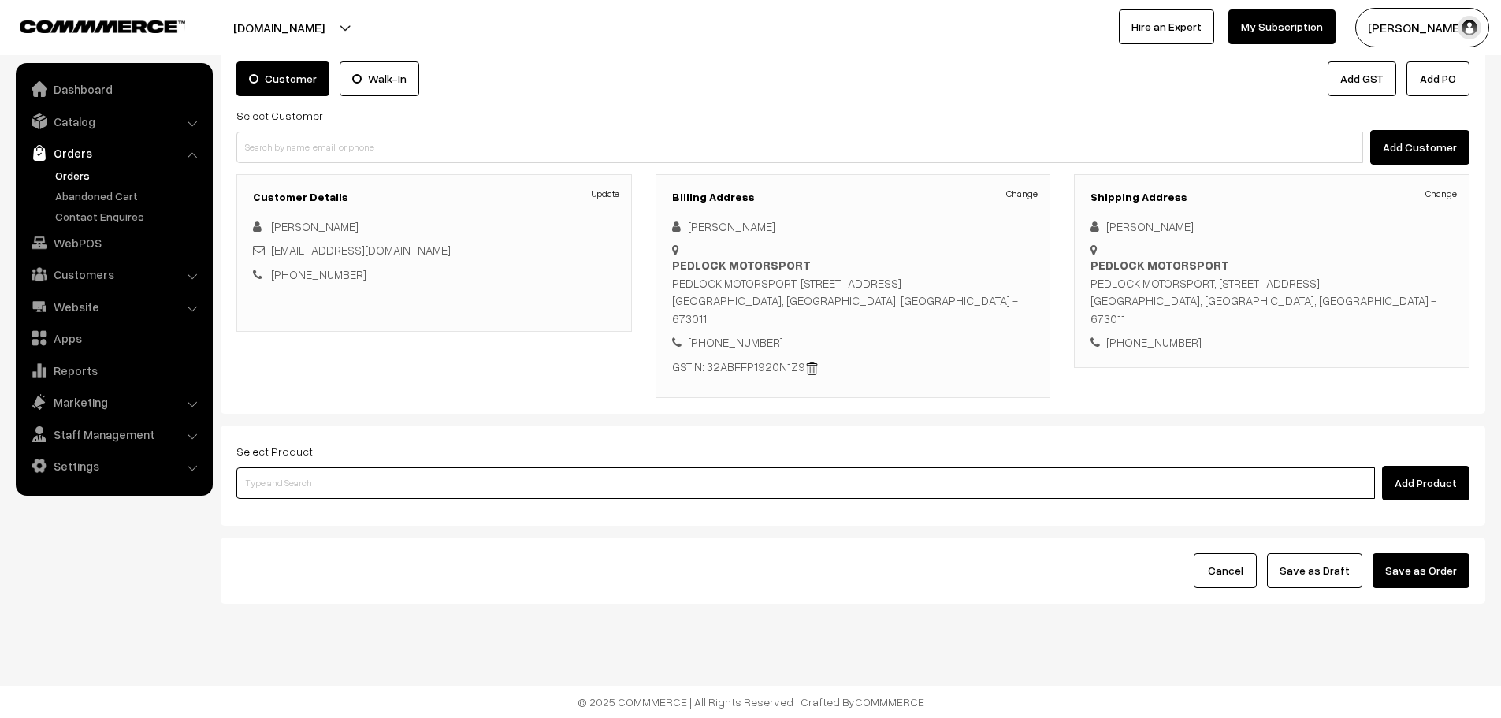
click at [563, 480] on input at bounding box center [805, 483] width 1139 height 32
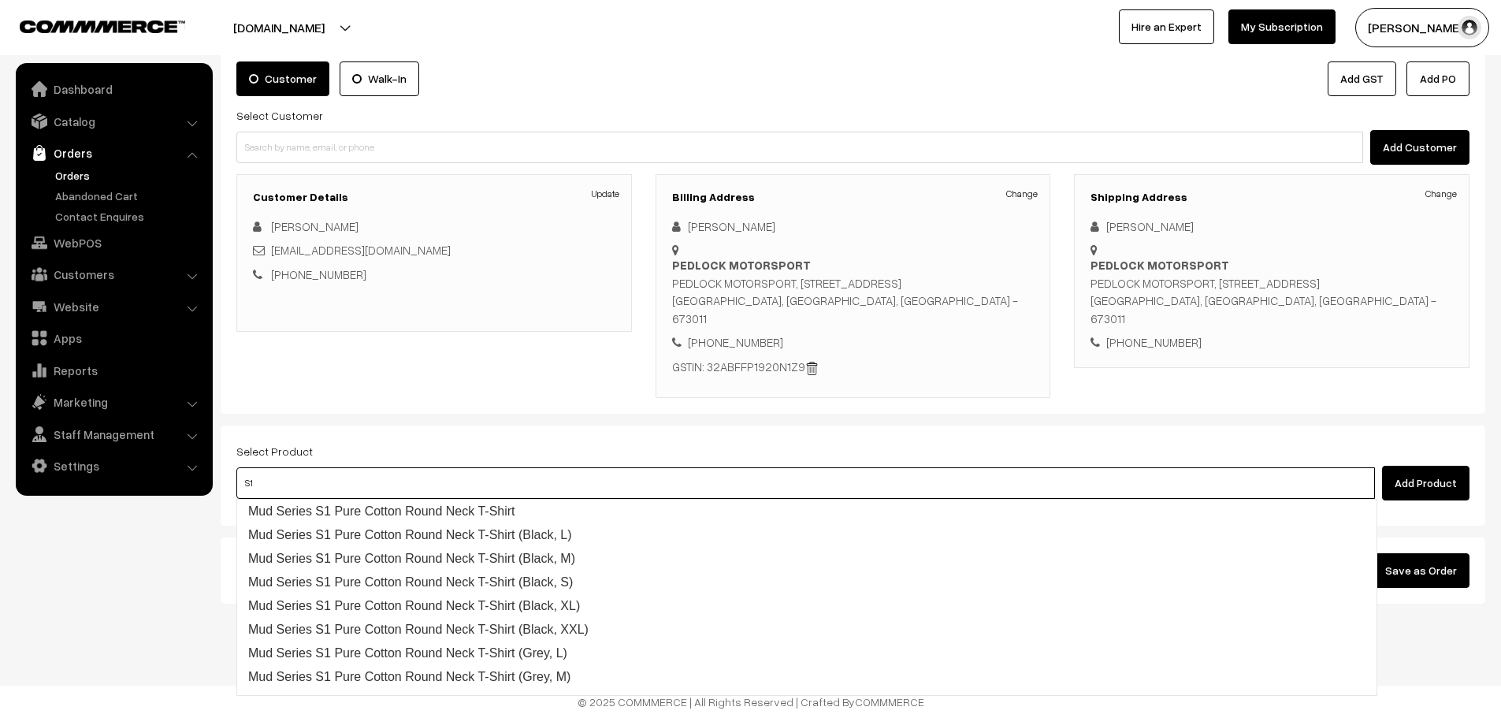
type input "S1G"
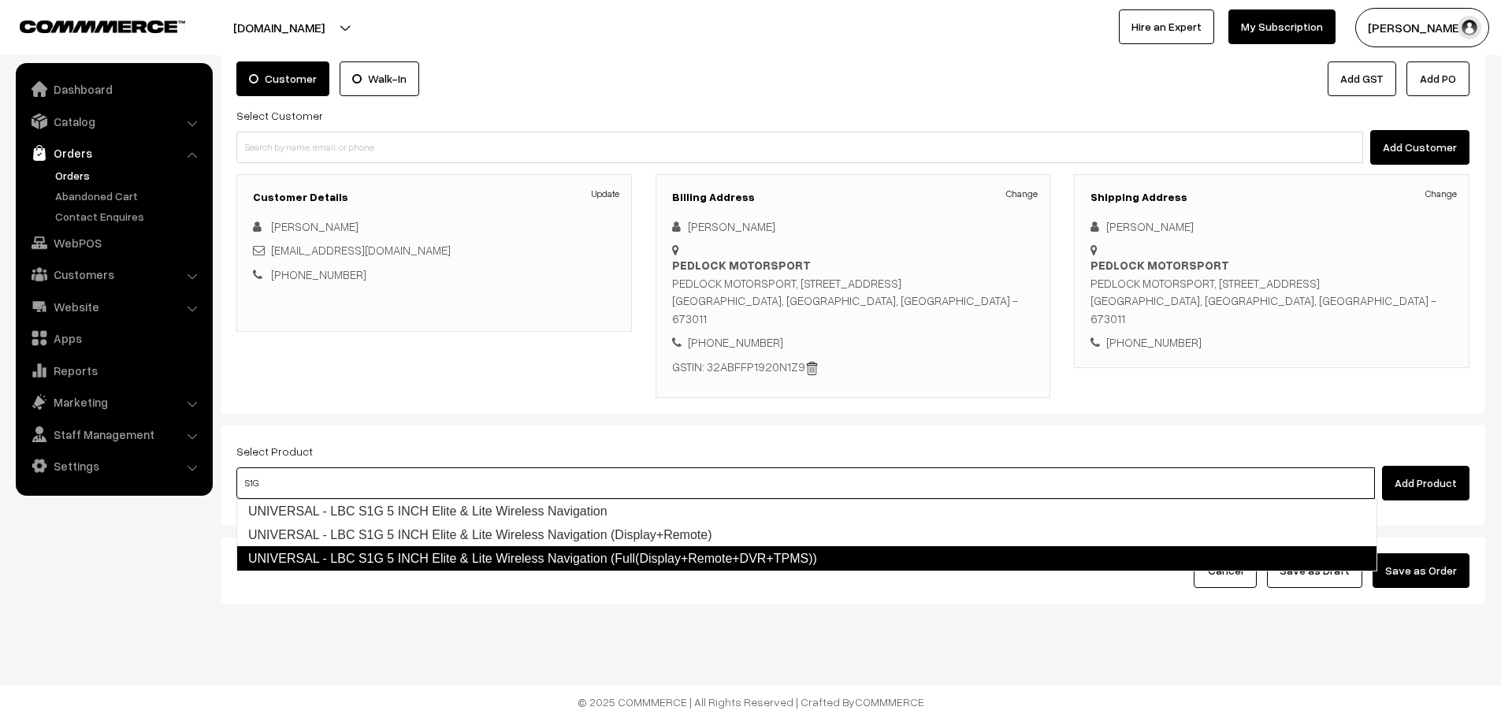
click at [593, 567] on link "UNIVERSAL - LBC S1G 5 INCH Elite & Lite Wireless Navigation (Full(Display+Remot…" at bounding box center [806, 558] width 1141 height 25
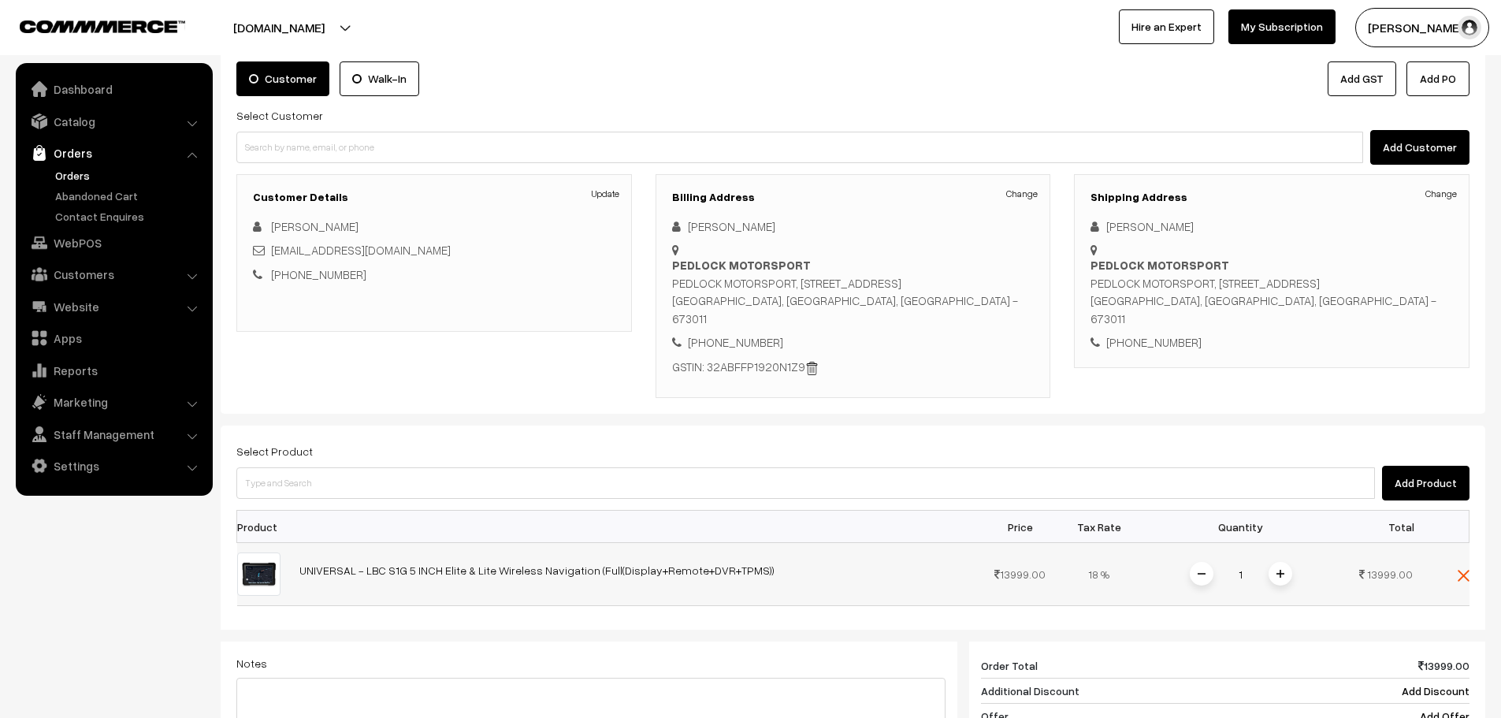
click at [1270, 577] on span at bounding box center [1281, 574] width 24 height 24
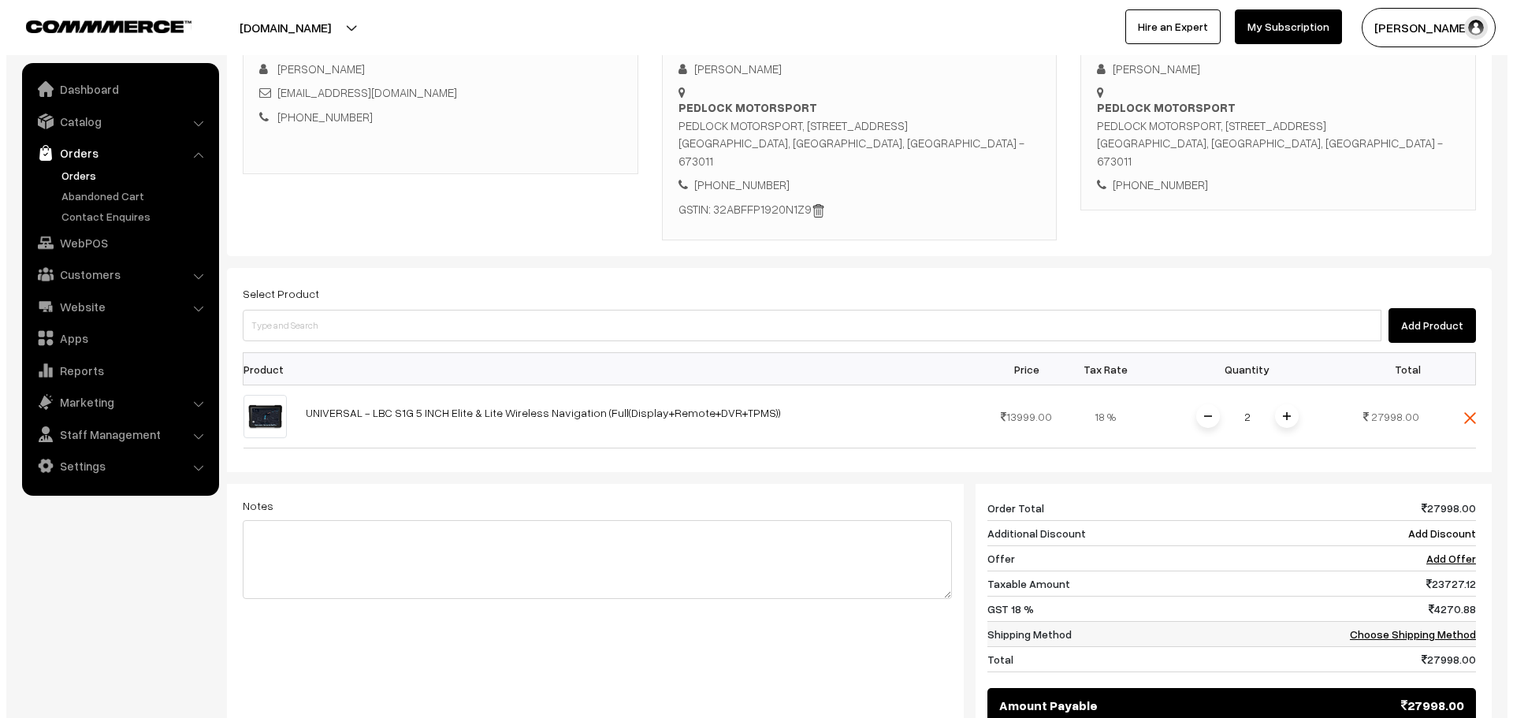
scroll to position [335, 0]
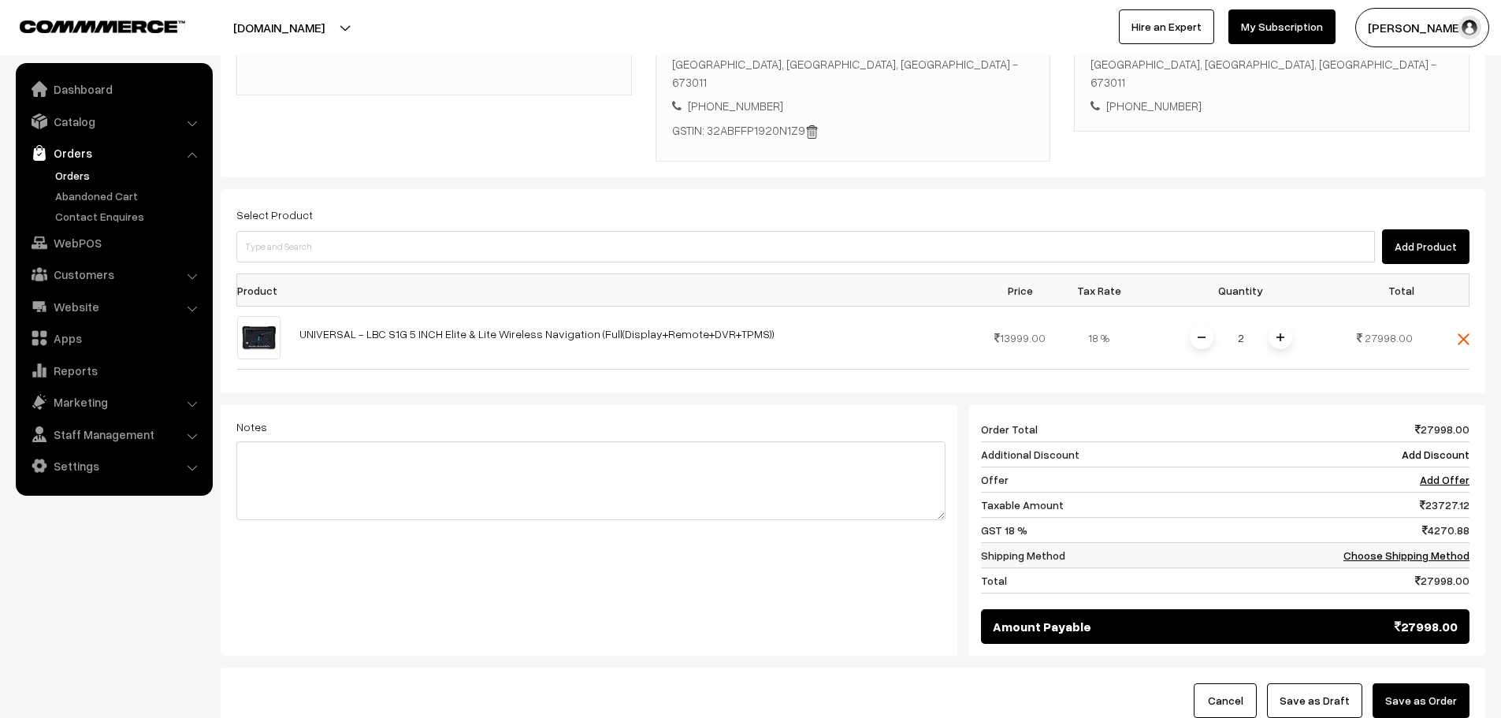
click at [1453, 554] on link "Choose Shipping Method" at bounding box center [1407, 555] width 126 height 13
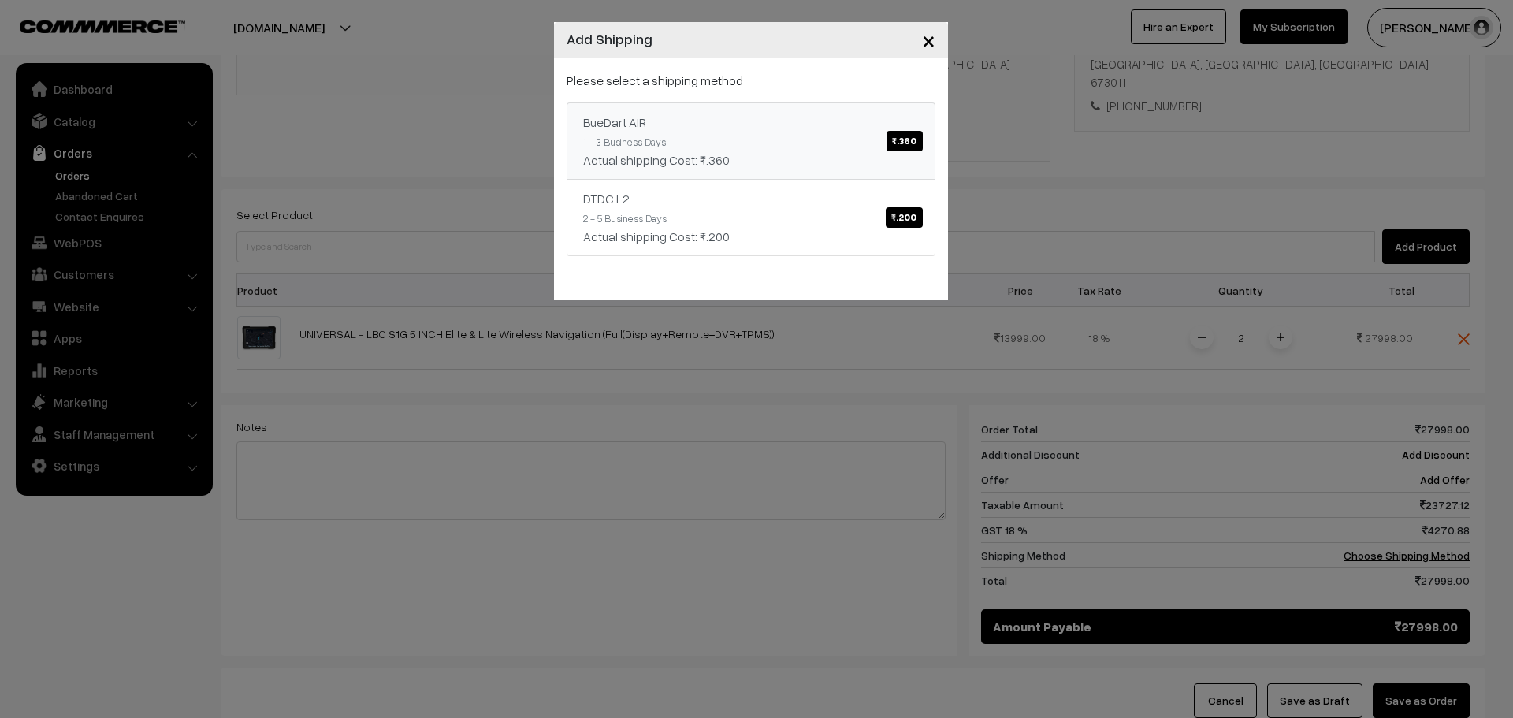
click at [893, 141] on span "₹.360" at bounding box center [904, 141] width 35 height 20
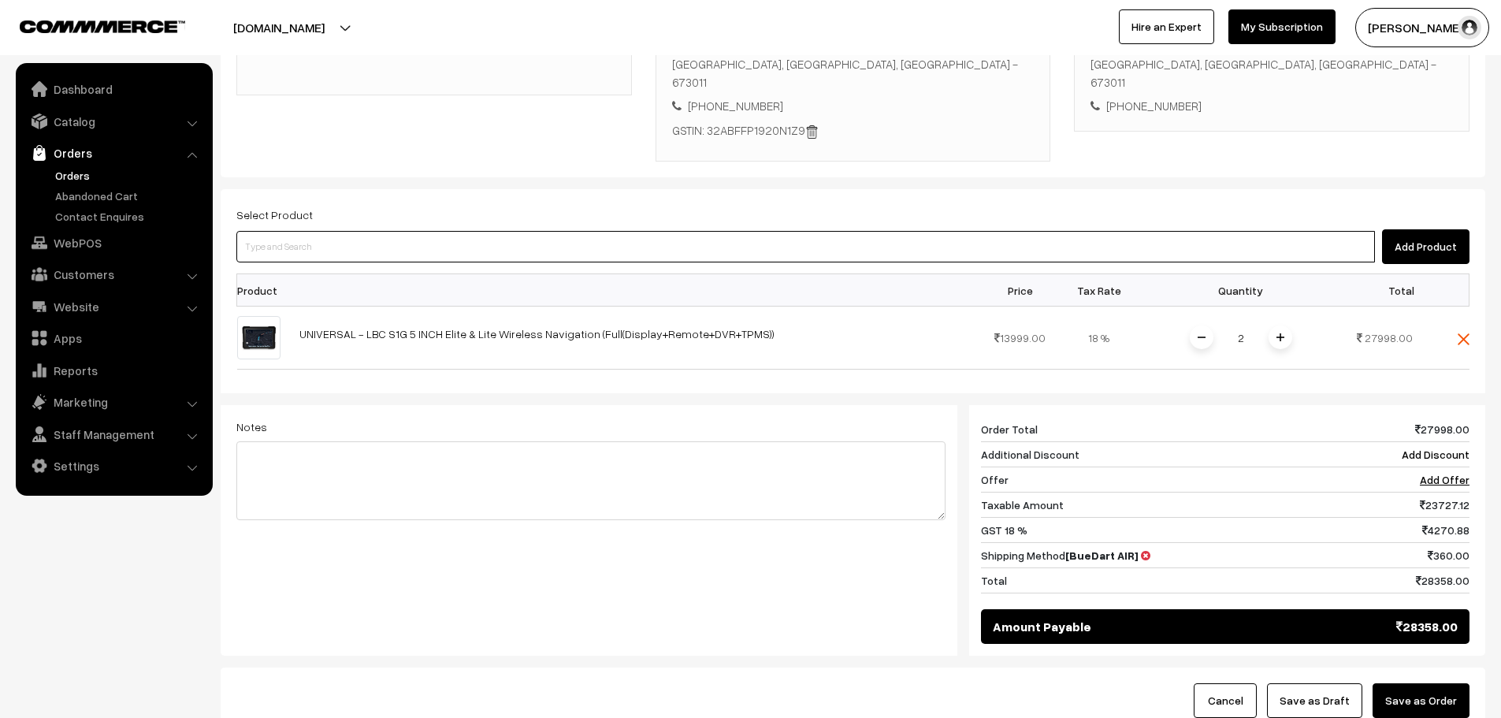
click at [866, 236] on input at bounding box center [805, 247] width 1139 height 32
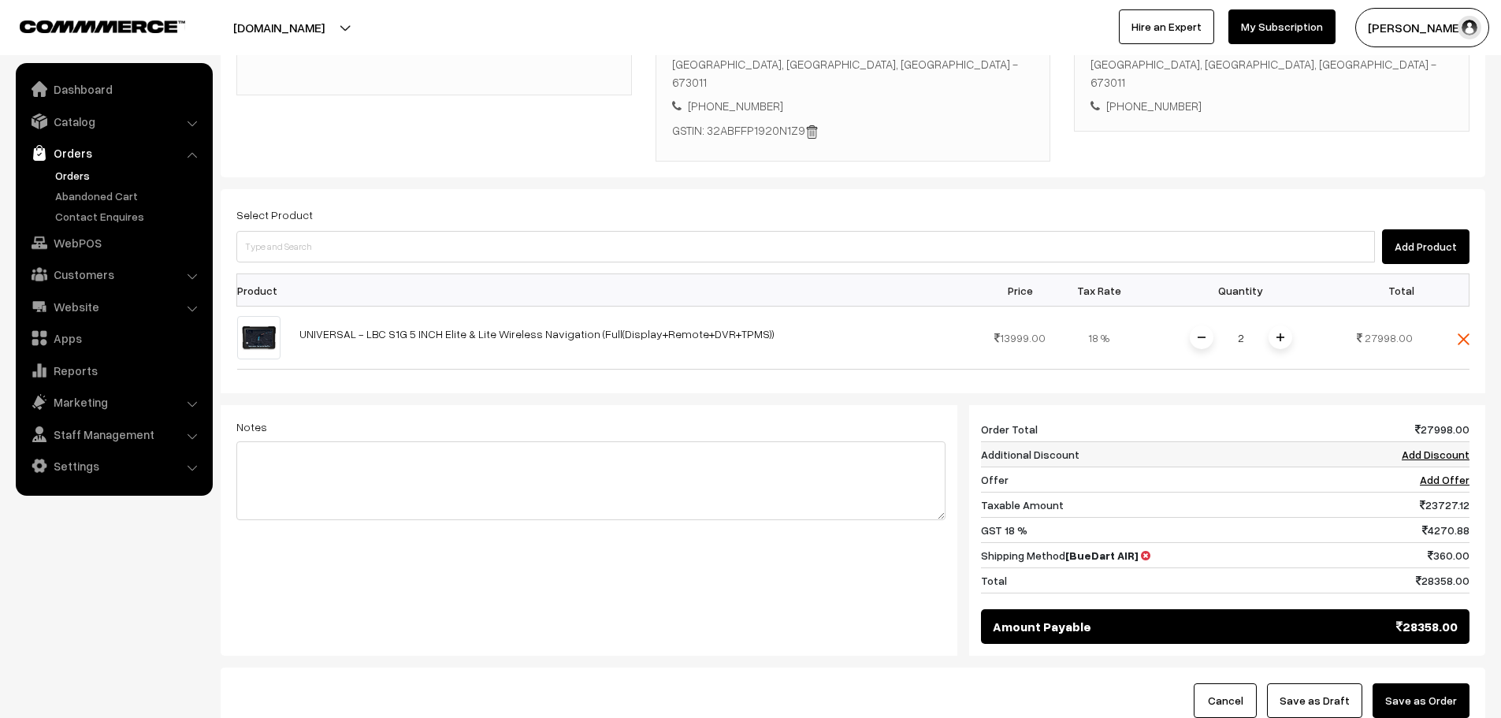
click at [1422, 454] on link "Add Discount" at bounding box center [1436, 454] width 68 height 13
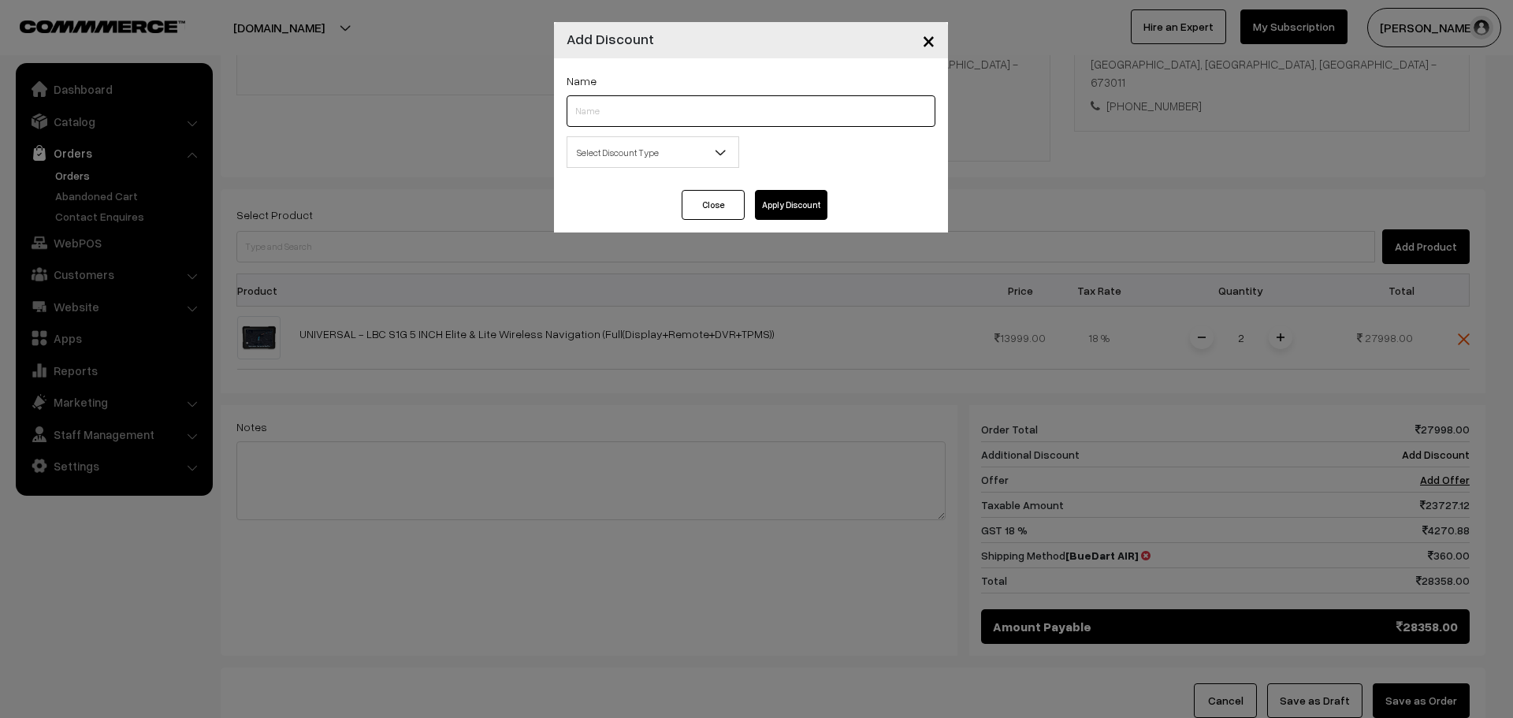
click at [770, 111] on input "text" at bounding box center [751, 111] width 369 height 32
click at [705, 196] on button "Close" at bounding box center [713, 205] width 63 height 30
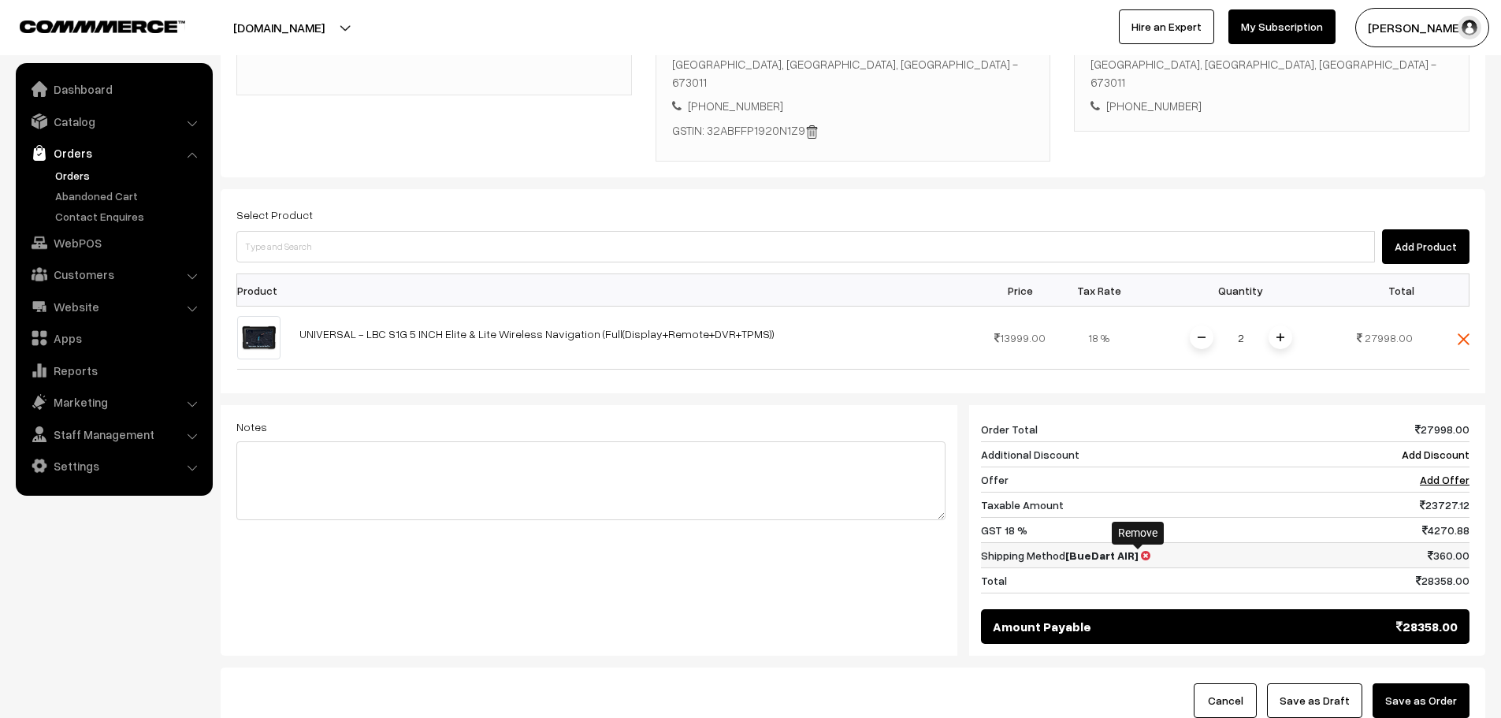
click at [1141, 551] on icon at bounding box center [1145, 555] width 9 height 11
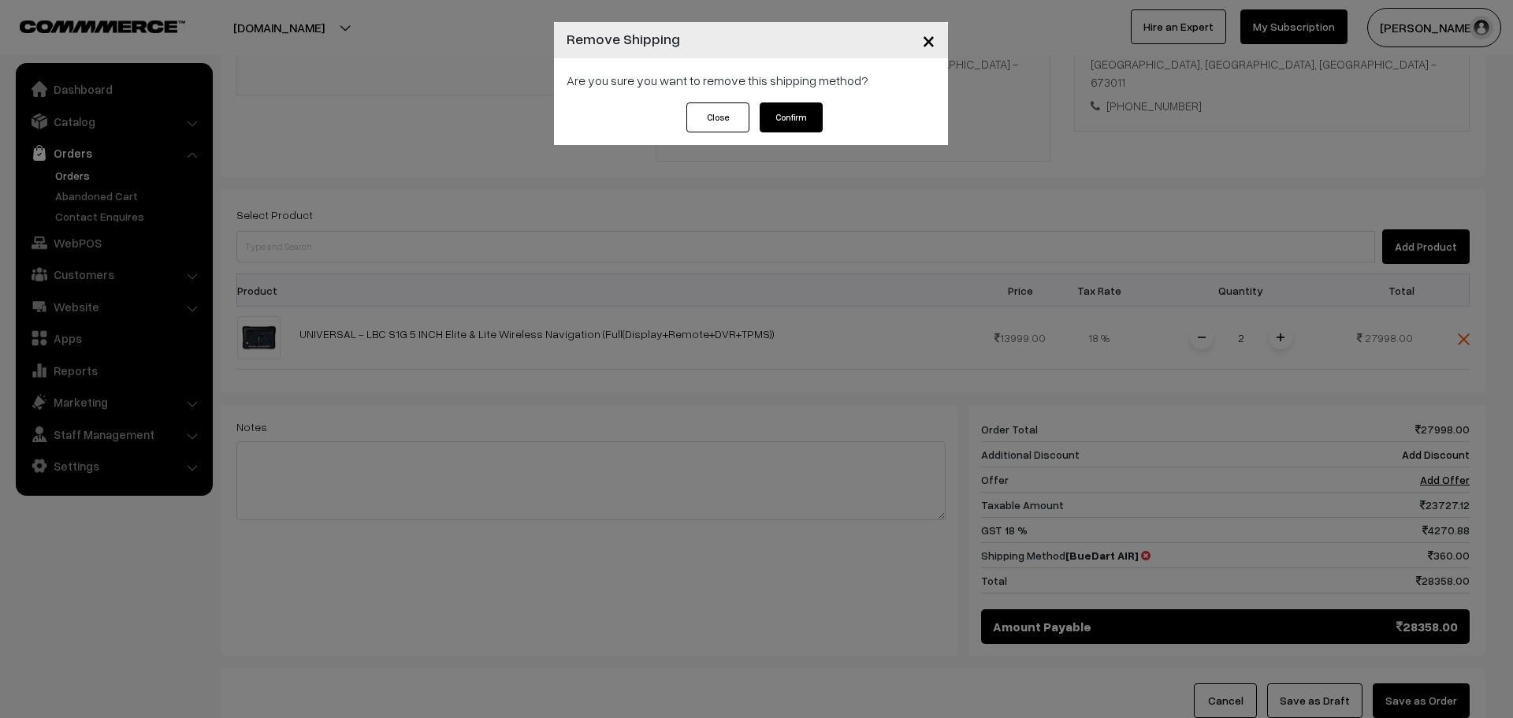
click at [809, 113] on button "Confirm" at bounding box center [791, 117] width 63 height 30
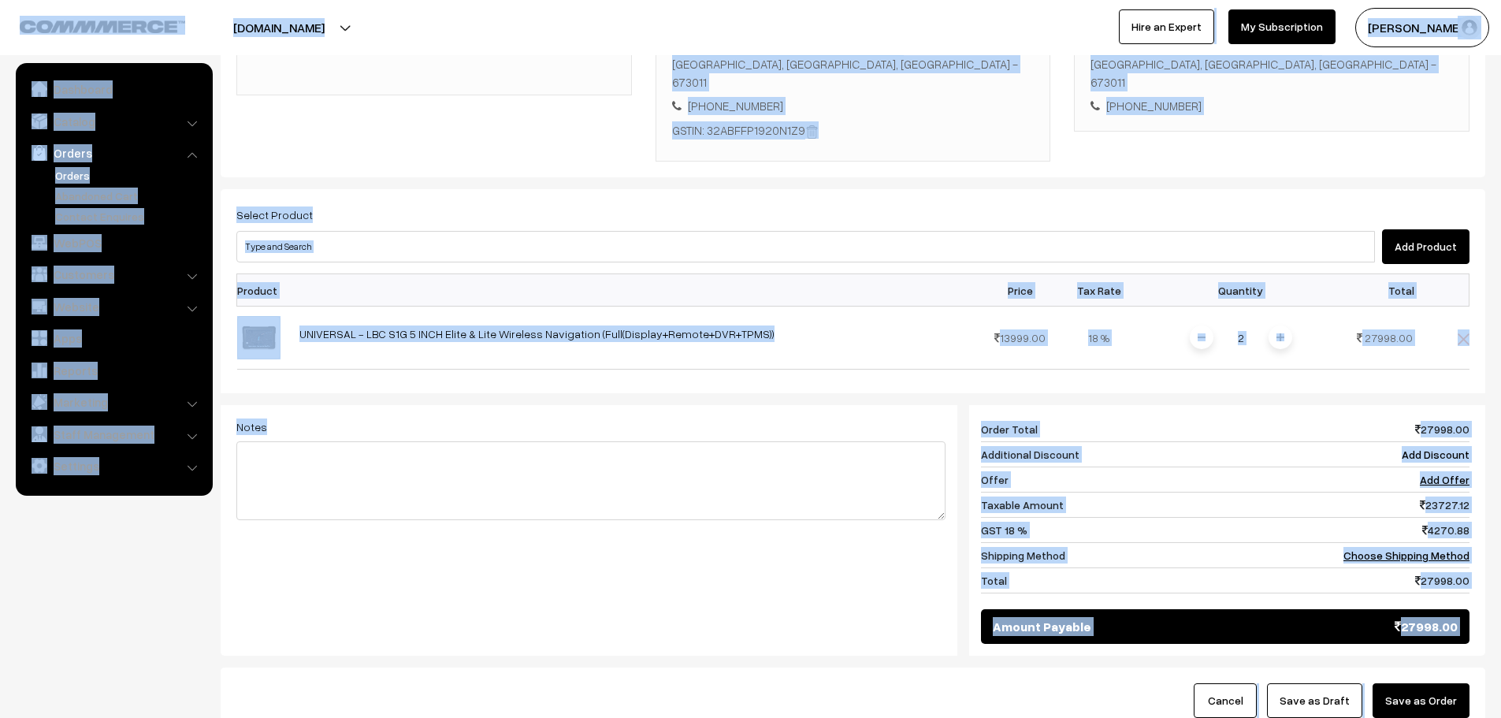
click at [705, 583] on div "Notes Giftcards ( Upgrade ) Apply" at bounding box center [591, 522] width 733 height 235
click at [615, 540] on div "Notes Giftcards ( Upgrade ) Apply" at bounding box center [591, 522] width 733 height 235
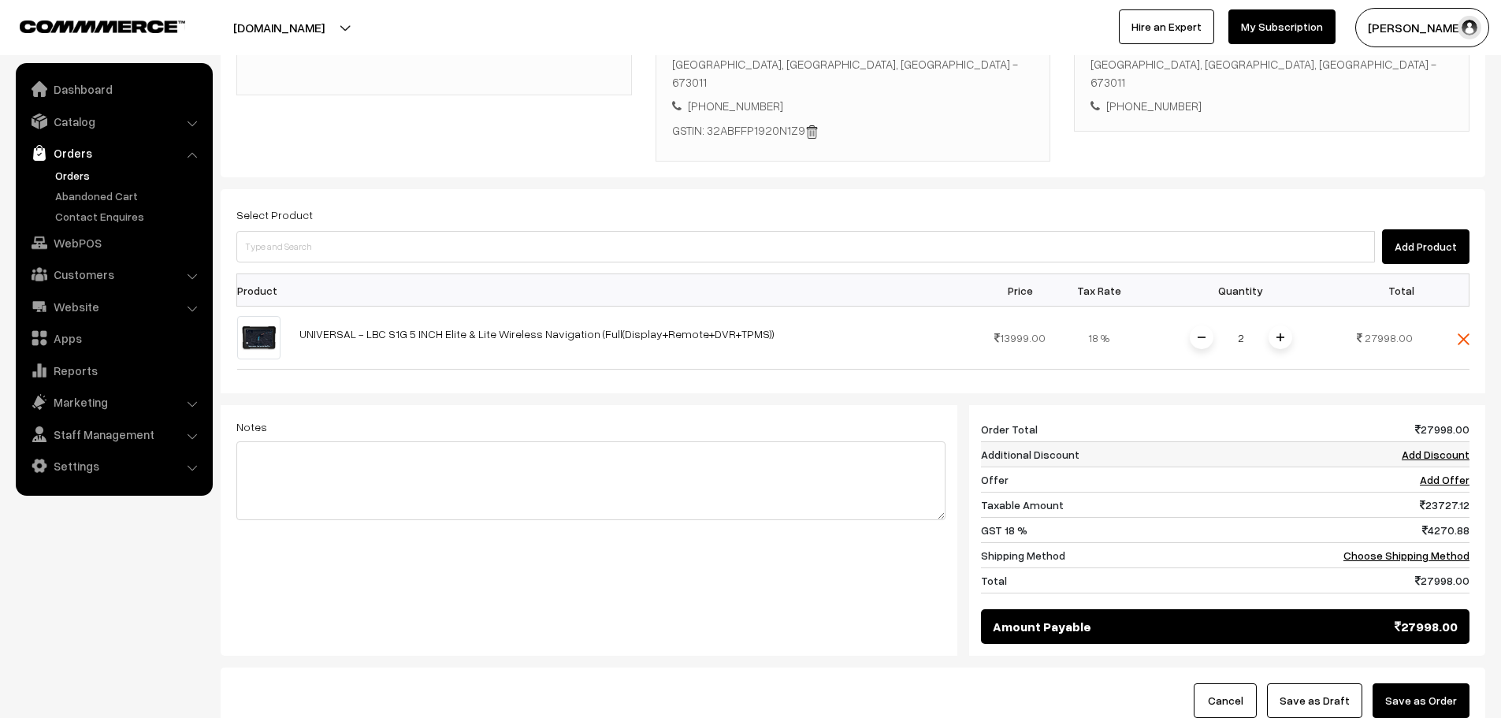
click at [1425, 456] on link "Add Discount" at bounding box center [1436, 454] width 68 height 13
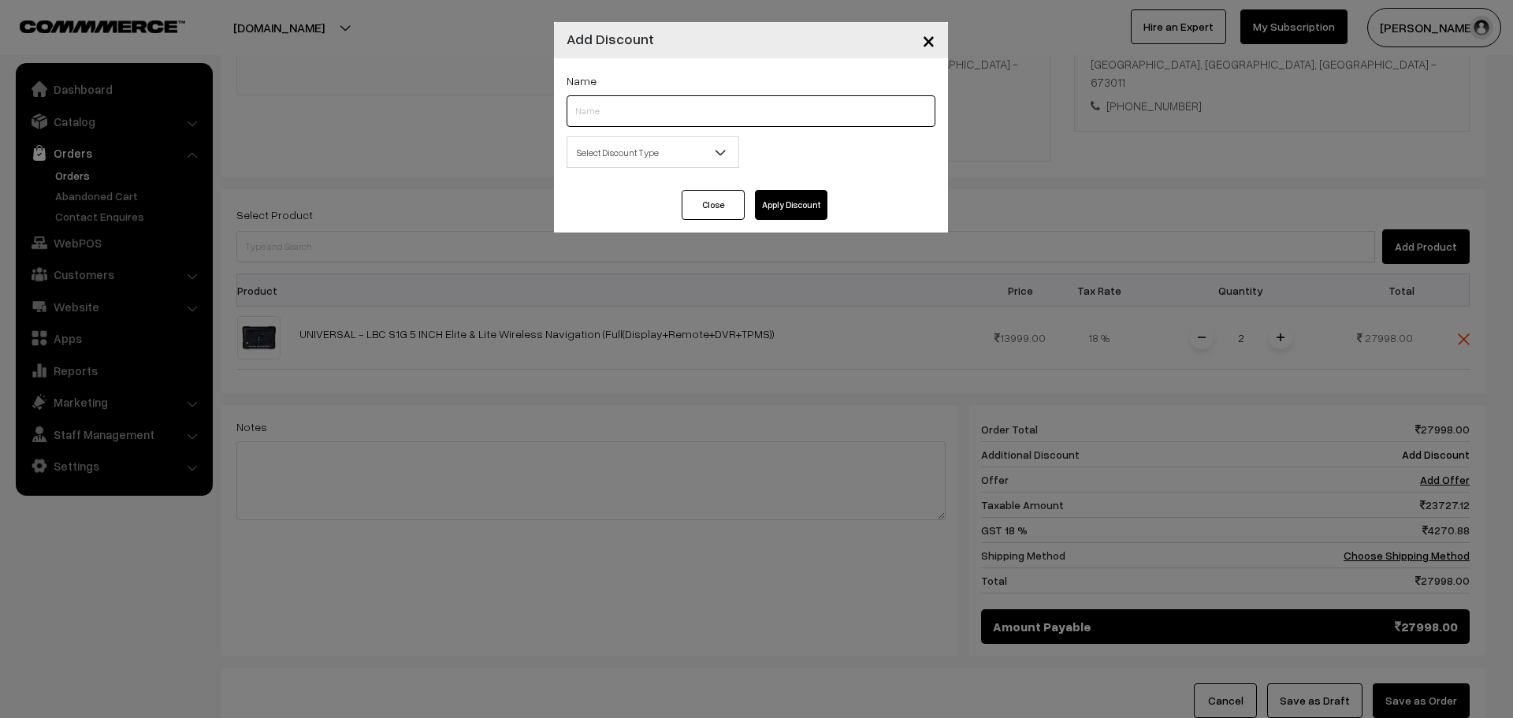
click at [658, 121] on input "text" at bounding box center [751, 111] width 369 height 32
type input "B2B"
drag, startPoint x: 660, startPoint y: 145, endPoint x: 661, endPoint y: 153, distance: 7.9
click at [660, 146] on span "Select Discount Type" at bounding box center [652, 153] width 171 height 28
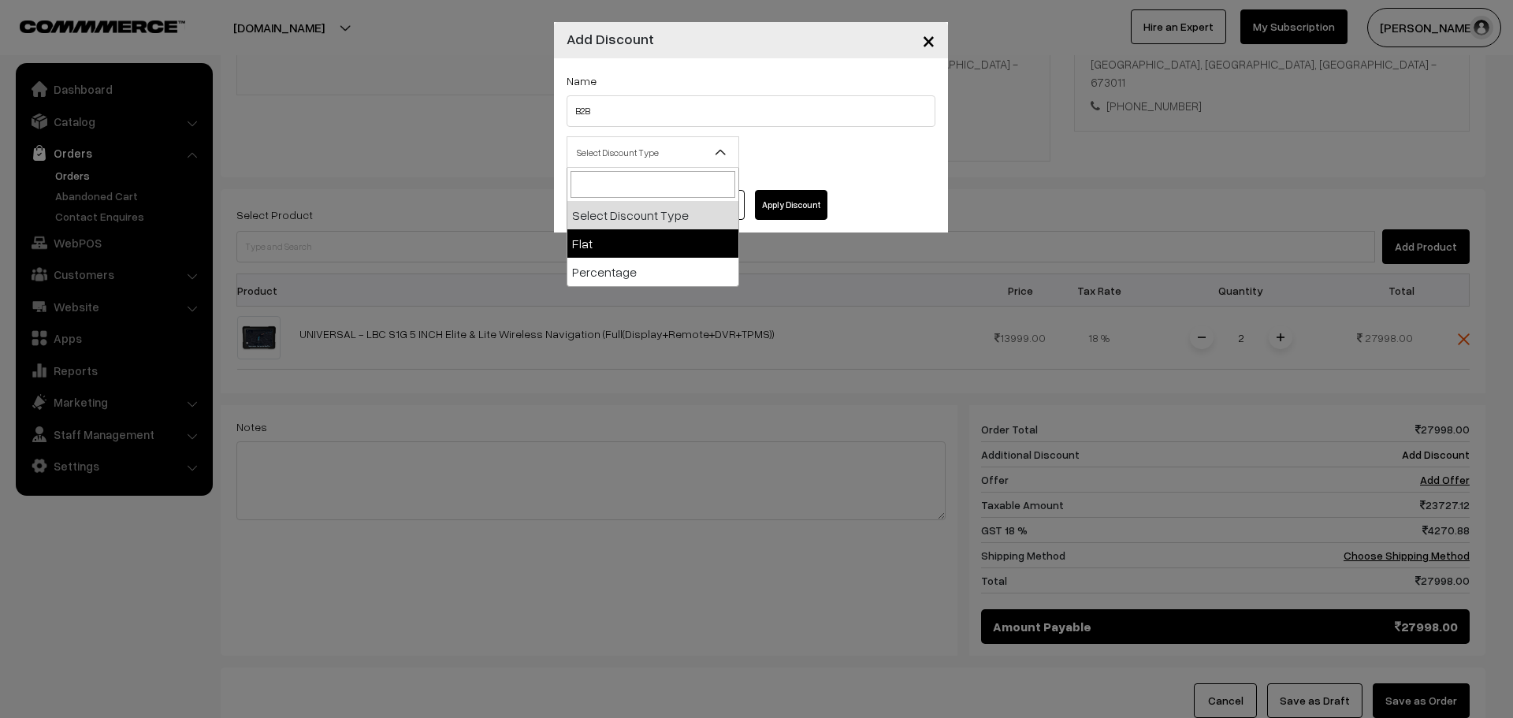
select select "flat"
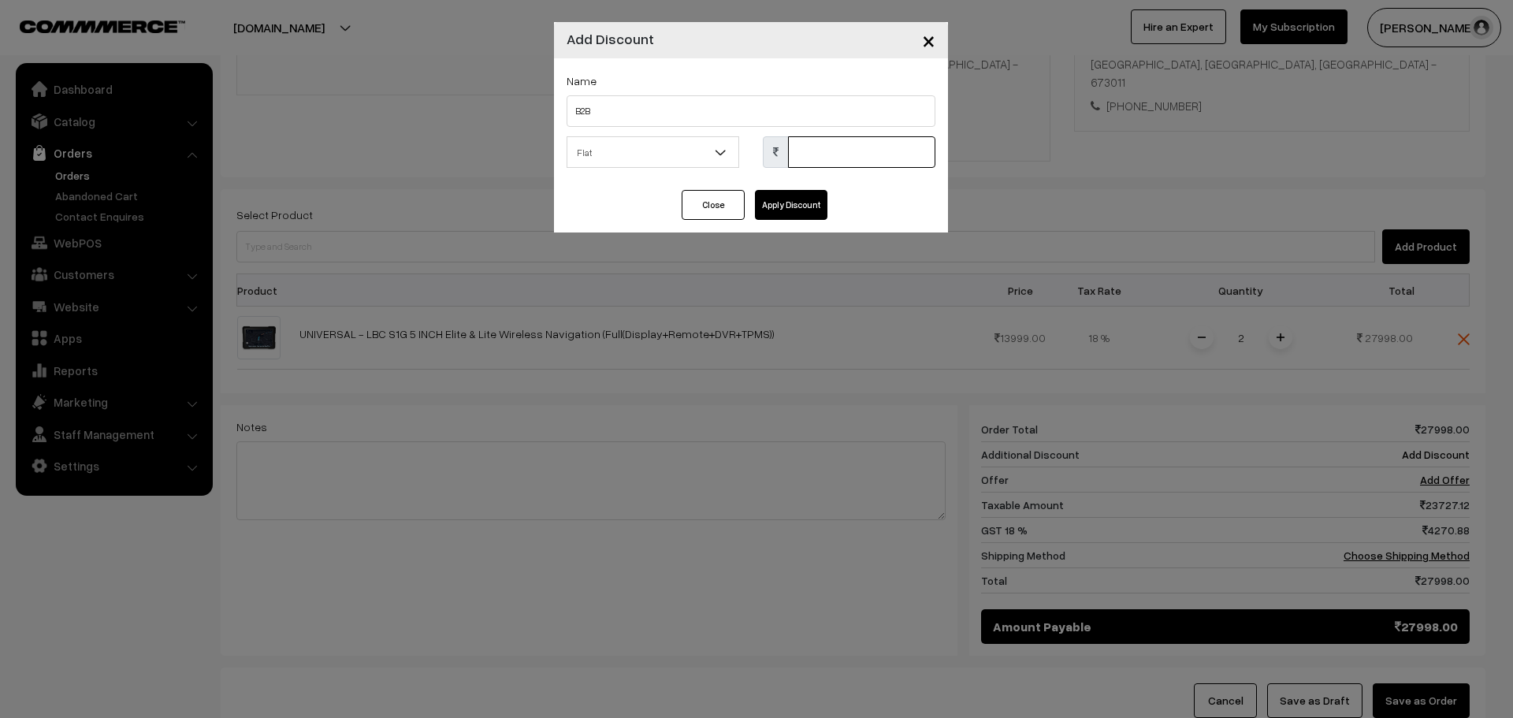
click at [861, 156] on input "text" at bounding box center [861, 152] width 147 height 32
type input "7938"
click at [792, 201] on button "Apply Discount" at bounding box center [791, 205] width 73 height 30
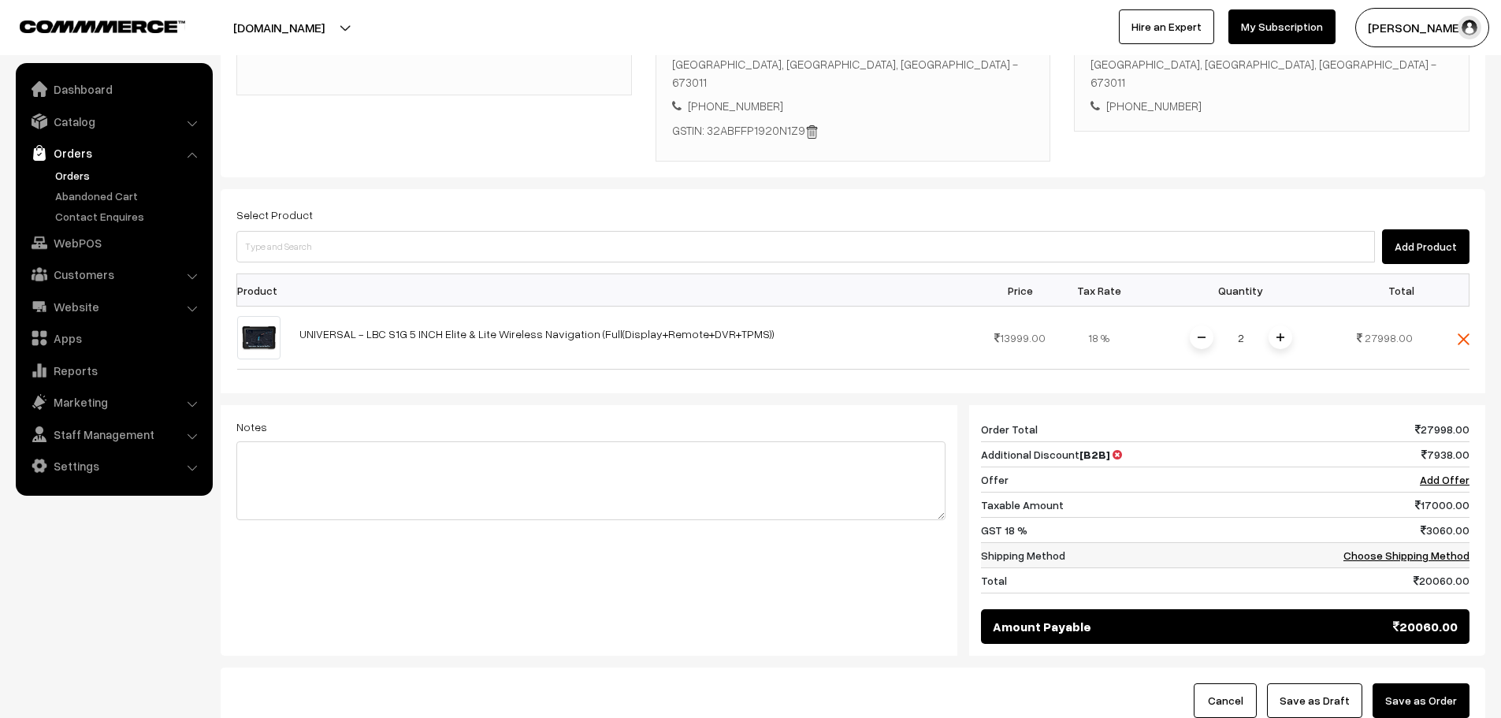
click at [1396, 563] on td "Choose Shipping Method" at bounding box center [1392, 555] width 156 height 25
click at [1394, 556] on link "Choose Shipping Method" at bounding box center [1407, 555] width 126 height 13
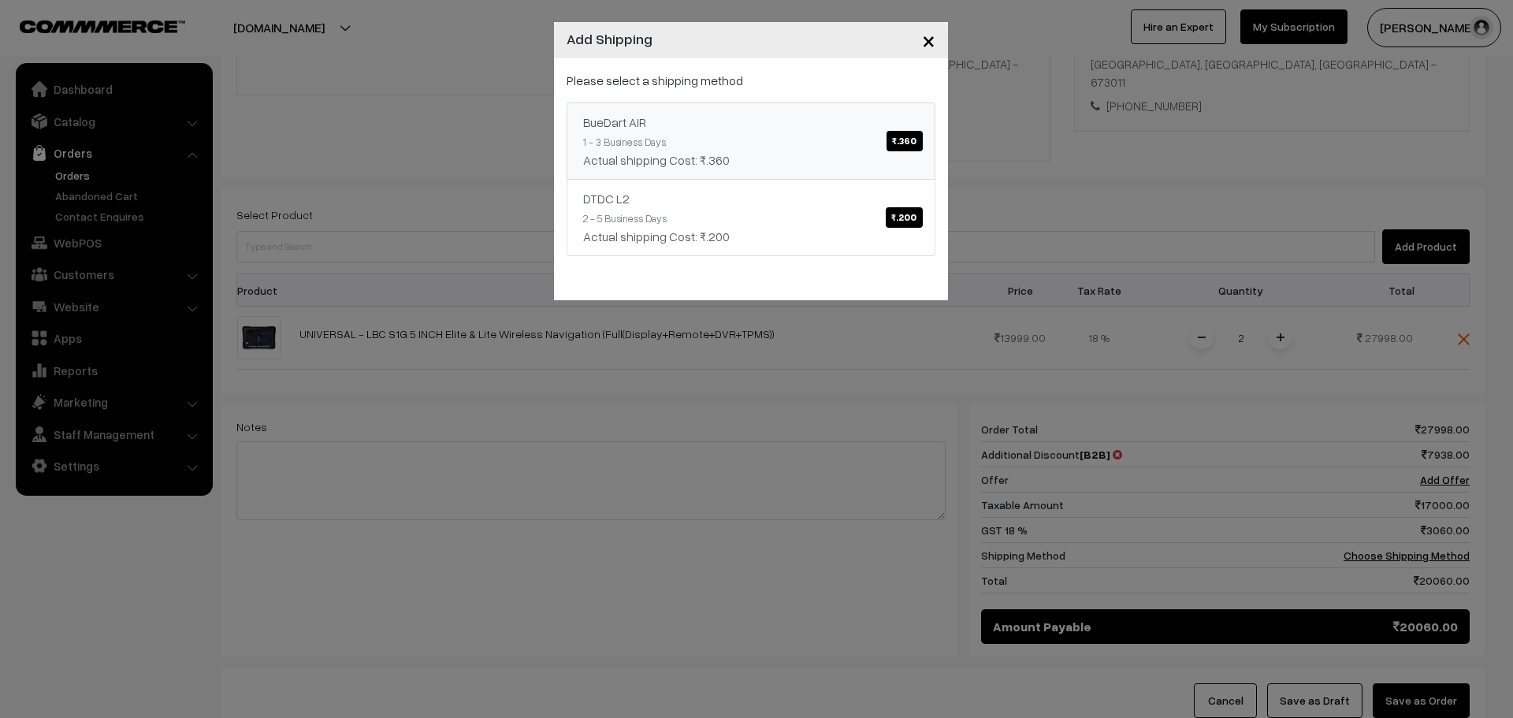
click at [909, 135] on span "₹.360" at bounding box center [904, 141] width 35 height 20
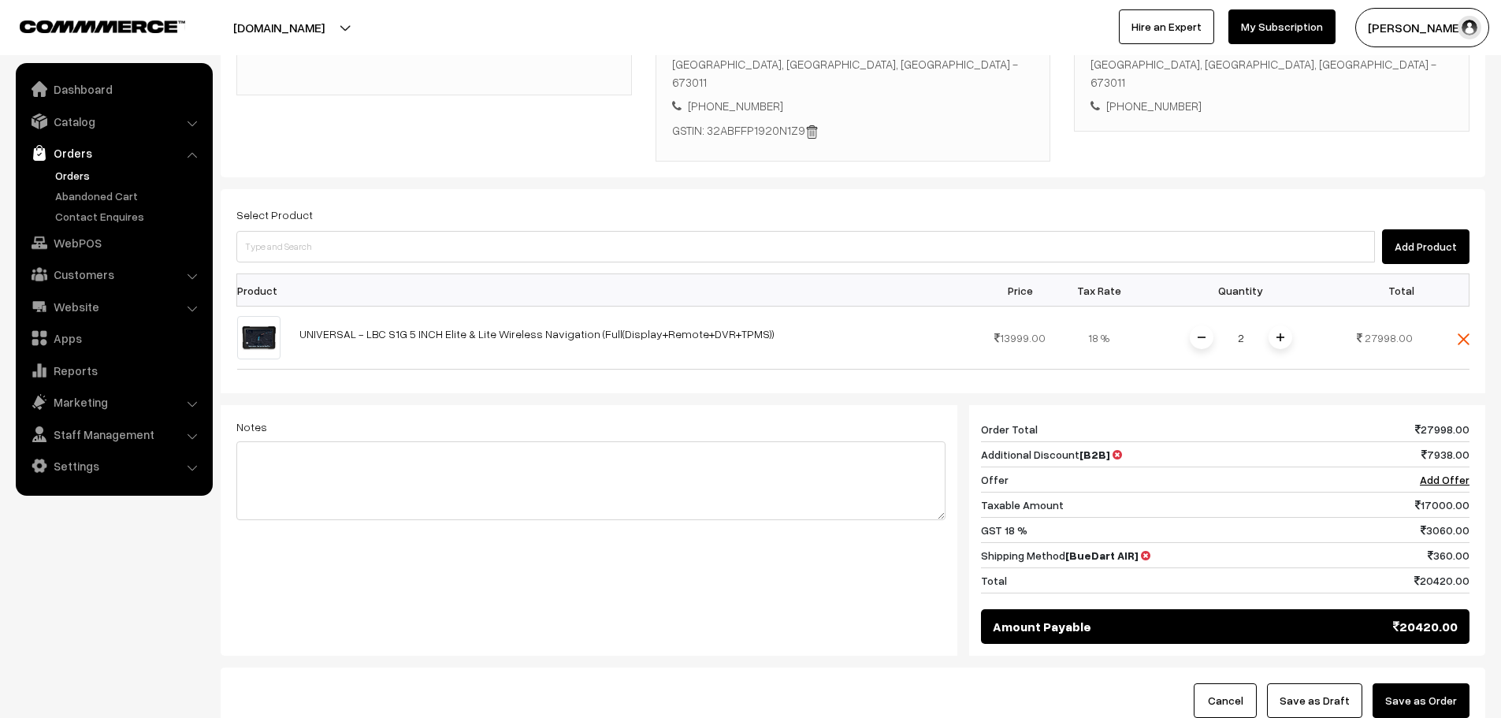
click at [1423, 706] on button "Save as Order" at bounding box center [1421, 700] width 97 height 35
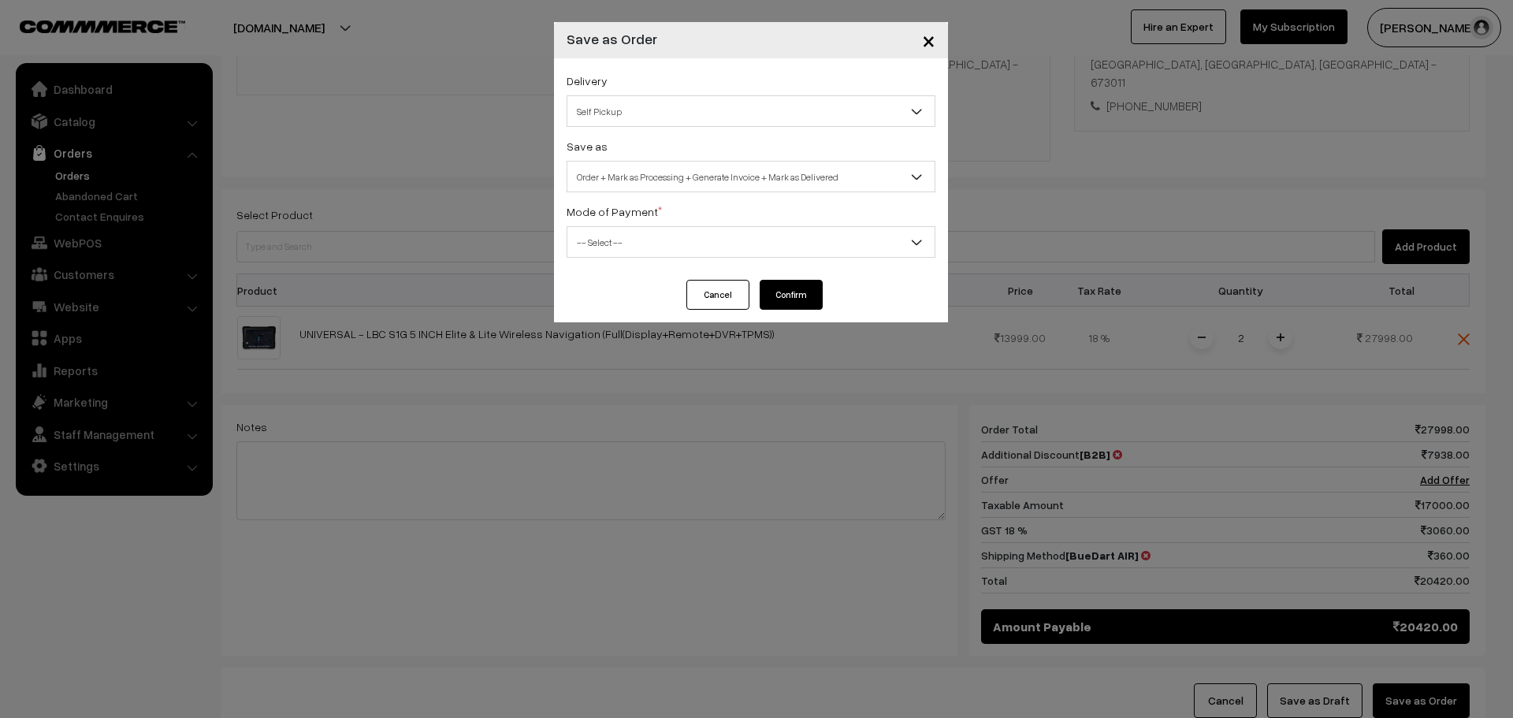
click at [722, 118] on span "Self Pickup" at bounding box center [750, 112] width 367 height 28
click at [681, 90] on div "Delivery Self Pickup BueDart AIR (₹360) (1 - 3 Business Days) DTDC L2 (₹200) (2…" at bounding box center [751, 99] width 369 height 56
click at [664, 156] on div "Save as Order Order + Mark as Processing Order + Mark as Processing + Generate …" at bounding box center [751, 164] width 369 height 56
click at [668, 180] on span "Order + Mark as Processing + Generate Invoice + Mark as Delivered" at bounding box center [750, 177] width 367 height 28
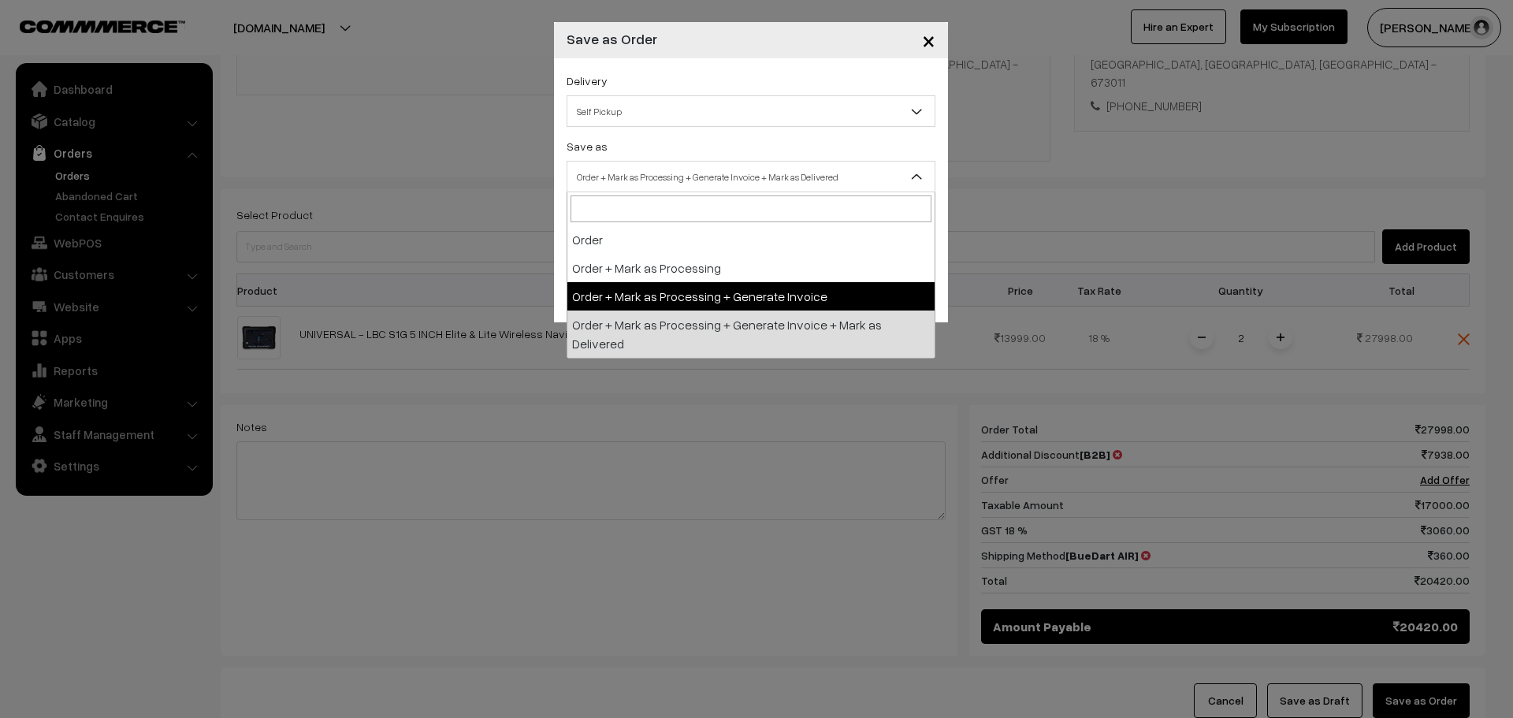
select select "3"
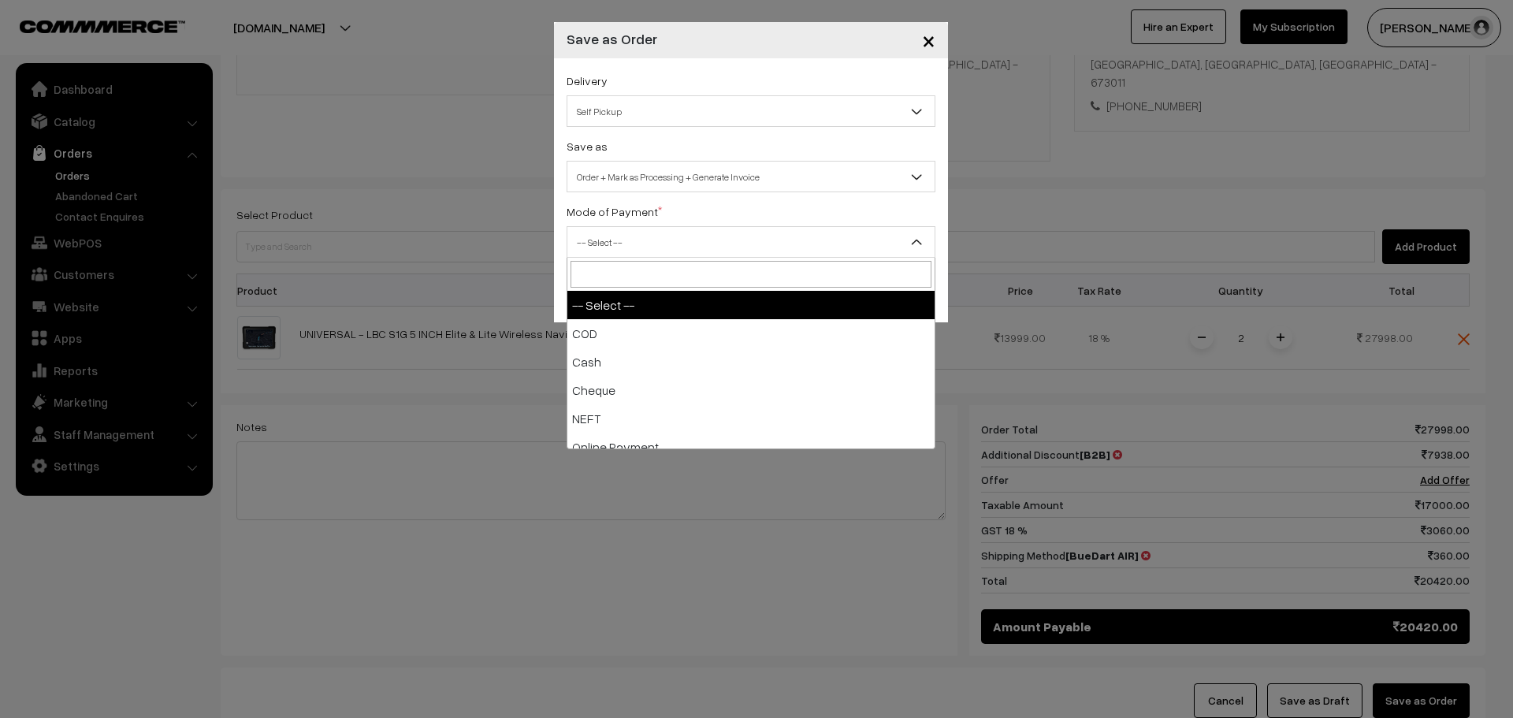
click at [615, 243] on span "-- Select --" at bounding box center [750, 243] width 367 height 28
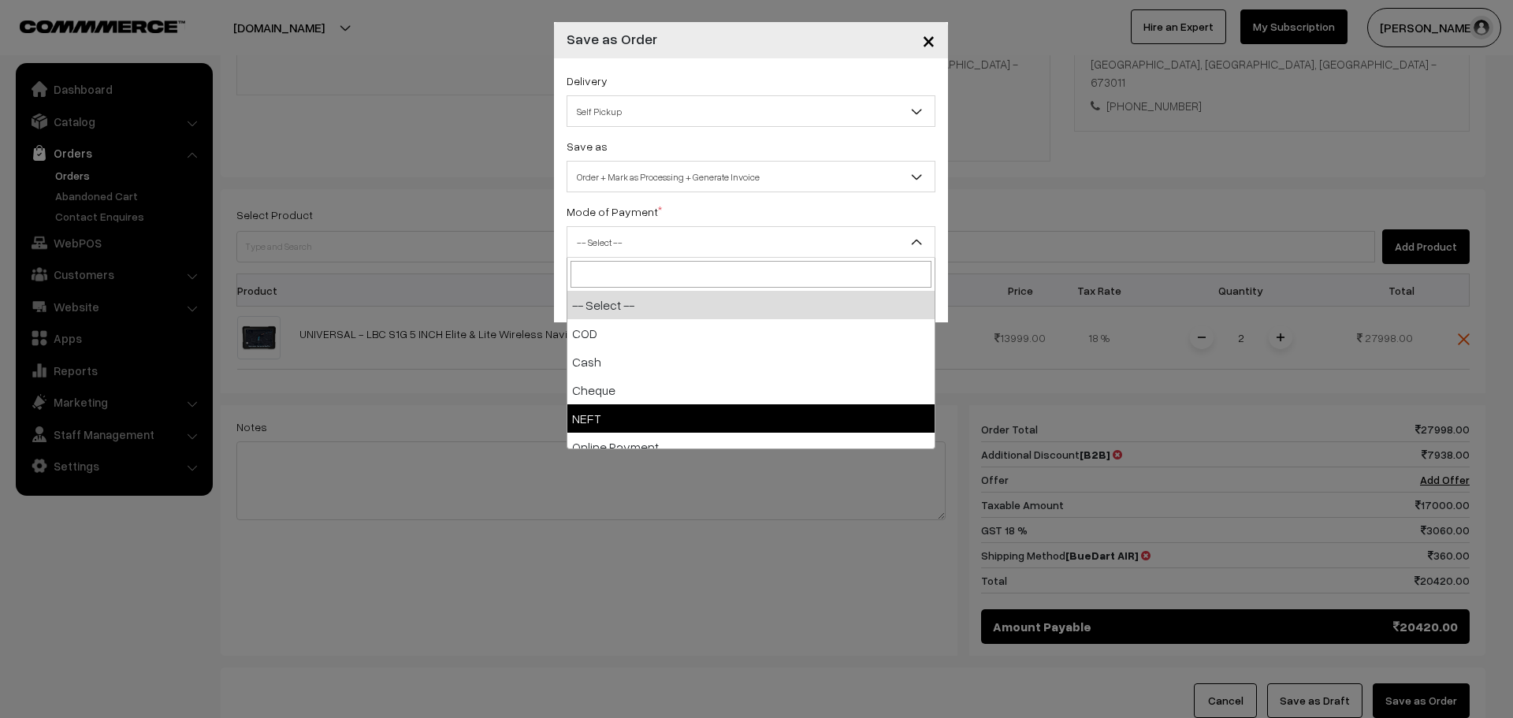
select select "4"
checkbox input "true"
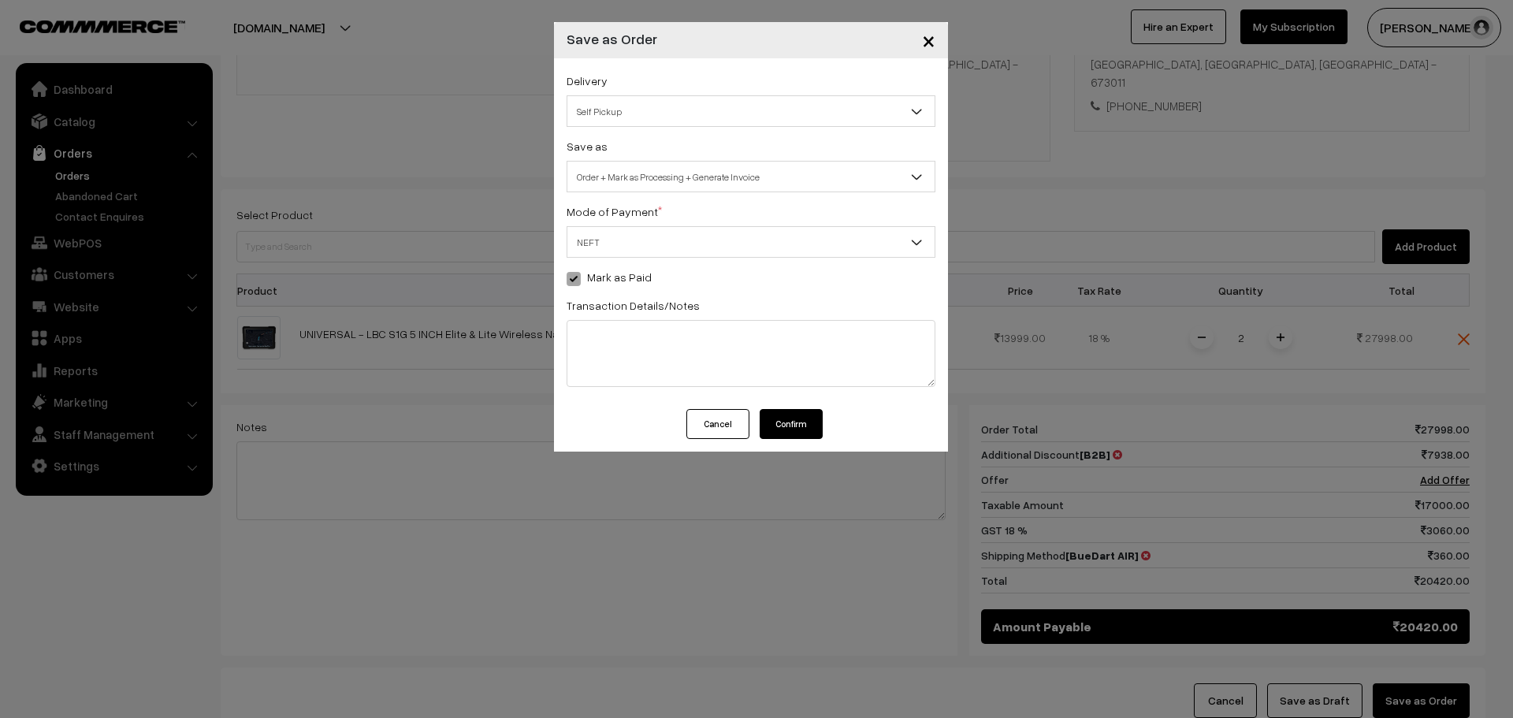
click at [782, 432] on button "Confirm" at bounding box center [791, 424] width 63 height 30
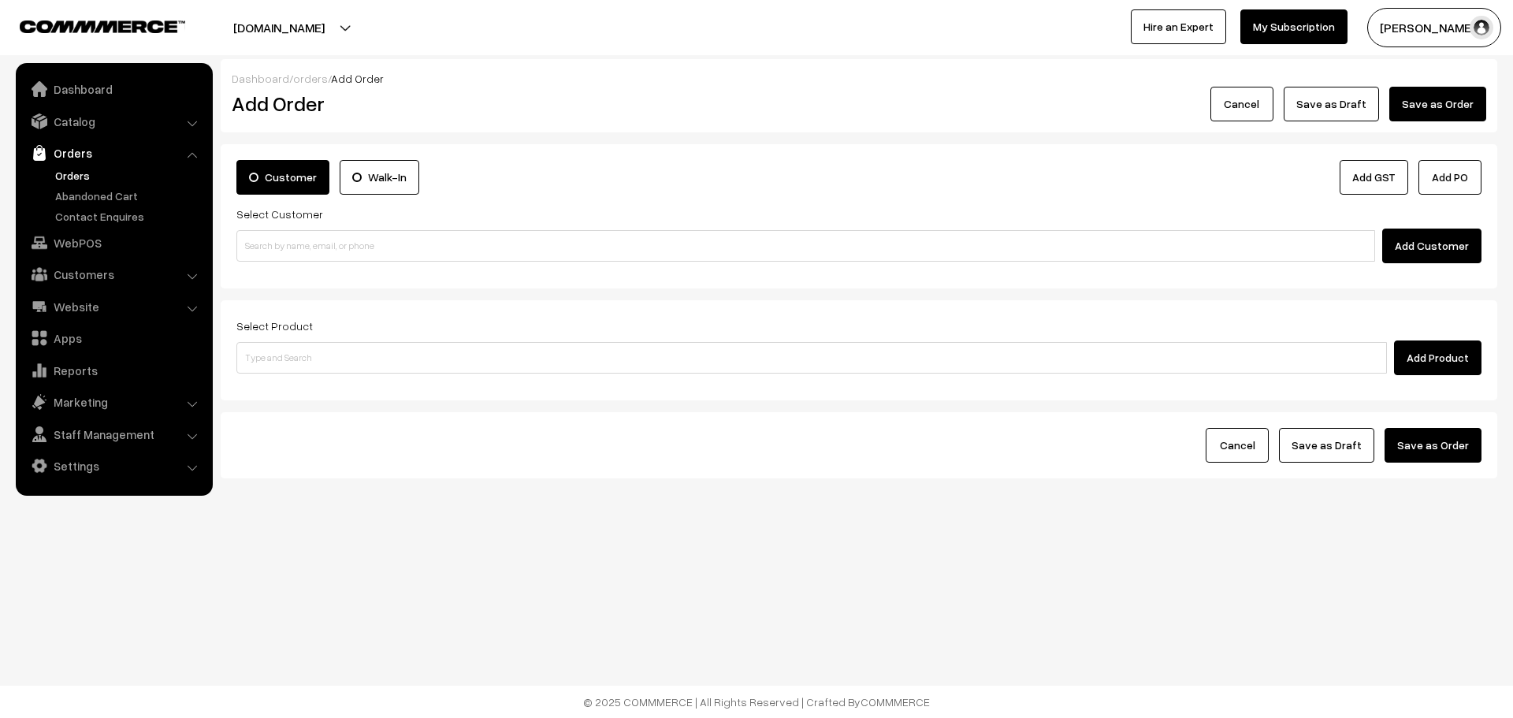
click at [70, 172] on link "Orders" at bounding box center [129, 175] width 156 height 17
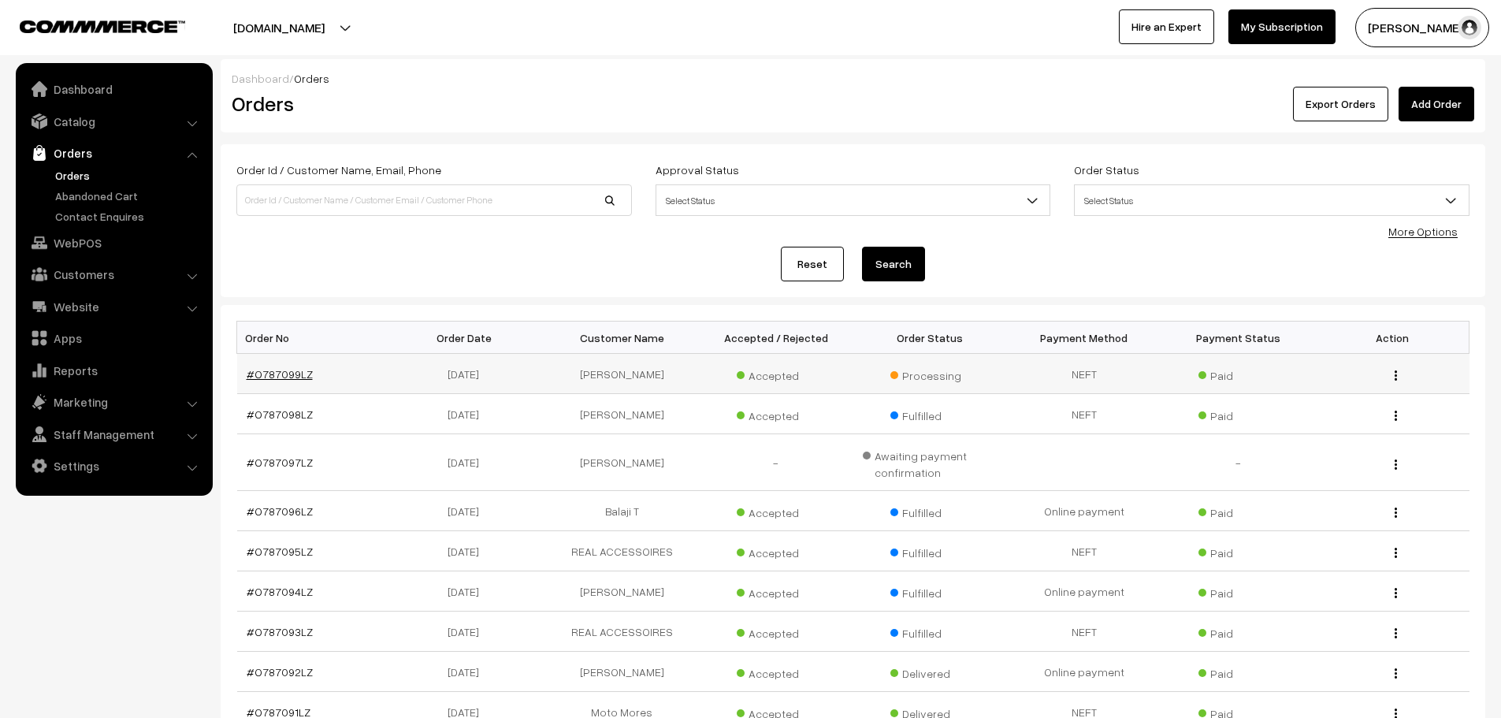
click at [273, 374] on link "#O787099LZ" at bounding box center [280, 373] width 66 height 13
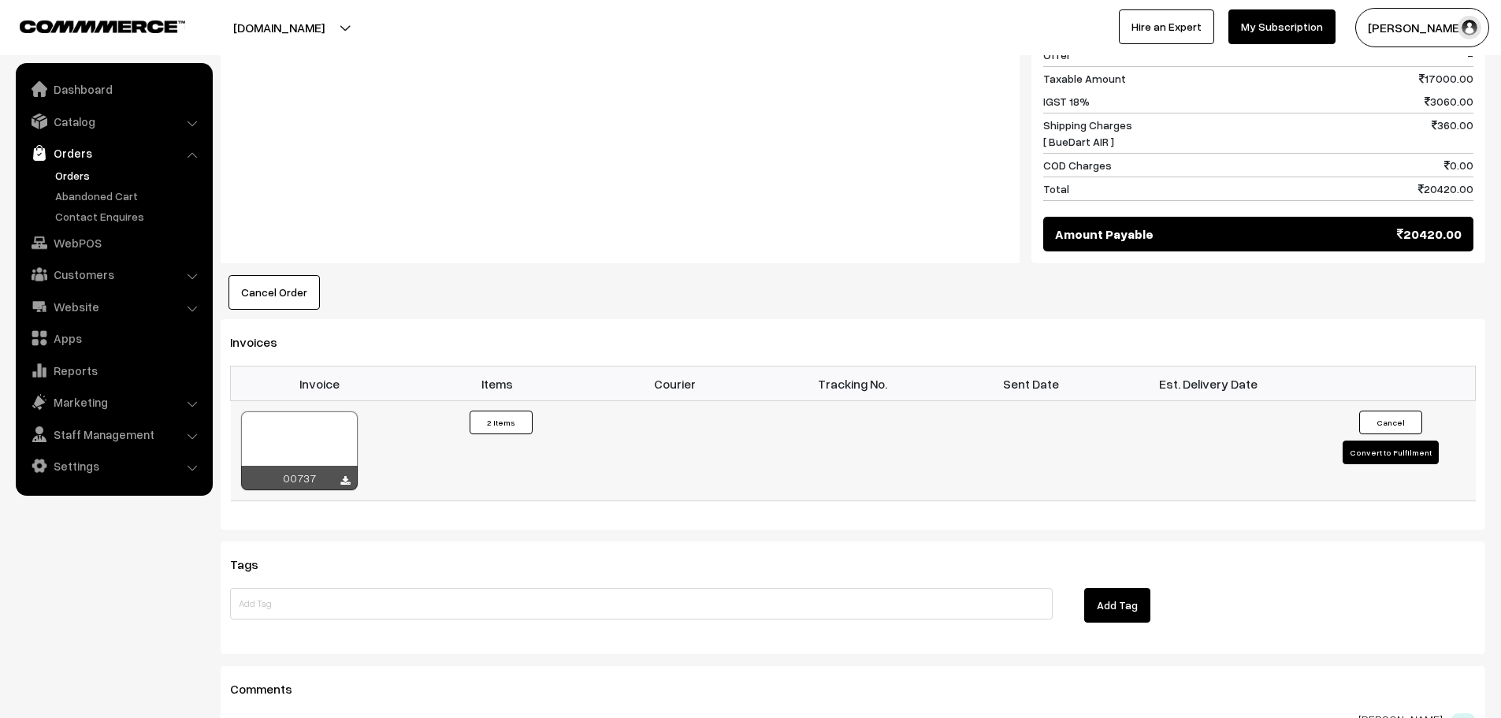
click at [1405, 454] on button "Convert to Fulfilment" at bounding box center [1391, 453] width 96 height 24
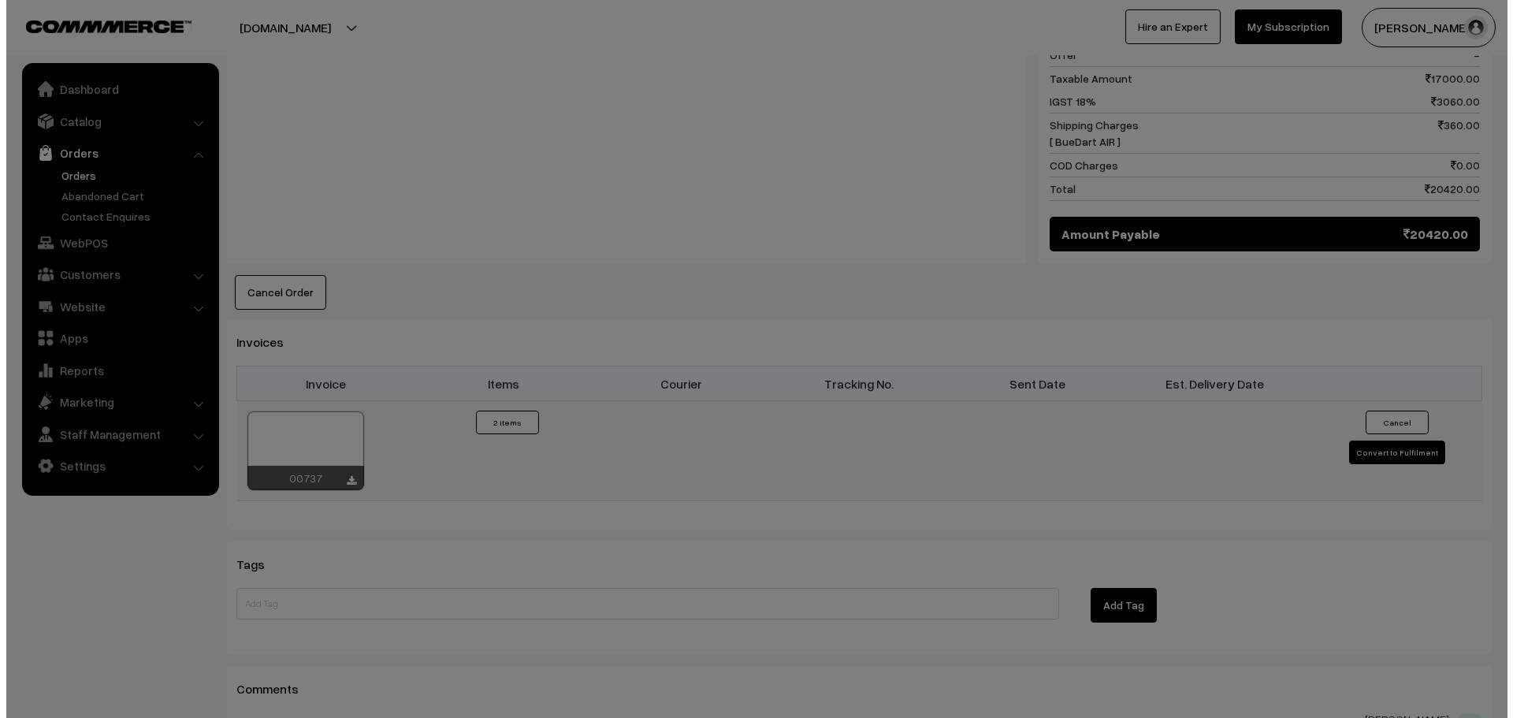
scroll to position [867, 0]
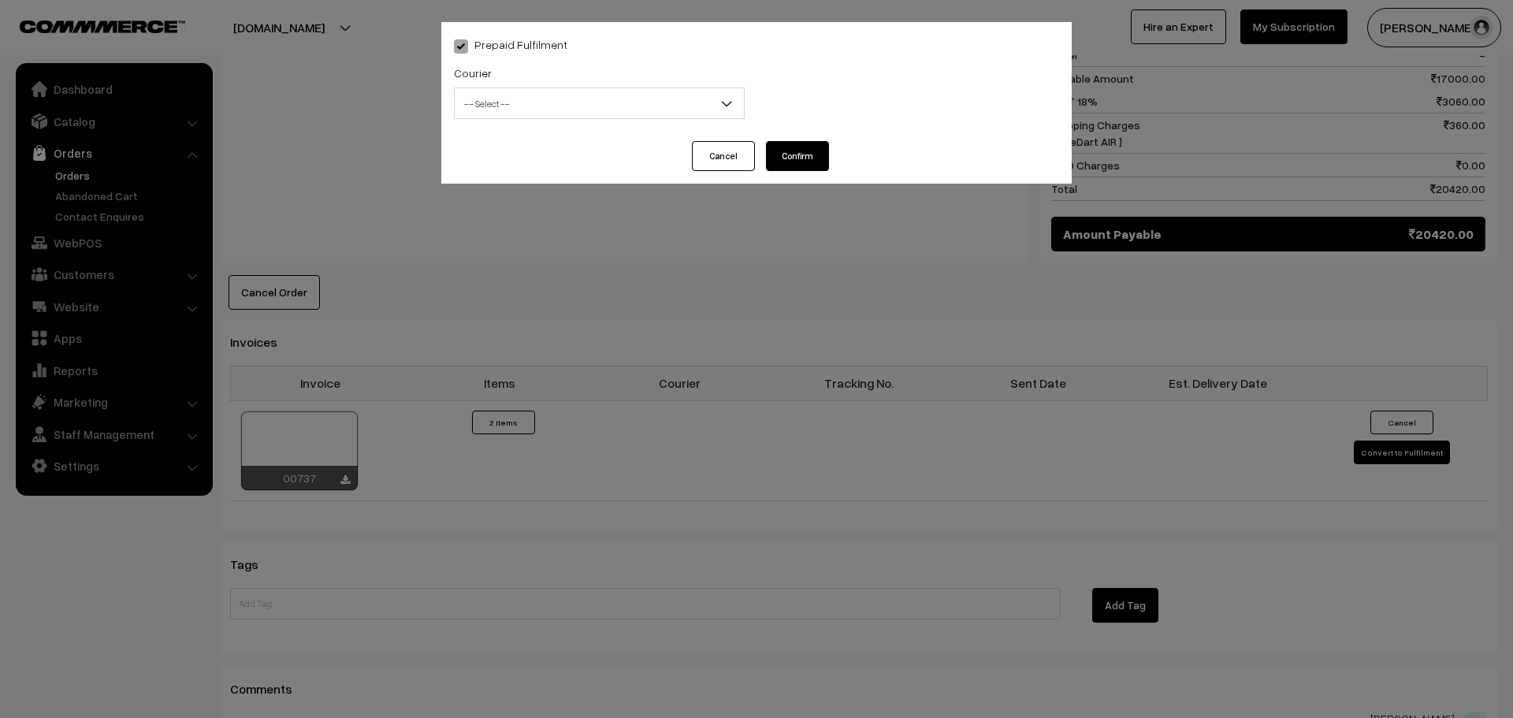
click at [510, 115] on span "-- Select --" at bounding box center [599, 104] width 289 height 28
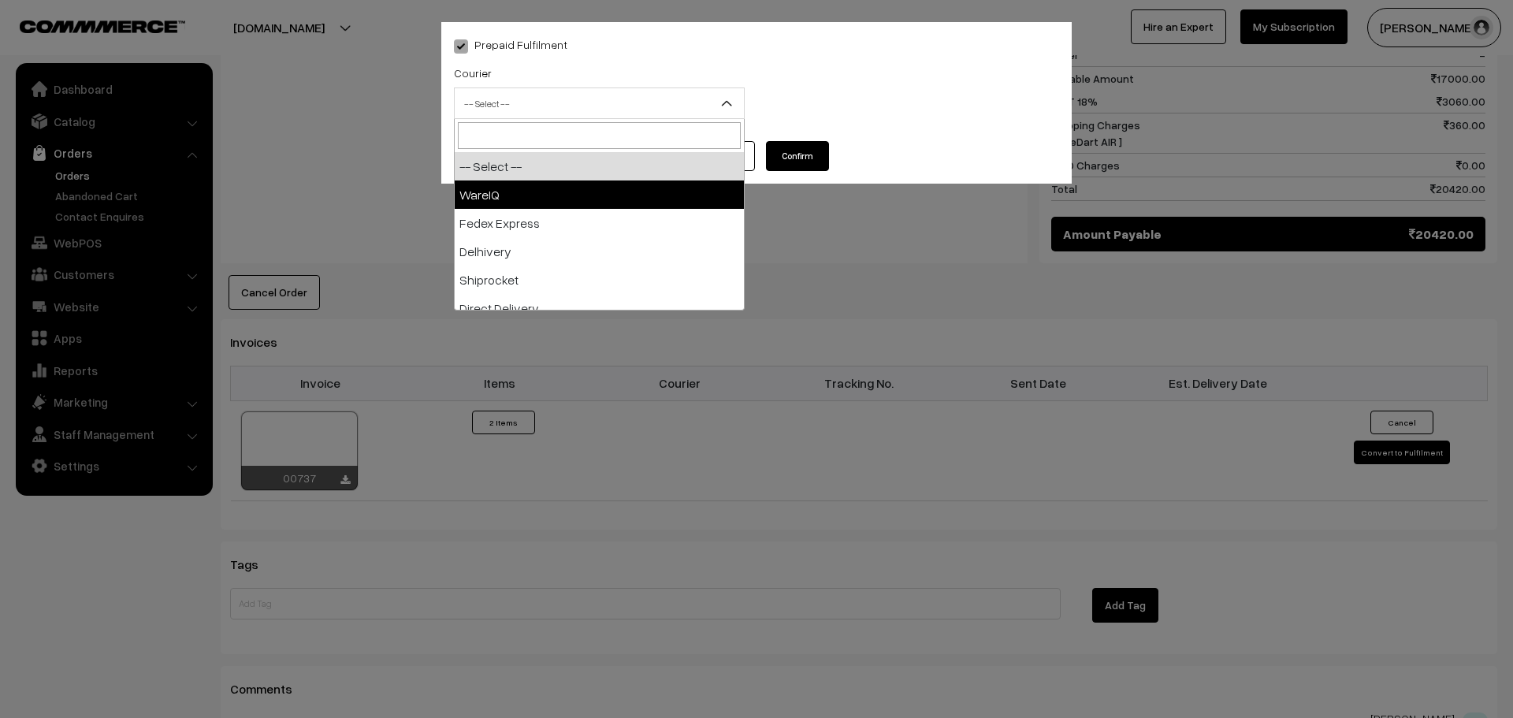
select select "1"
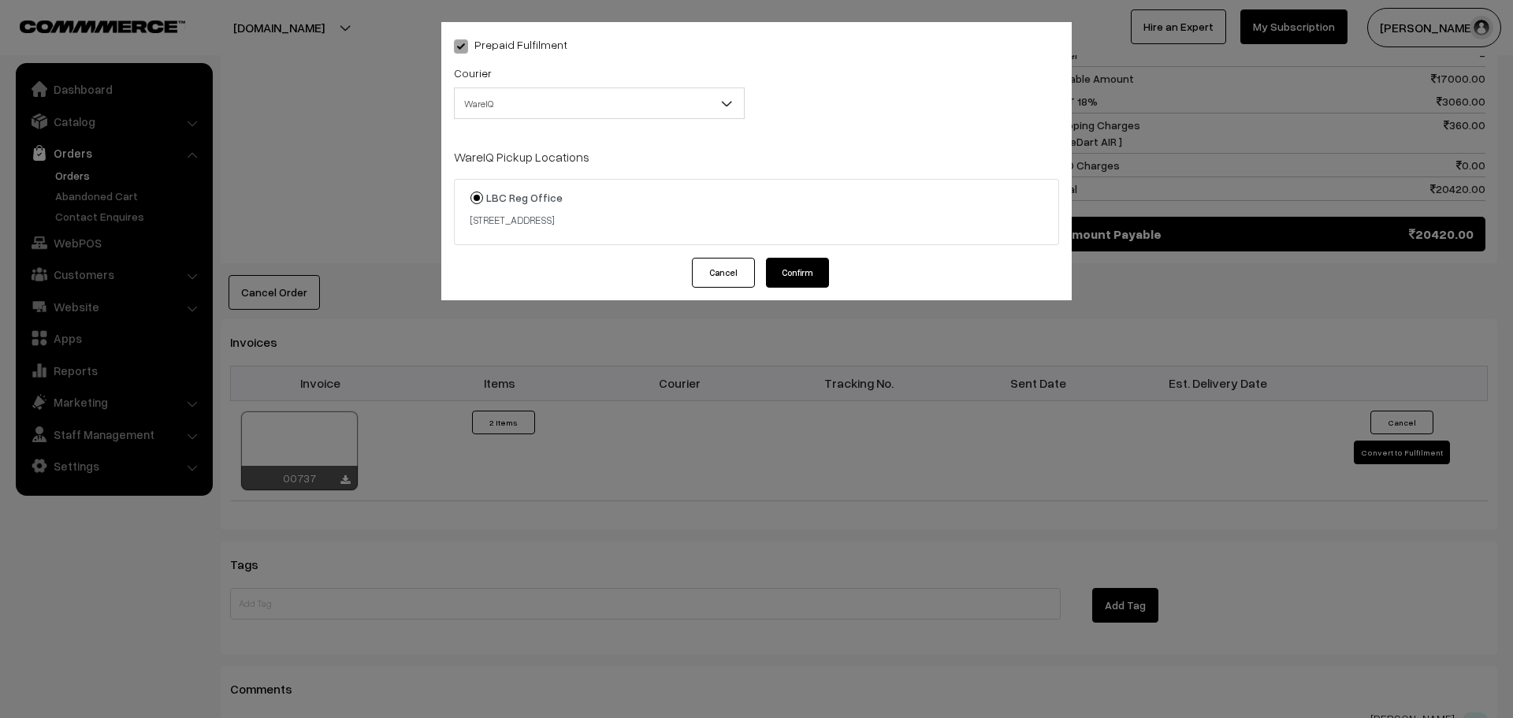
click at [799, 271] on button "Confirm" at bounding box center [797, 273] width 63 height 30
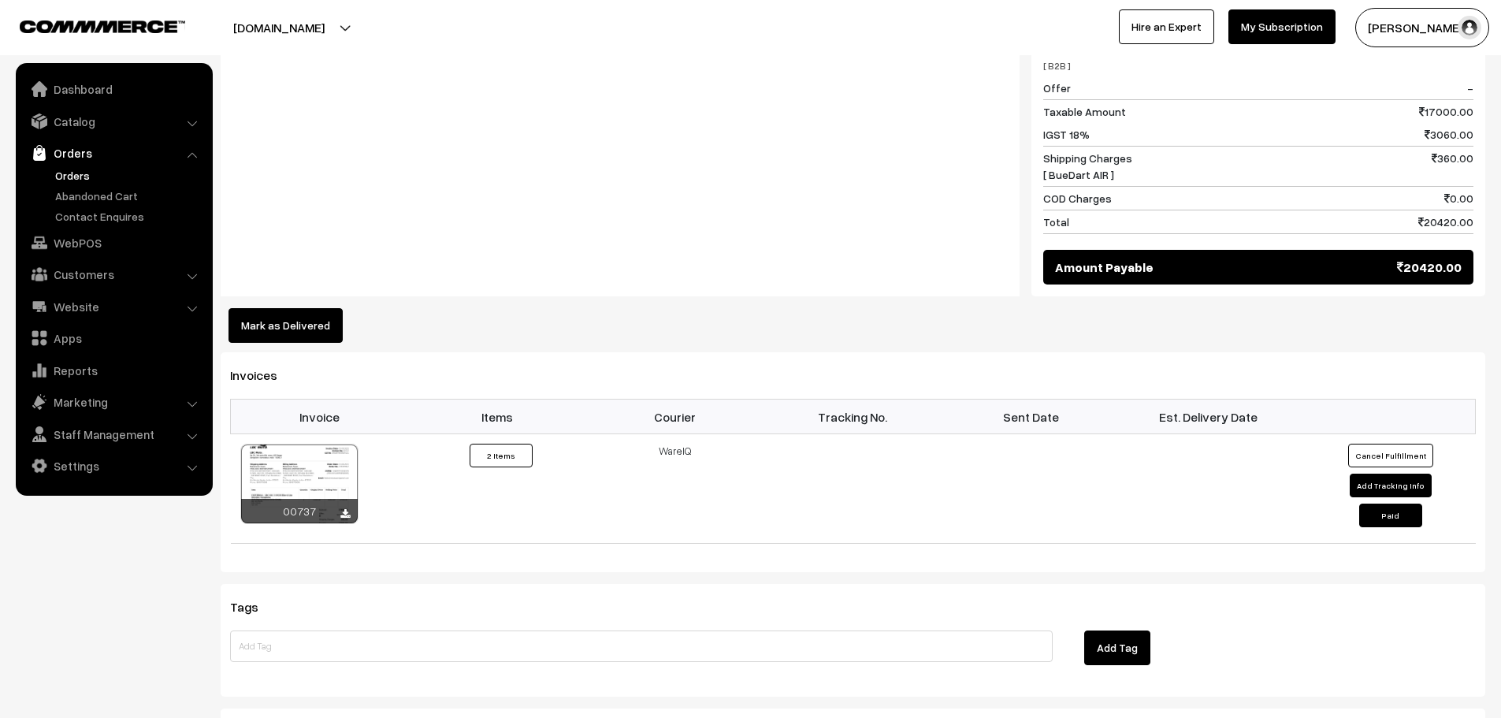
scroll to position [787, 0]
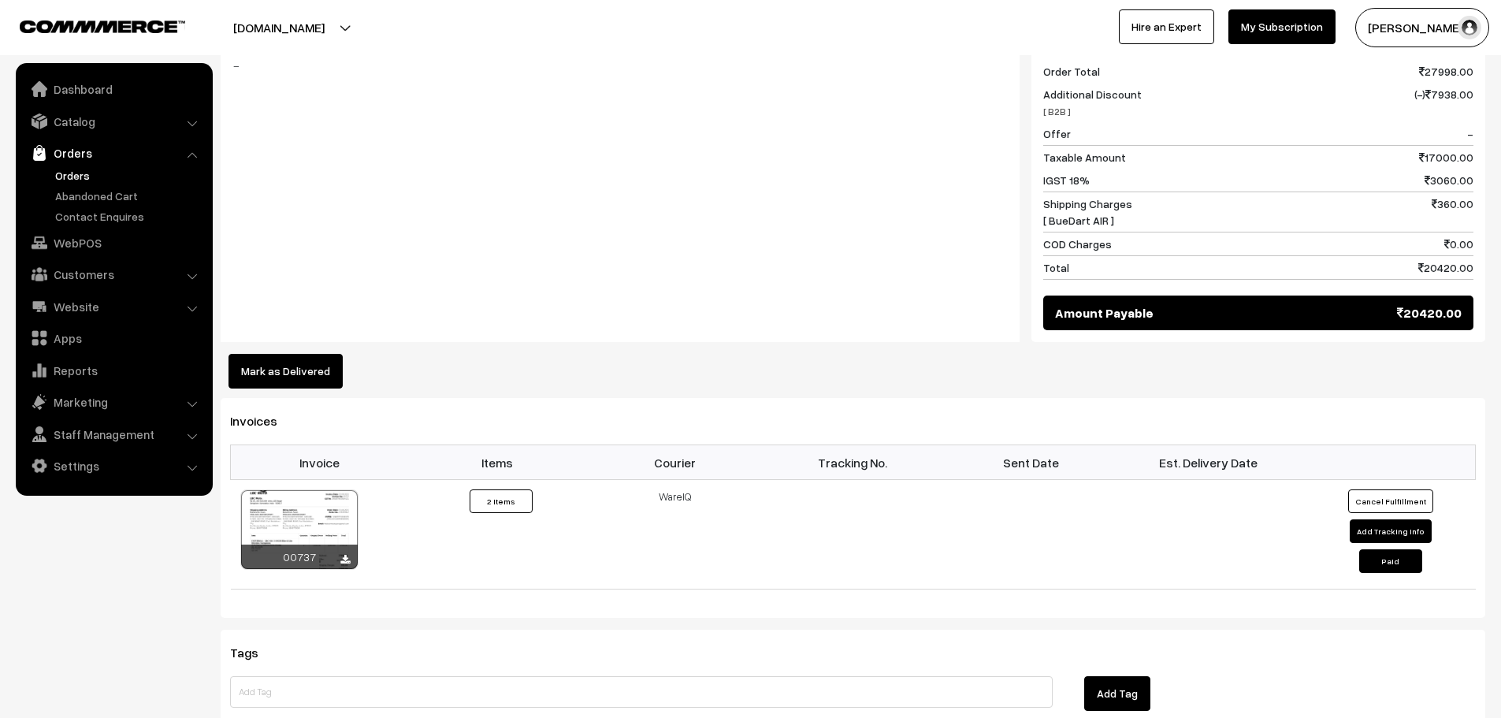
click at [87, 174] on link "Orders" at bounding box center [129, 175] width 156 height 17
